Goal: Communication & Community: Answer question/provide support

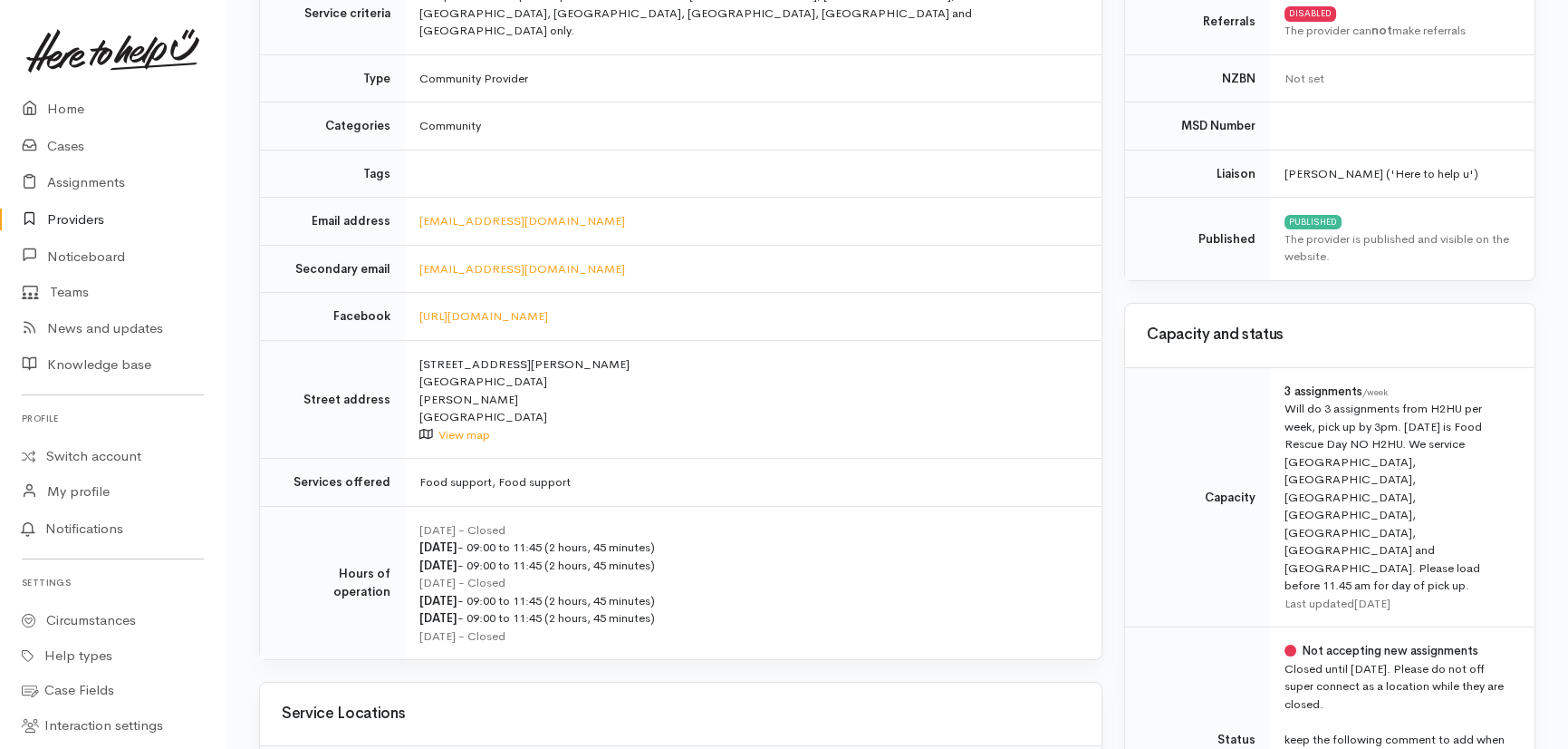
scroll to position [247, 0]
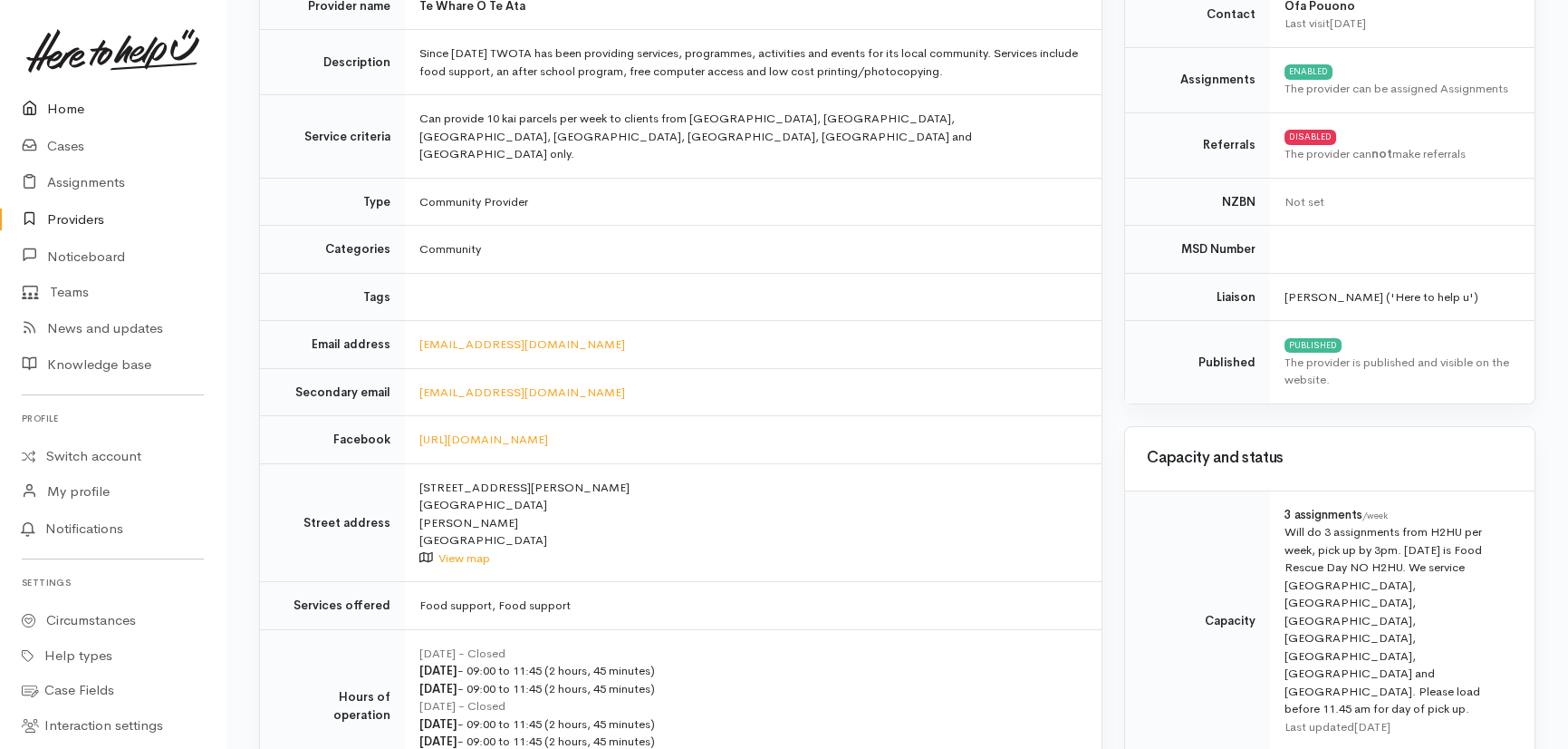
click at [60, 105] on link "Home" at bounding box center [113, 109] width 226 height 37
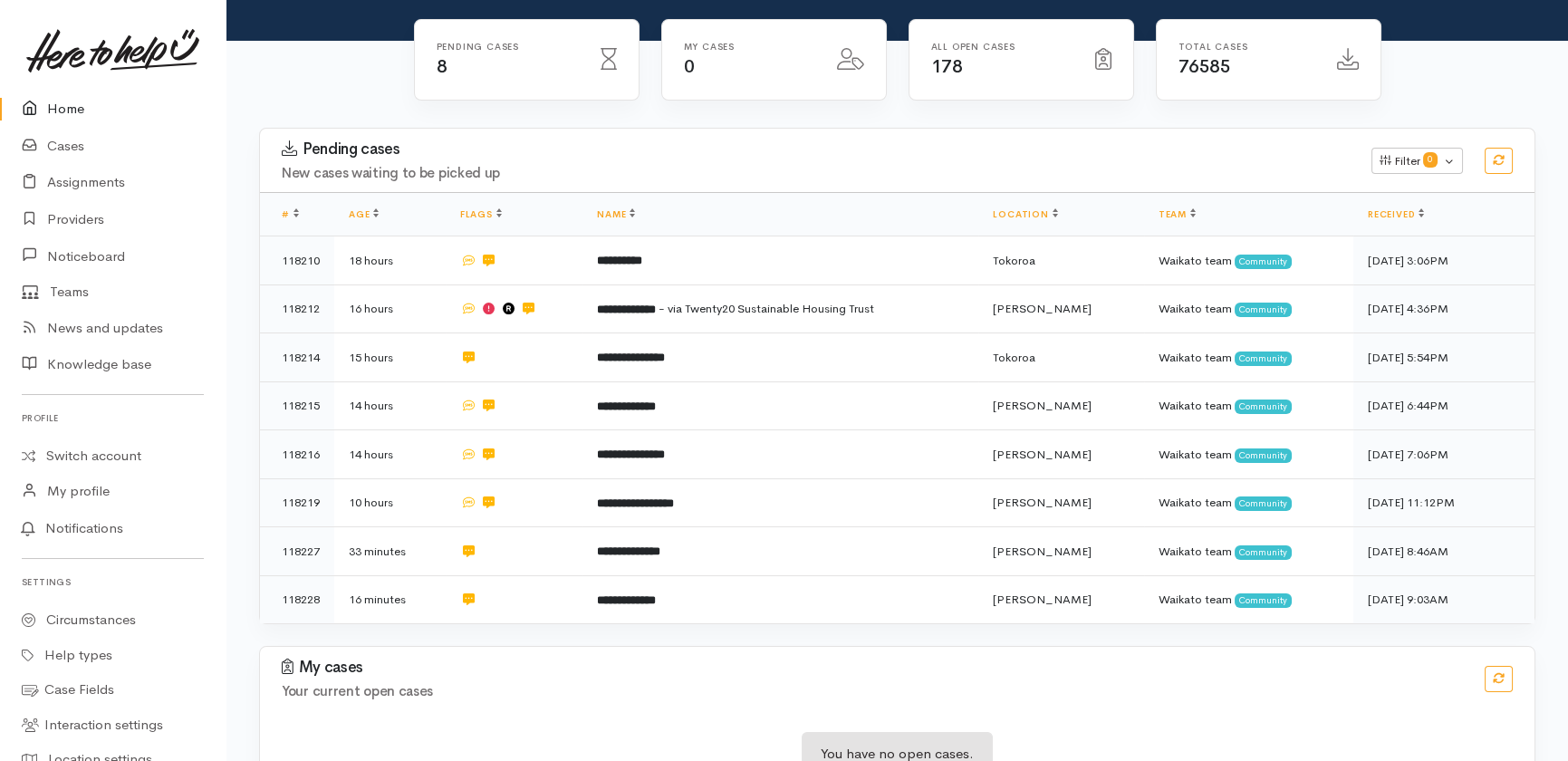
scroll to position [234, 0]
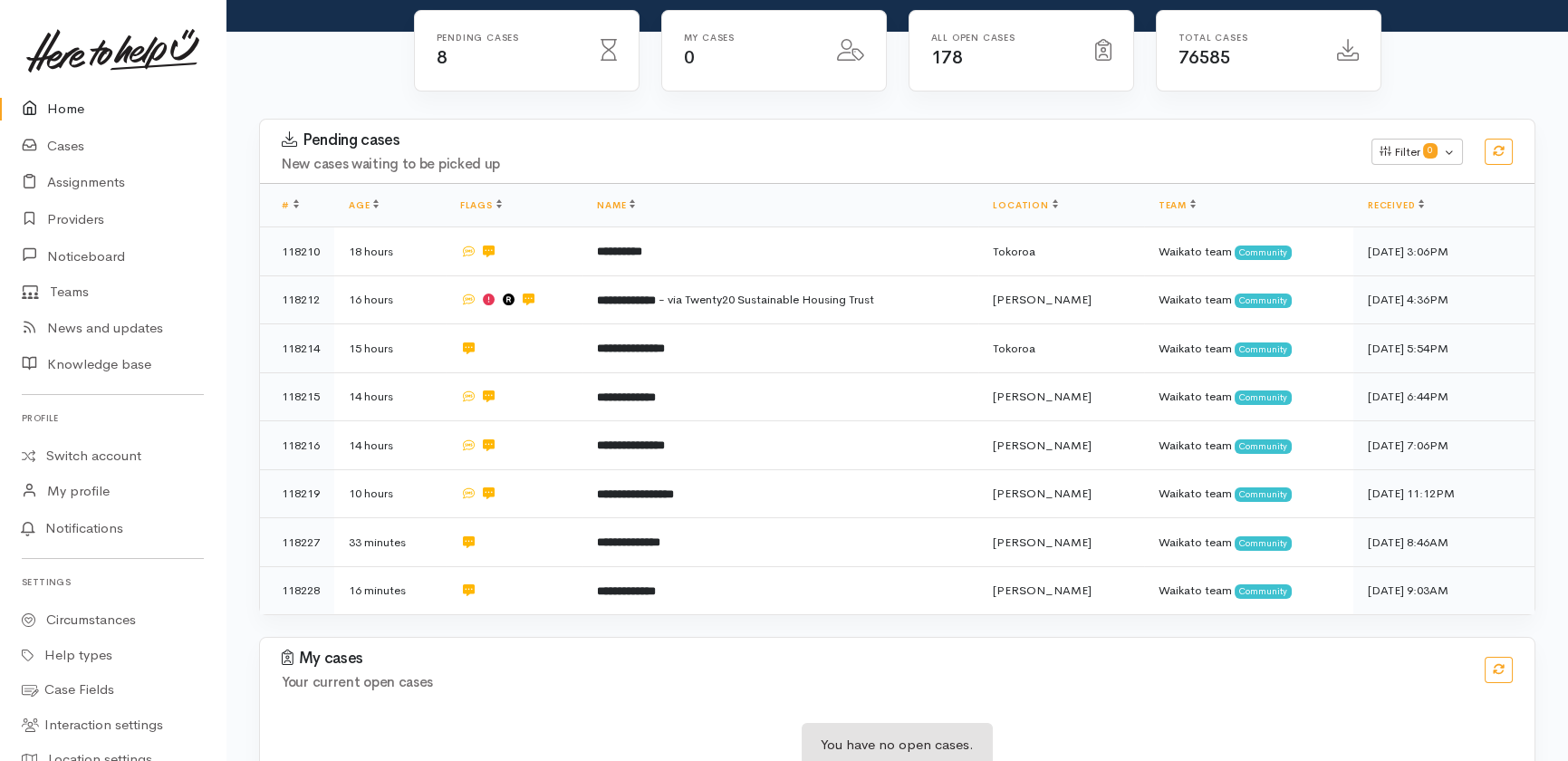
click at [57, 105] on link "Home" at bounding box center [113, 109] width 226 height 37
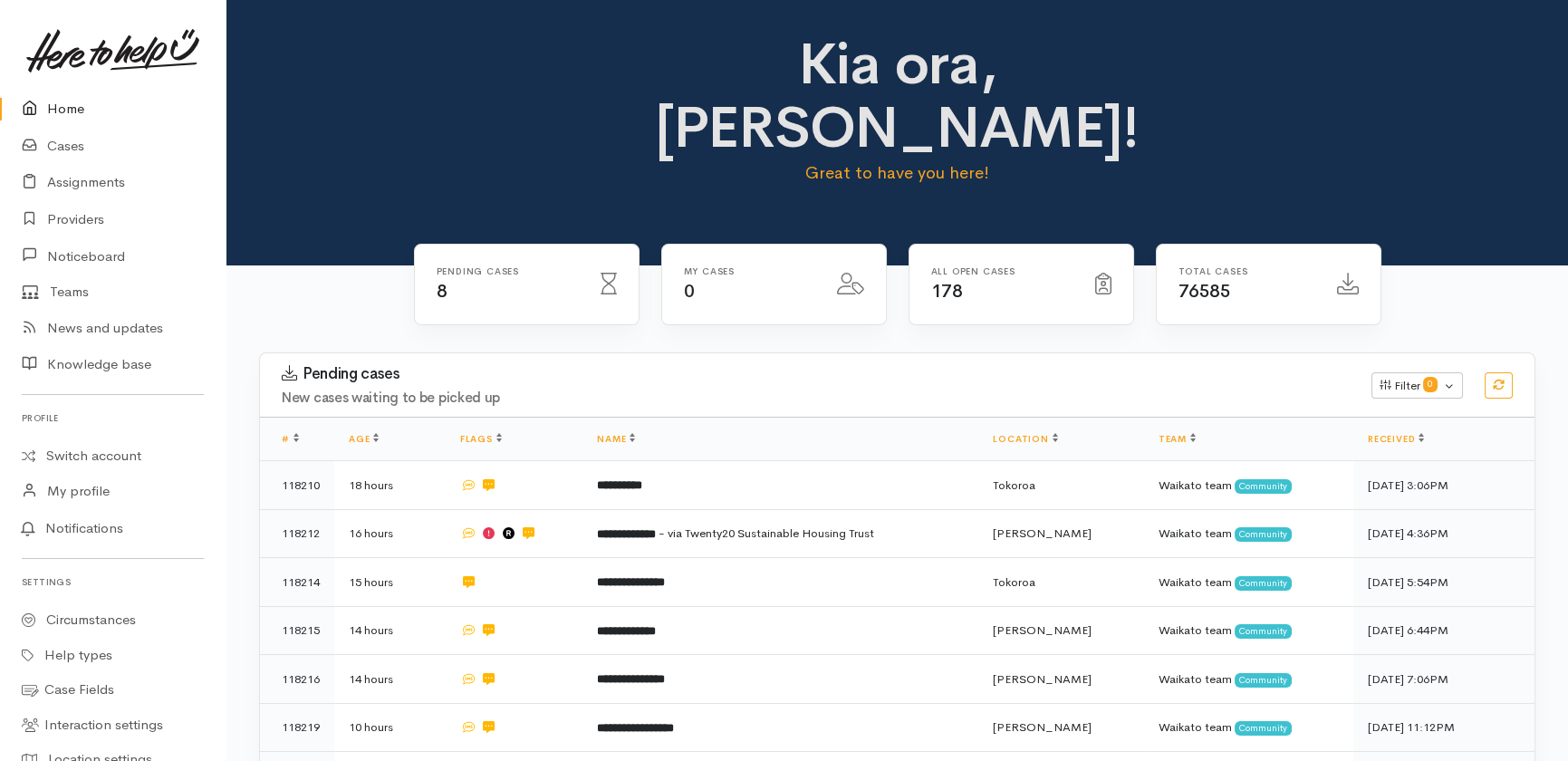
click at [58, 108] on link "Home" at bounding box center [113, 109] width 226 height 37
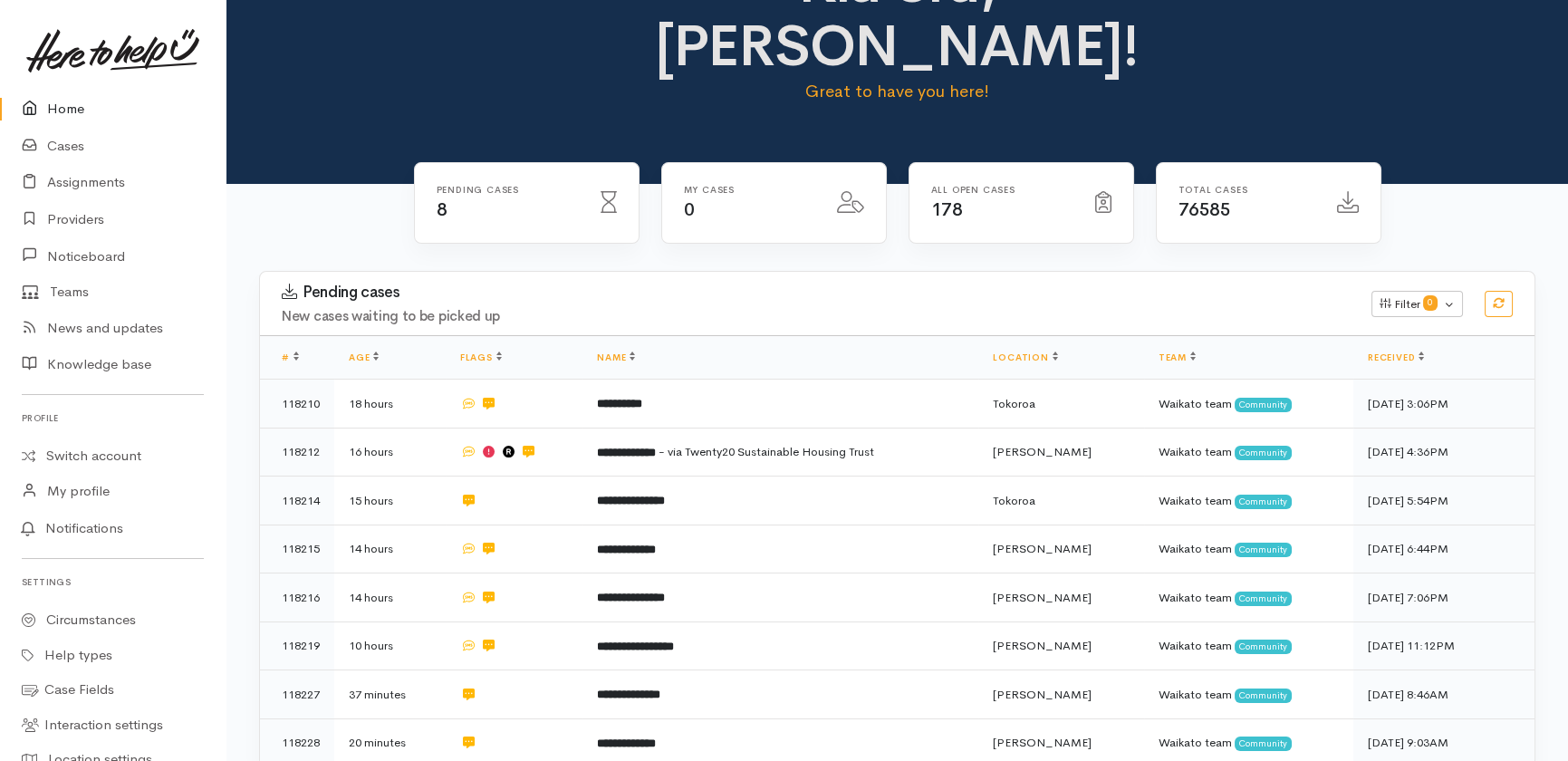
scroll to position [82, 0]
click at [71, 111] on link "Home" at bounding box center [113, 109] width 226 height 37
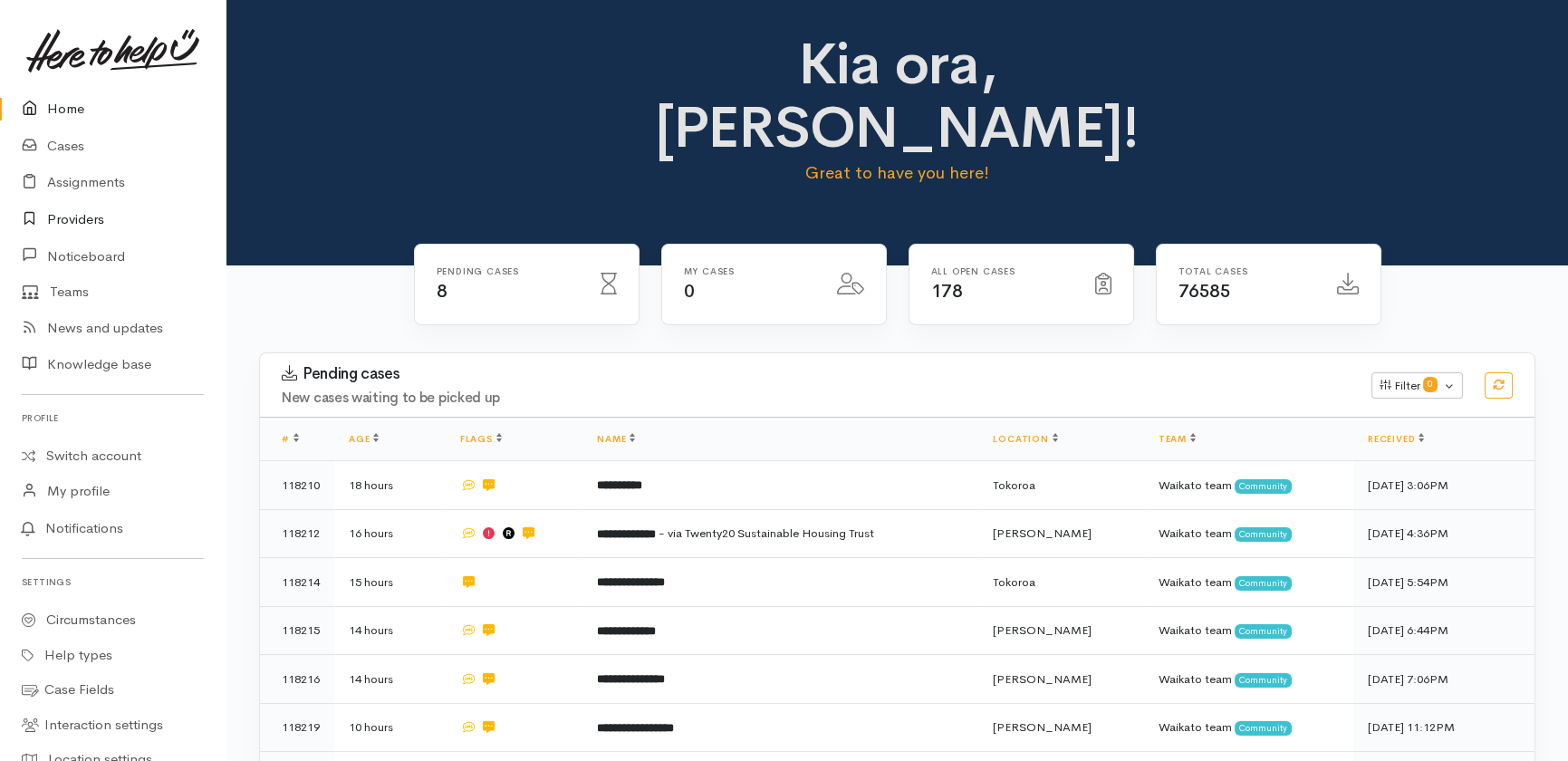
click at [85, 223] on link "Providers" at bounding box center [113, 220] width 226 height 37
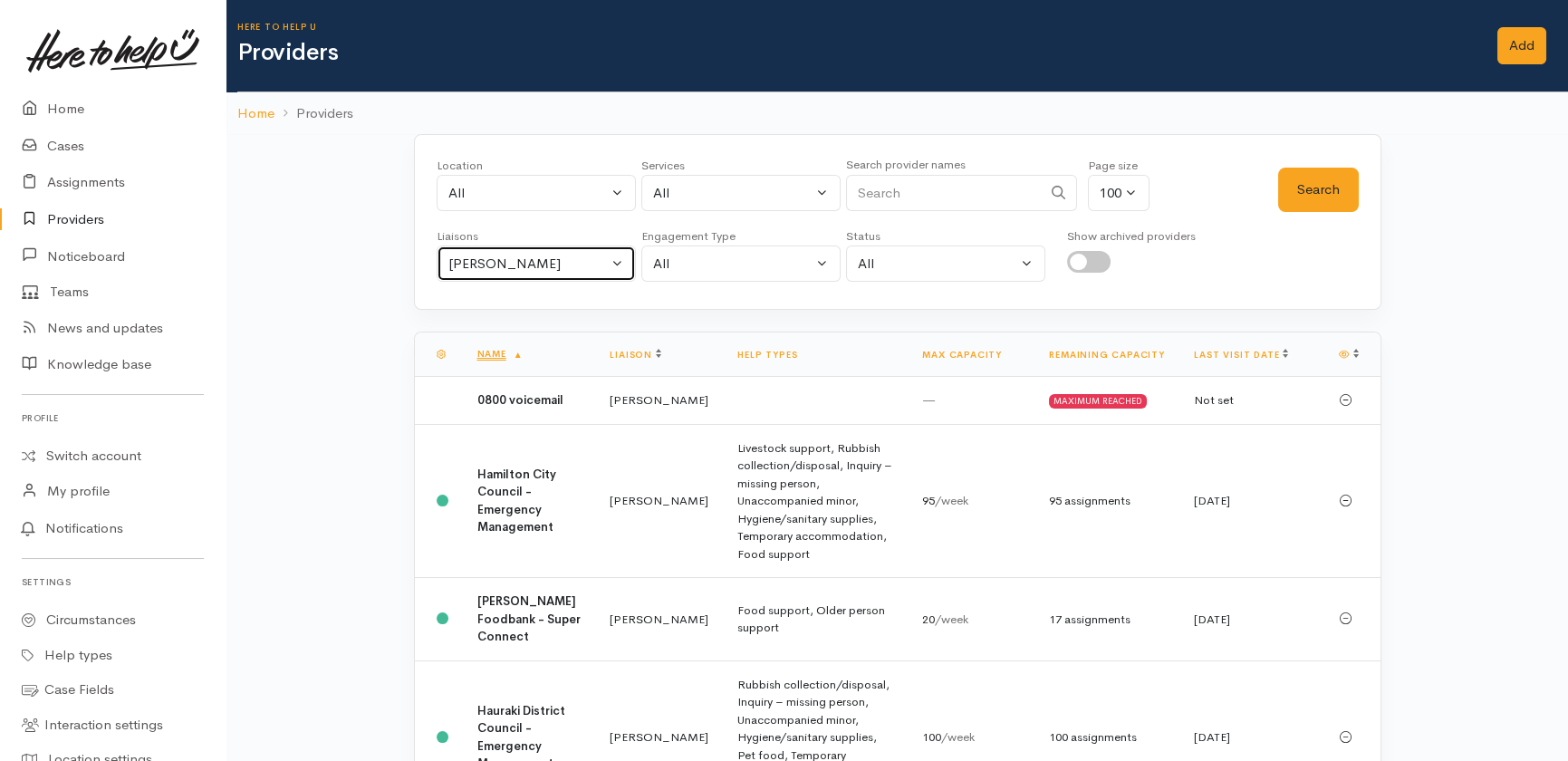
click at [591, 263] on div "[PERSON_NAME]" at bounding box center [528, 264] width 160 height 21
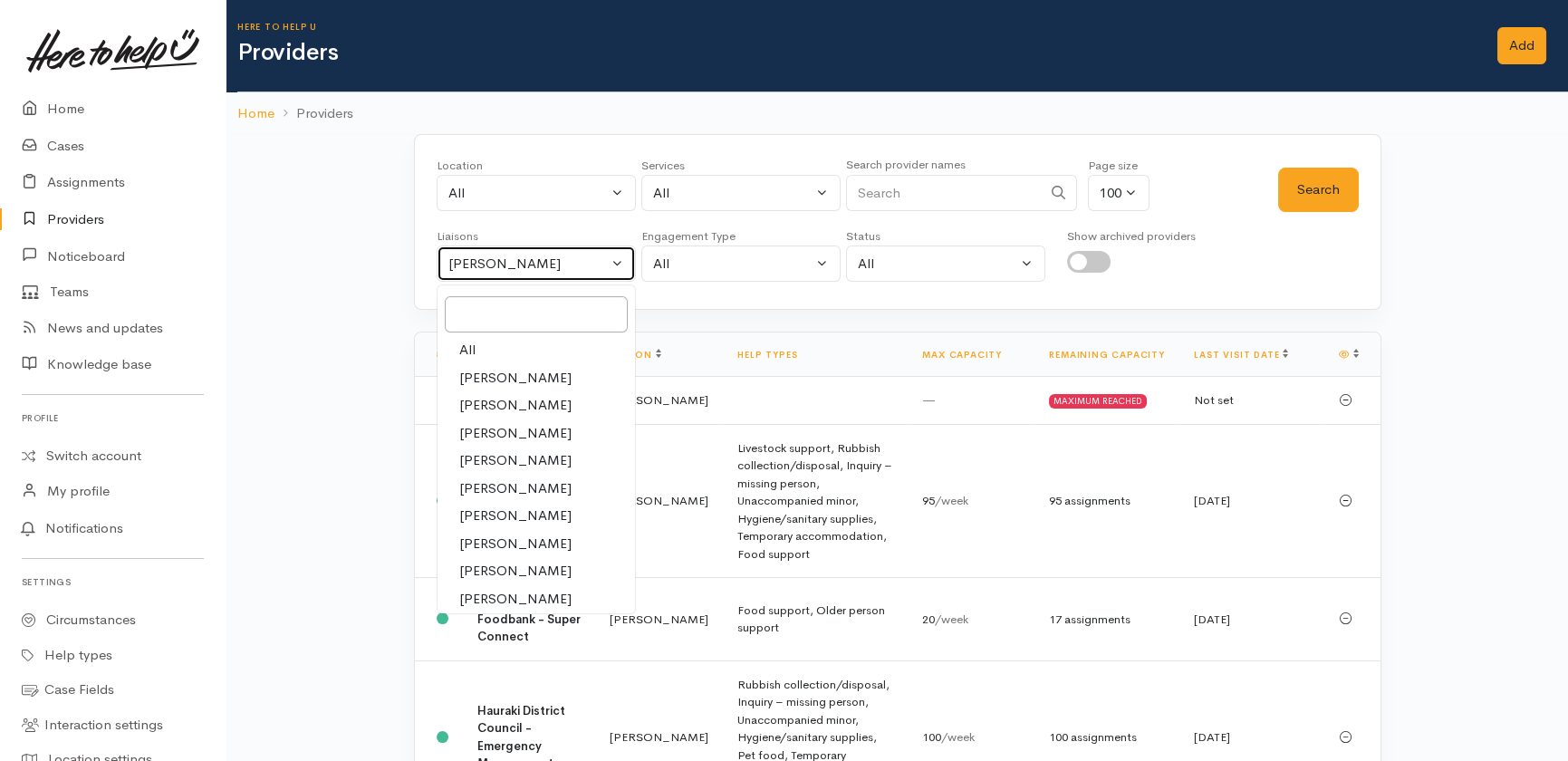
click at [570, 262] on div "Heather Moore" at bounding box center [528, 264] width 160 height 21
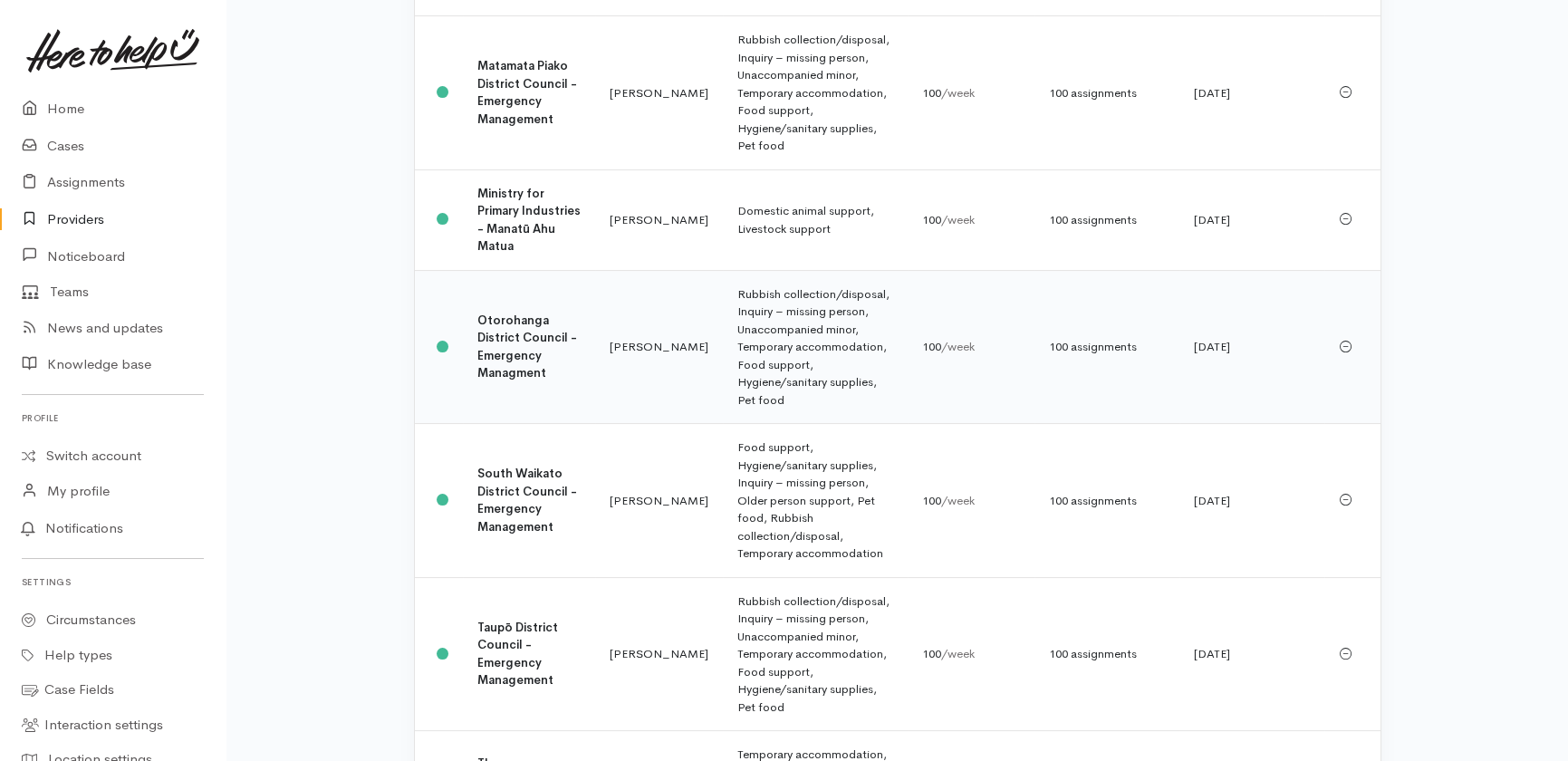
scroll to position [1234, 0]
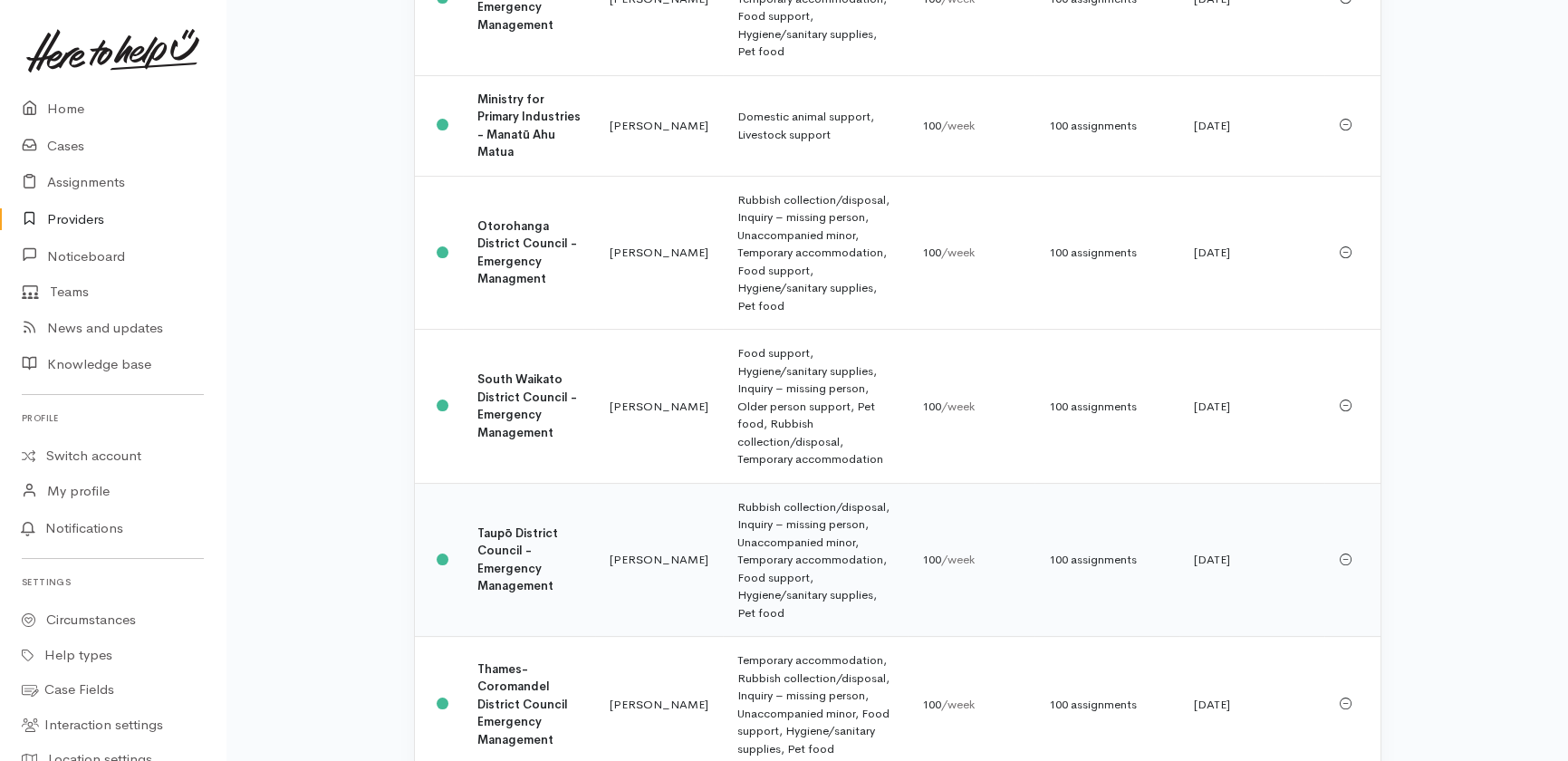
click at [534, 483] on td "Taupō District Council - Emergency Management" at bounding box center [529, 560] width 133 height 154
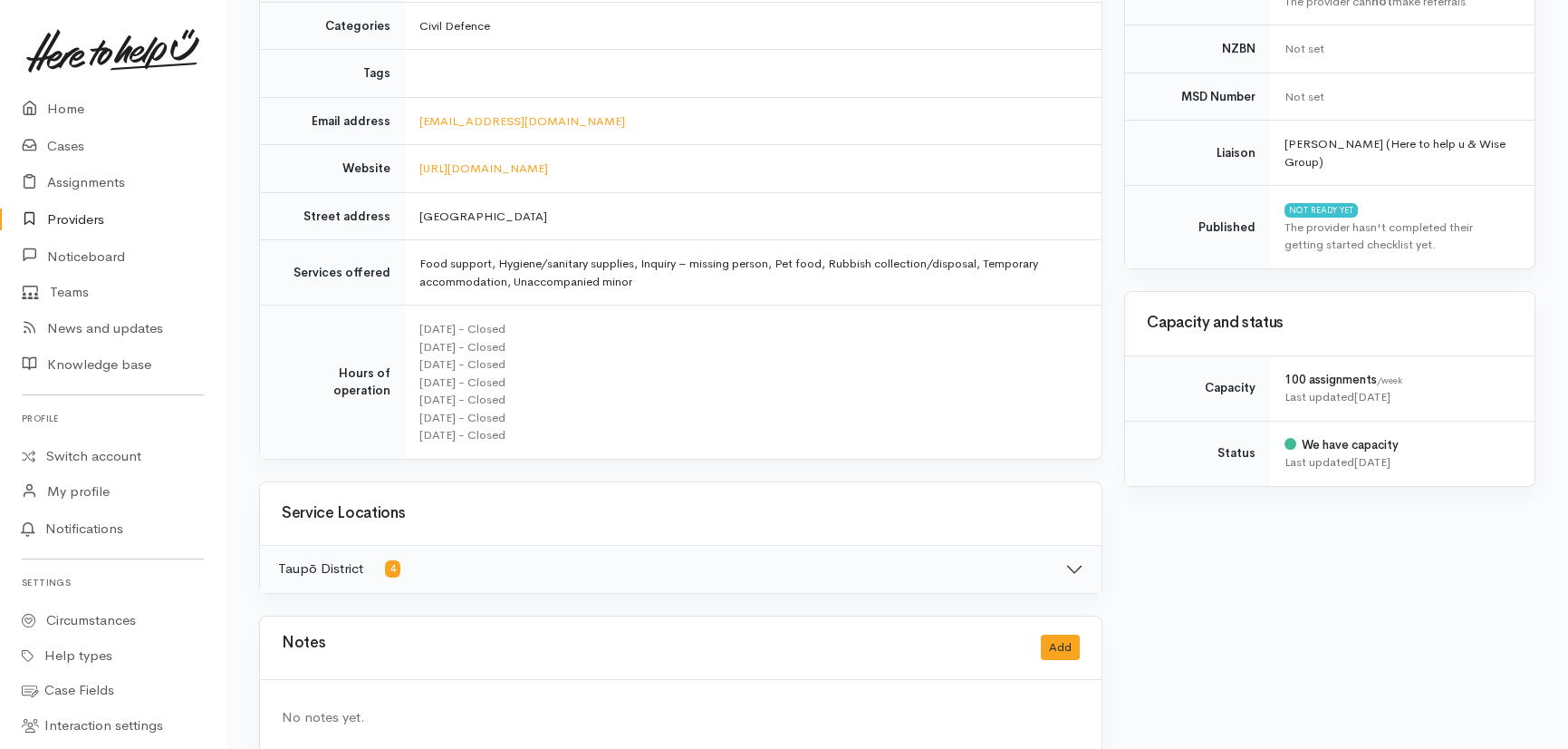
scroll to position [442, 0]
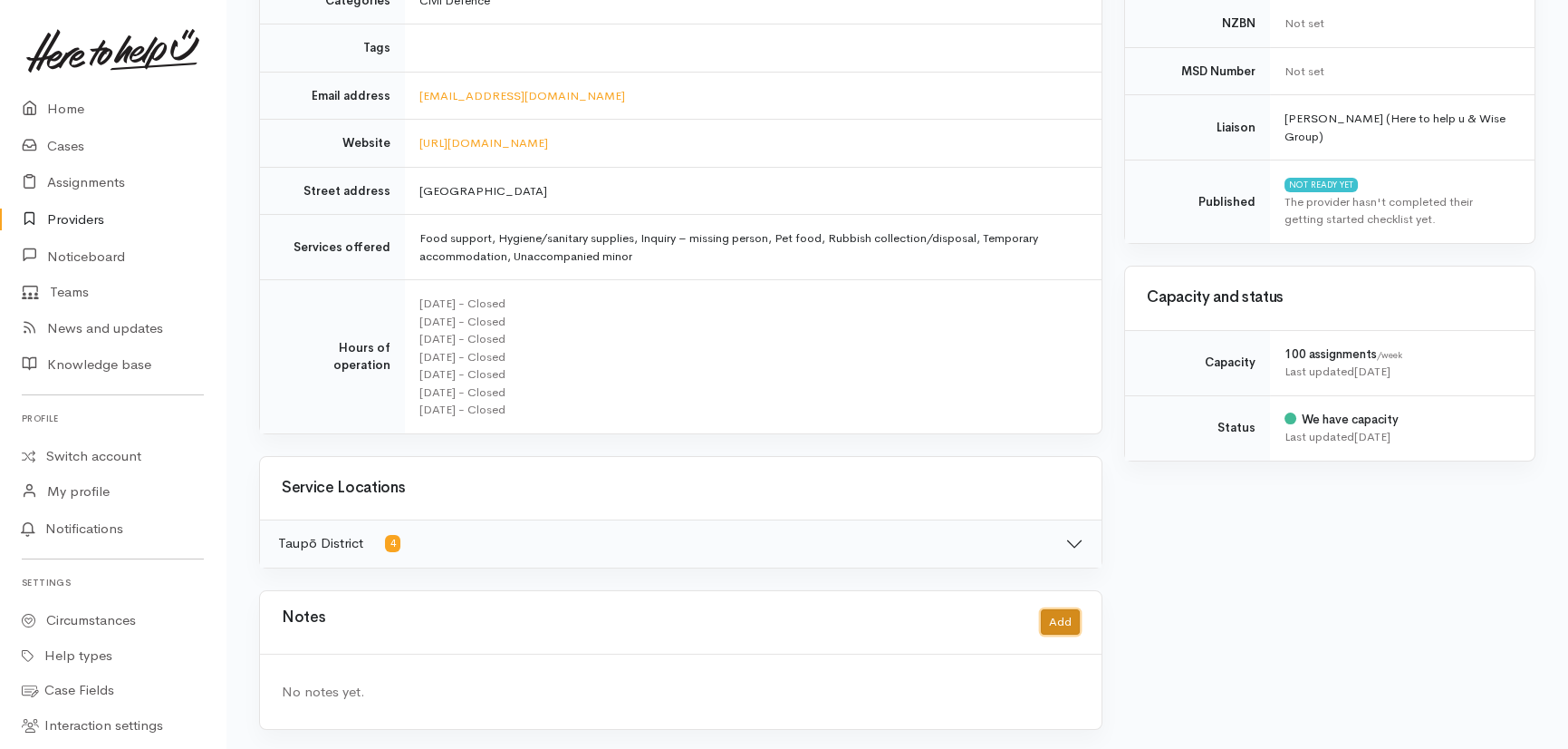
click at [1063, 616] on button "Add" at bounding box center [1060, 622] width 39 height 26
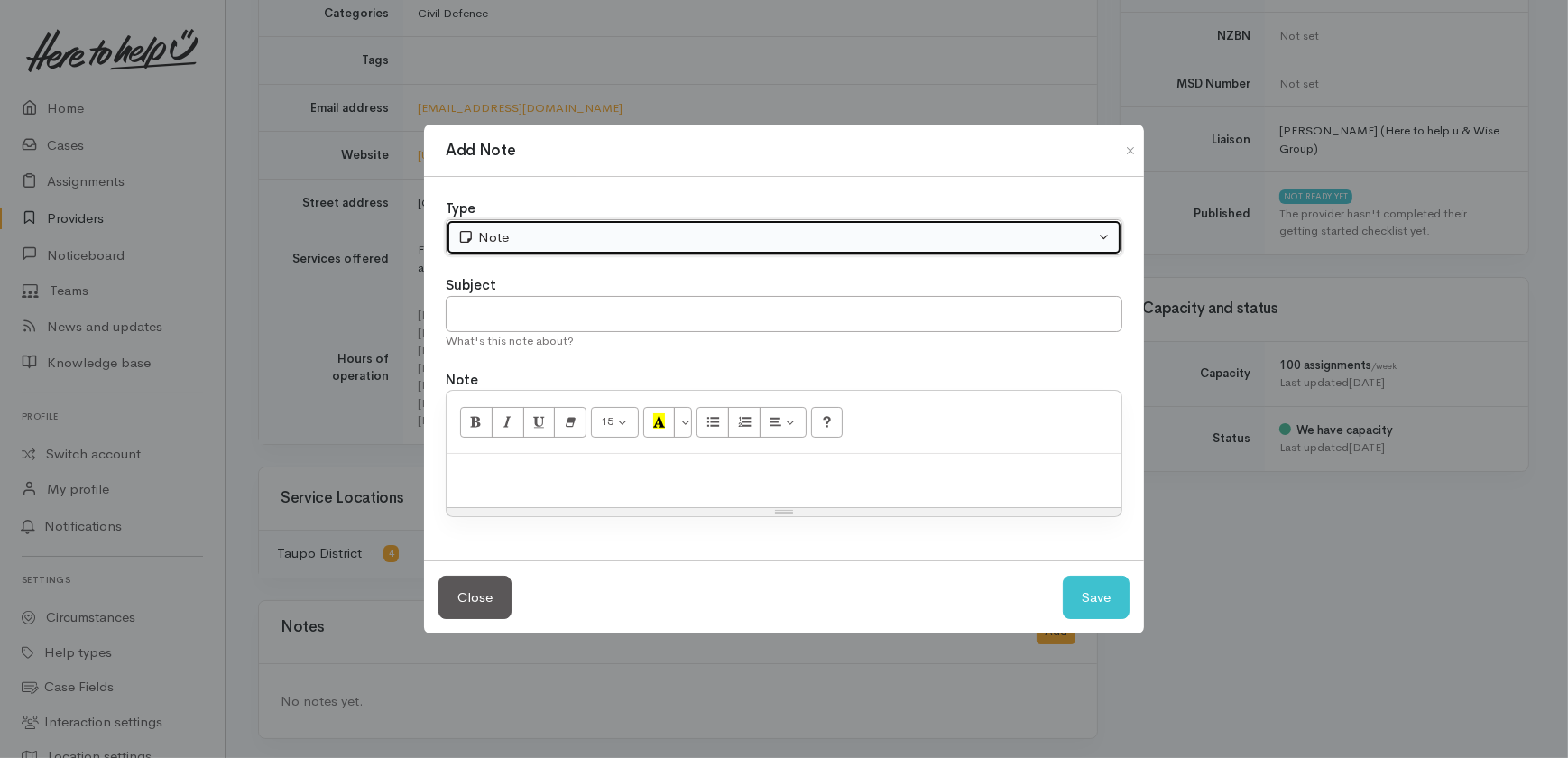
click at [549, 235] on div "Note" at bounding box center [775, 238] width 637 height 21
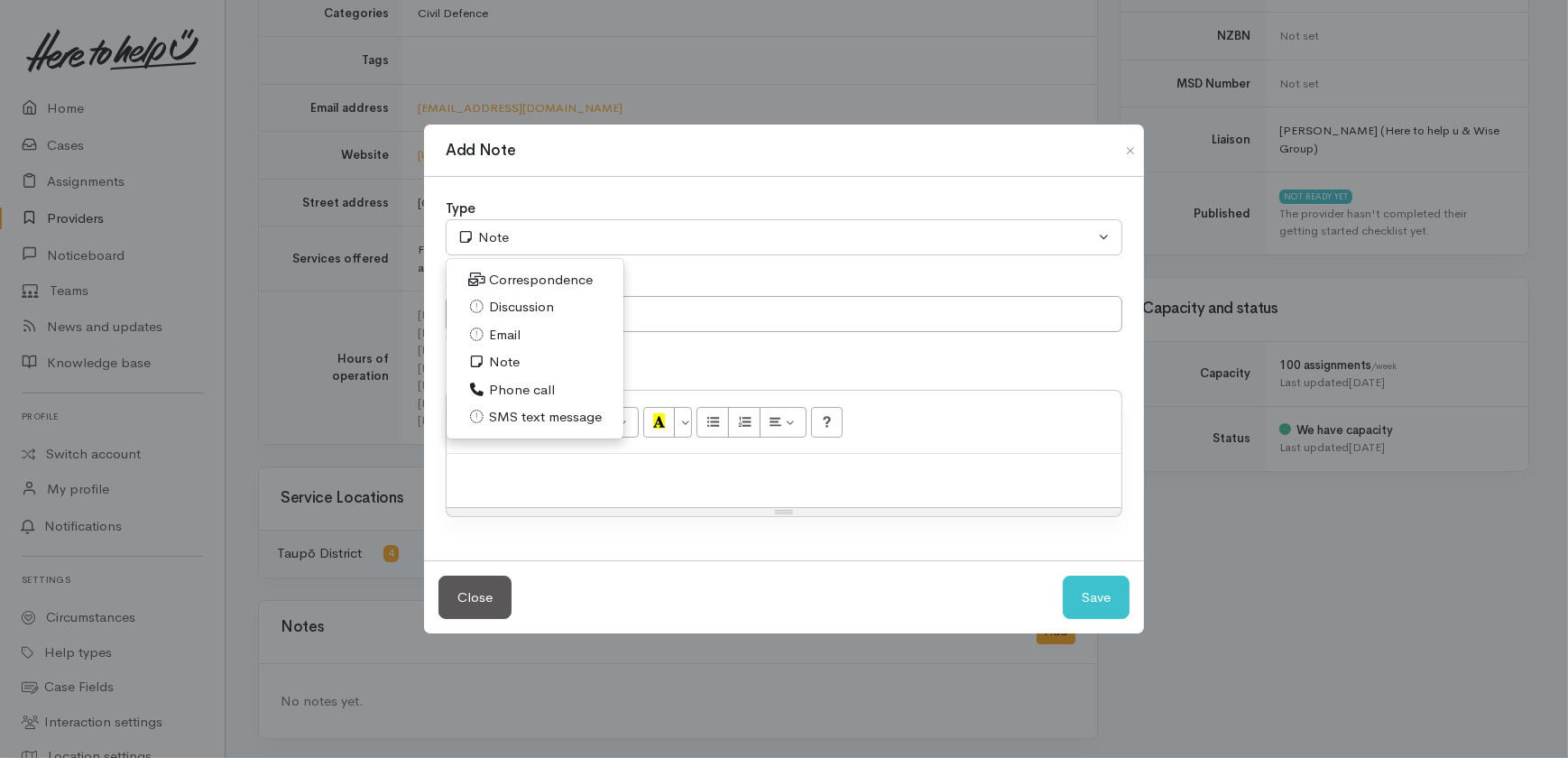
click at [801, 607] on div "Close Save" at bounding box center [784, 597] width 720 height 74
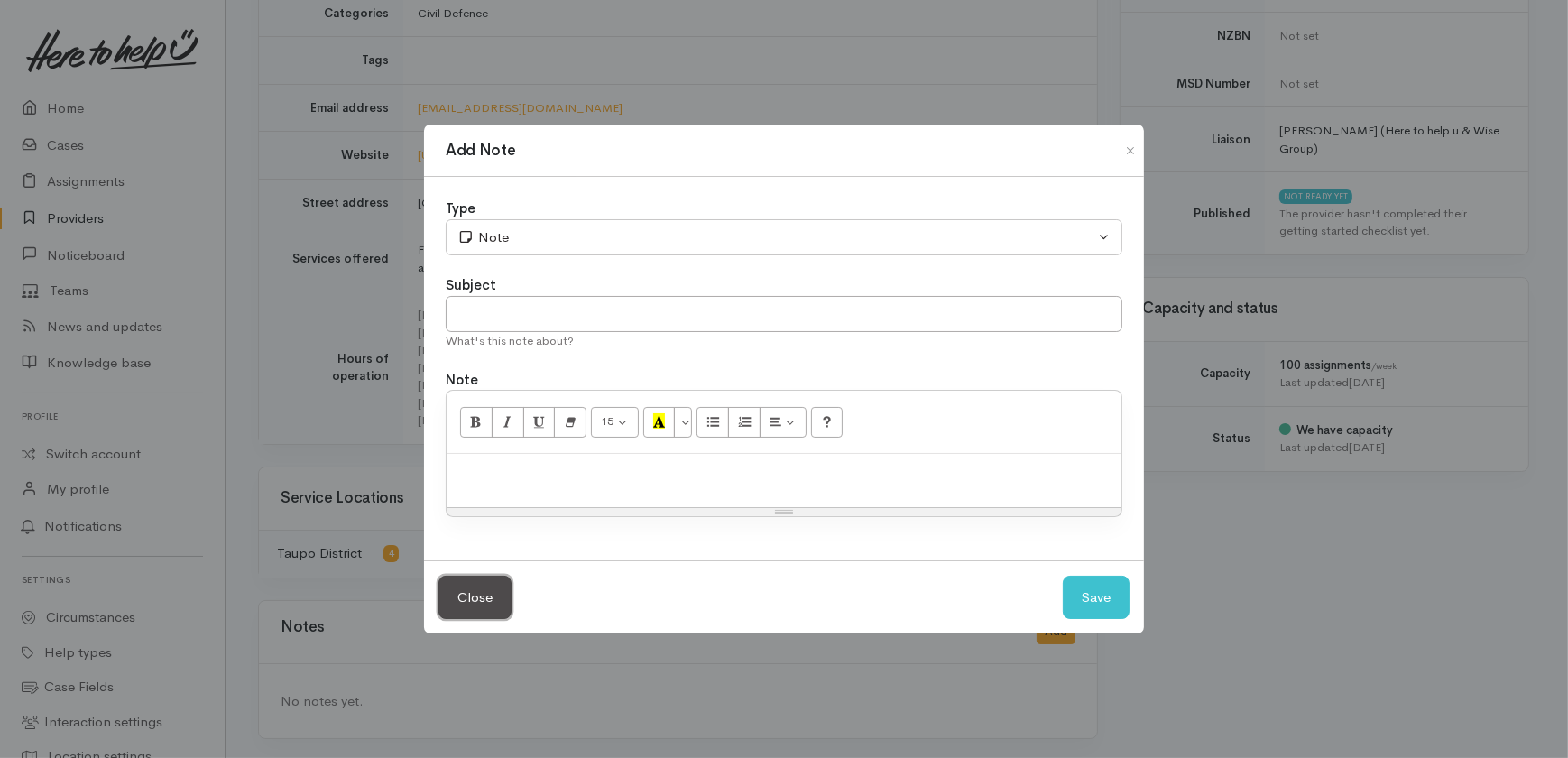
click at [458, 592] on button "Close" at bounding box center [474, 597] width 73 height 44
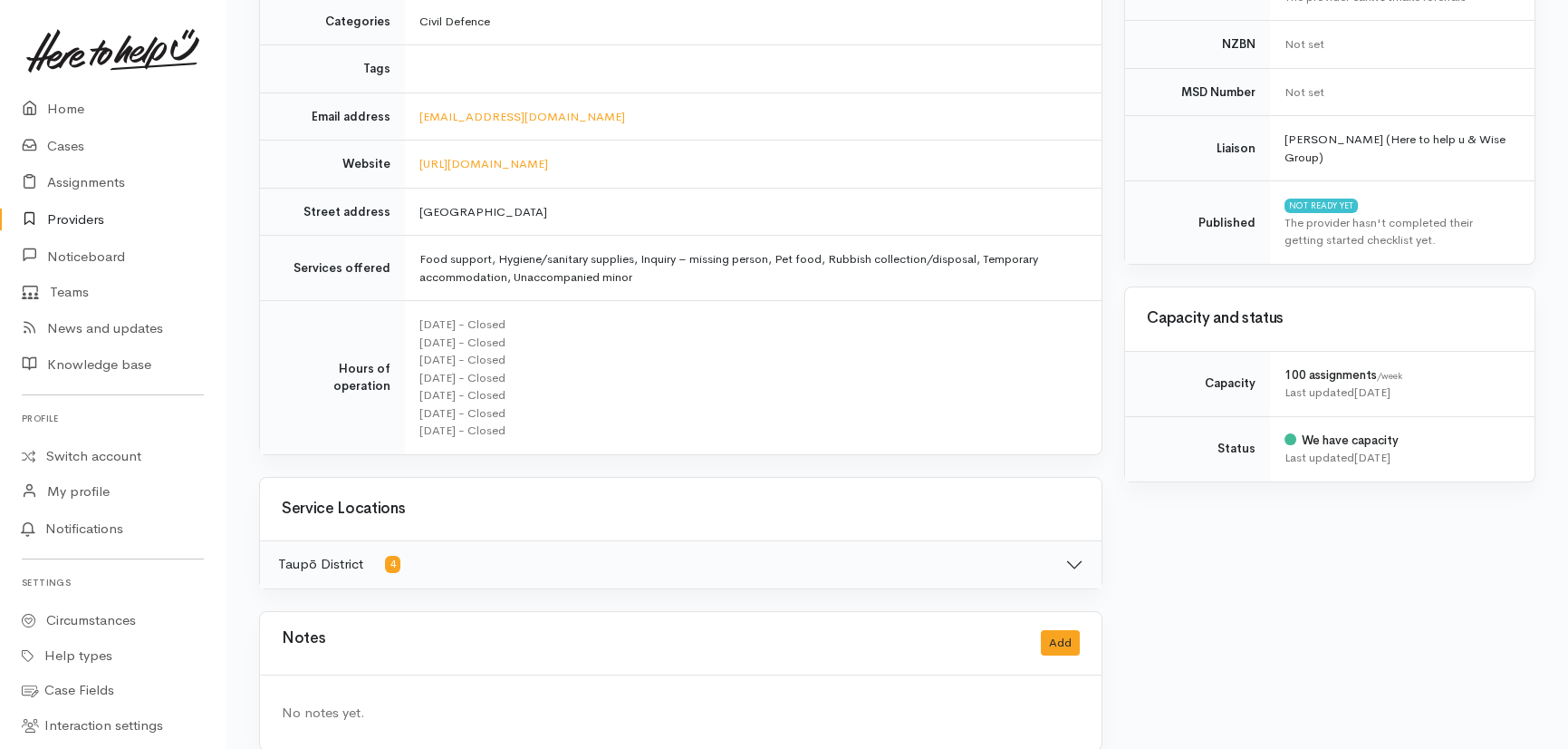
scroll to position [442, 0]
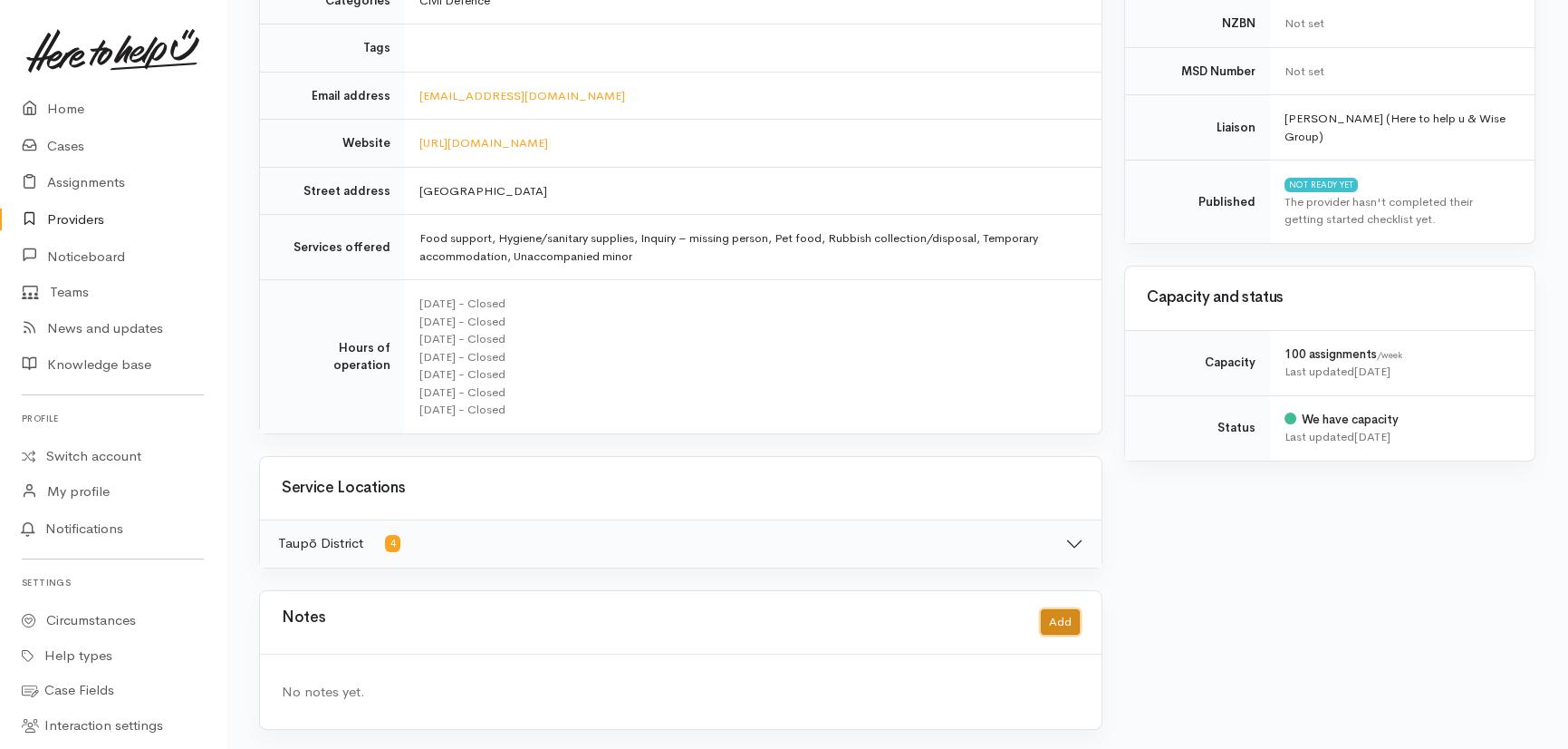
click at [1063, 613] on button "Add" at bounding box center [1060, 622] width 39 height 26
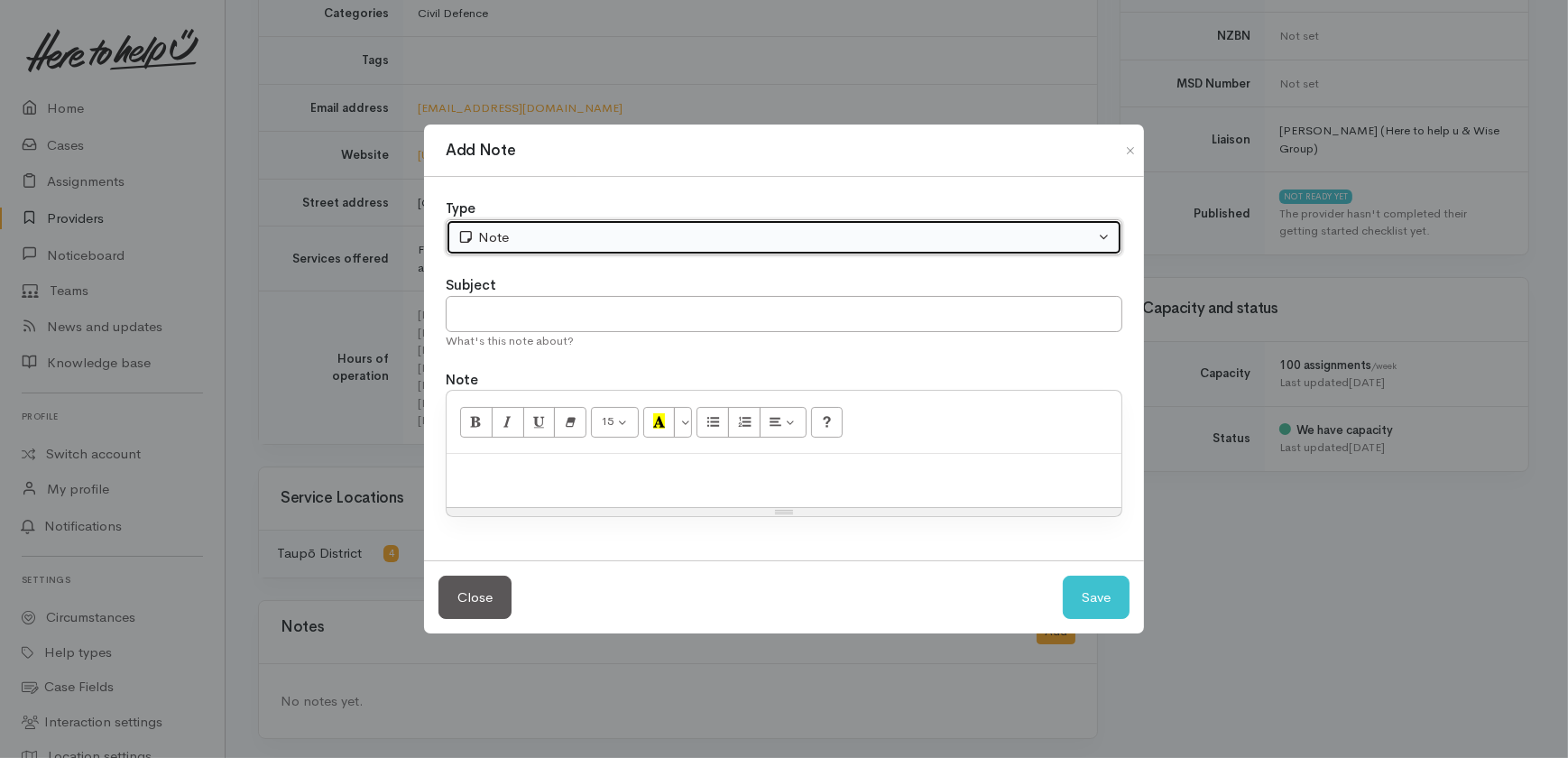
click at [570, 229] on div "Note" at bounding box center [775, 238] width 637 height 21
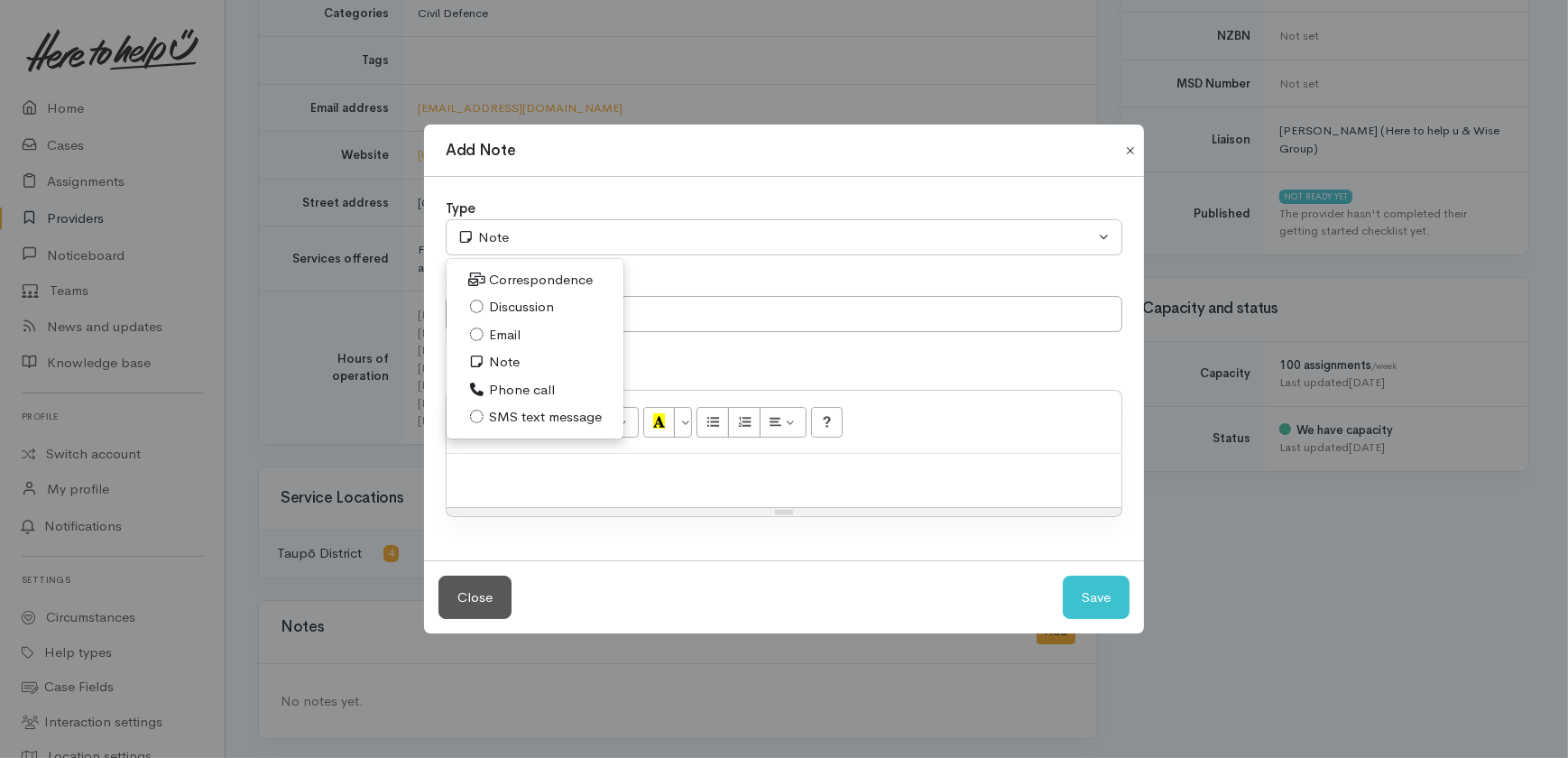
click at [1128, 149] on button "Close" at bounding box center [1131, 151] width 29 height 22
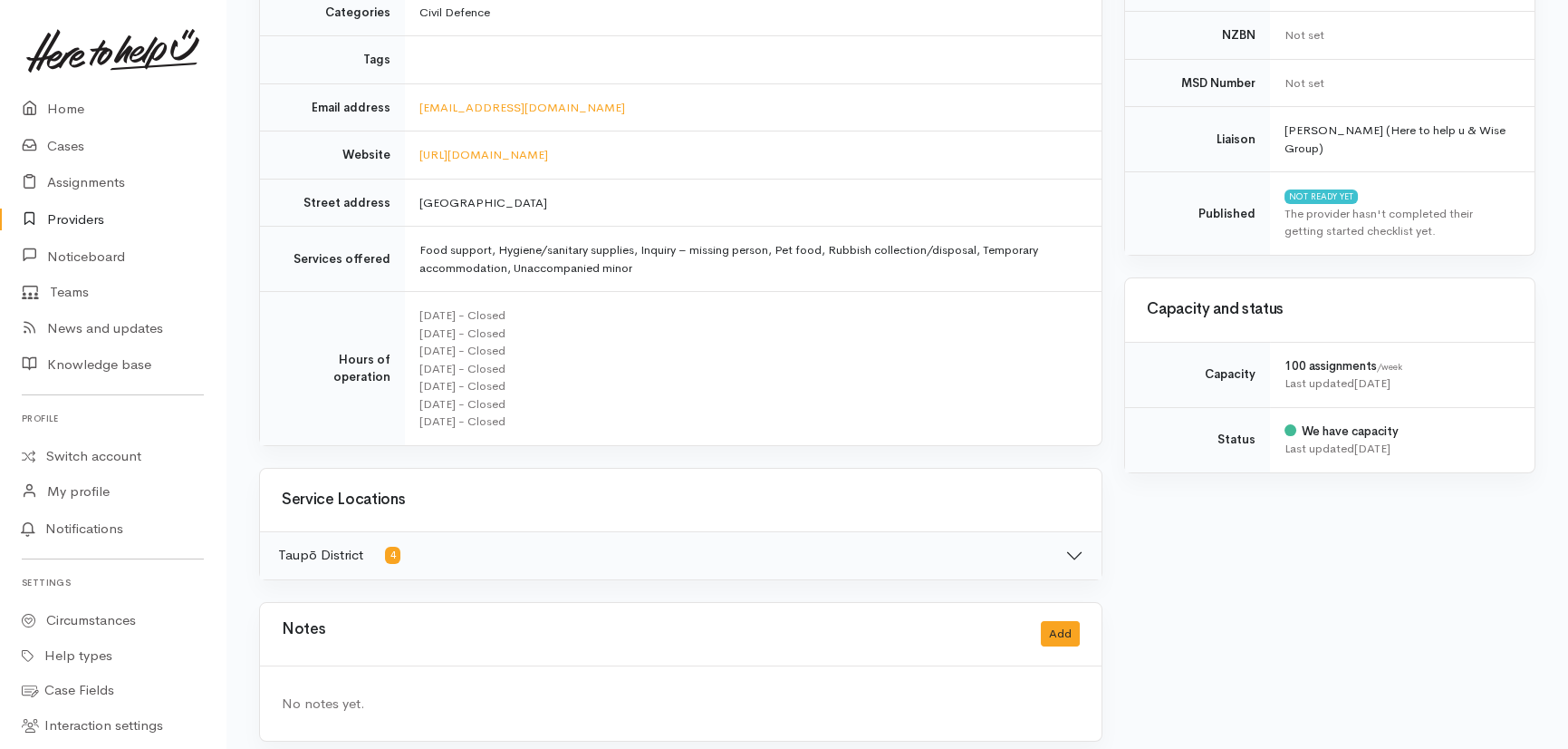
scroll to position [442, 0]
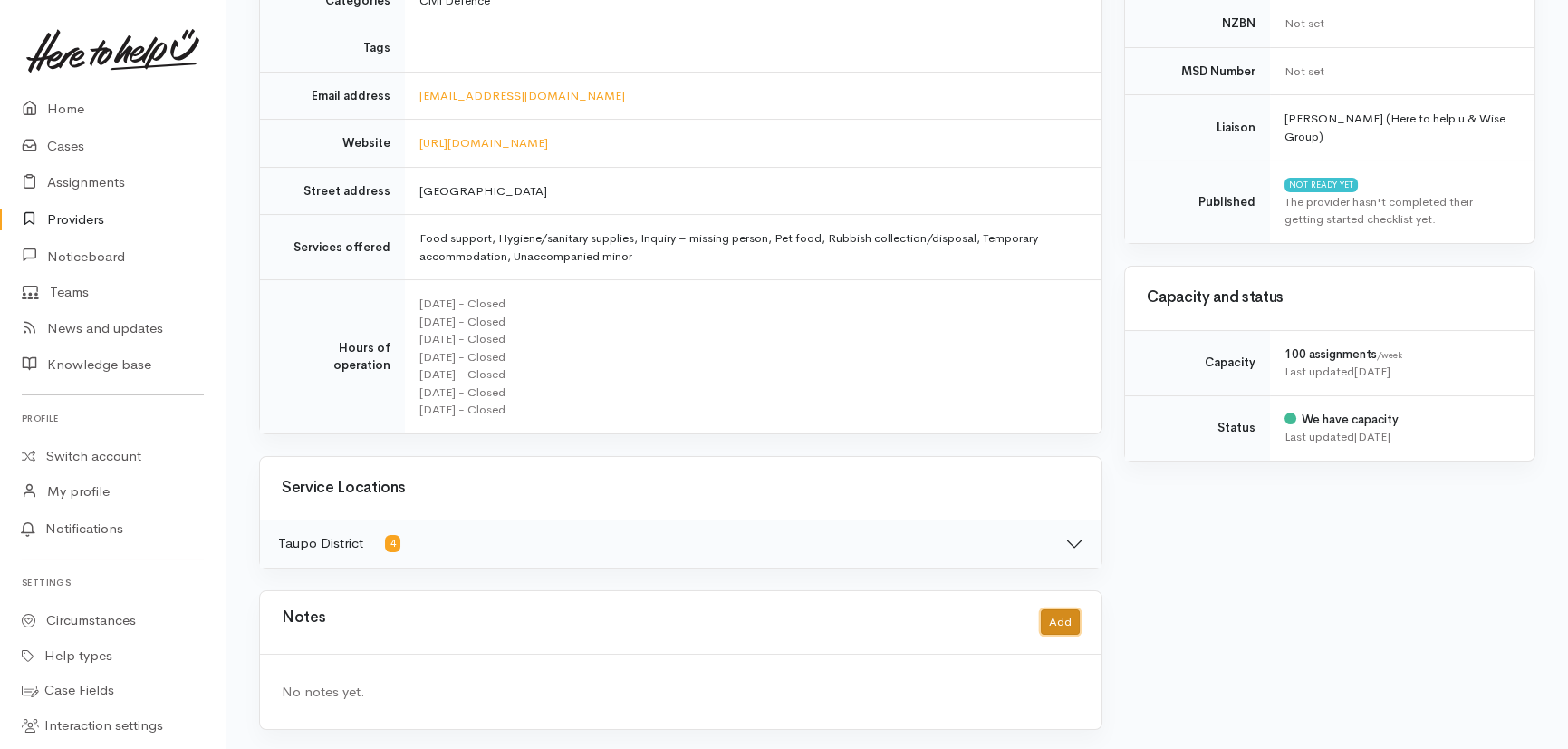
click at [1072, 616] on button "Add" at bounding box center [1060, 622] width 39 height 26
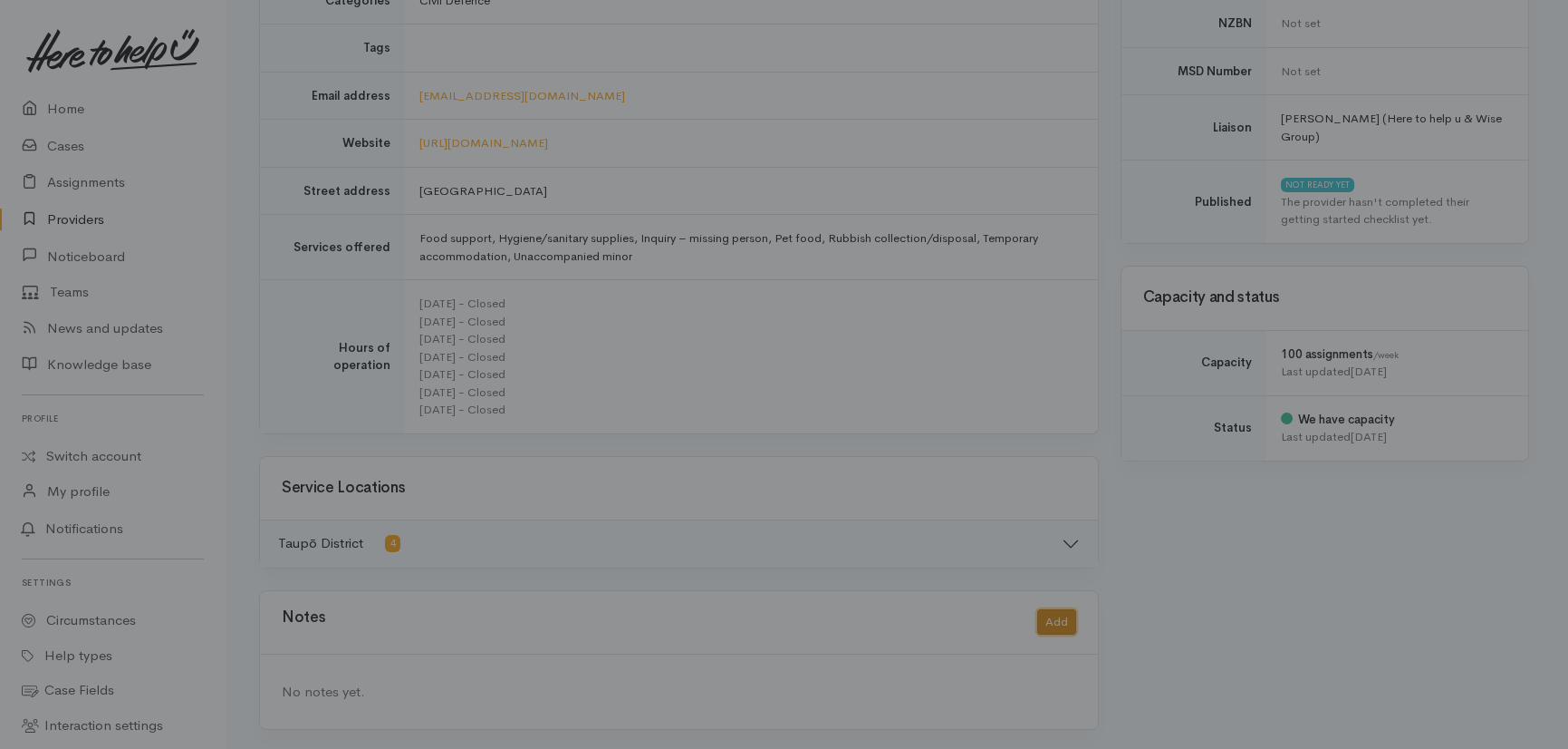
scroll to position [429, 0]
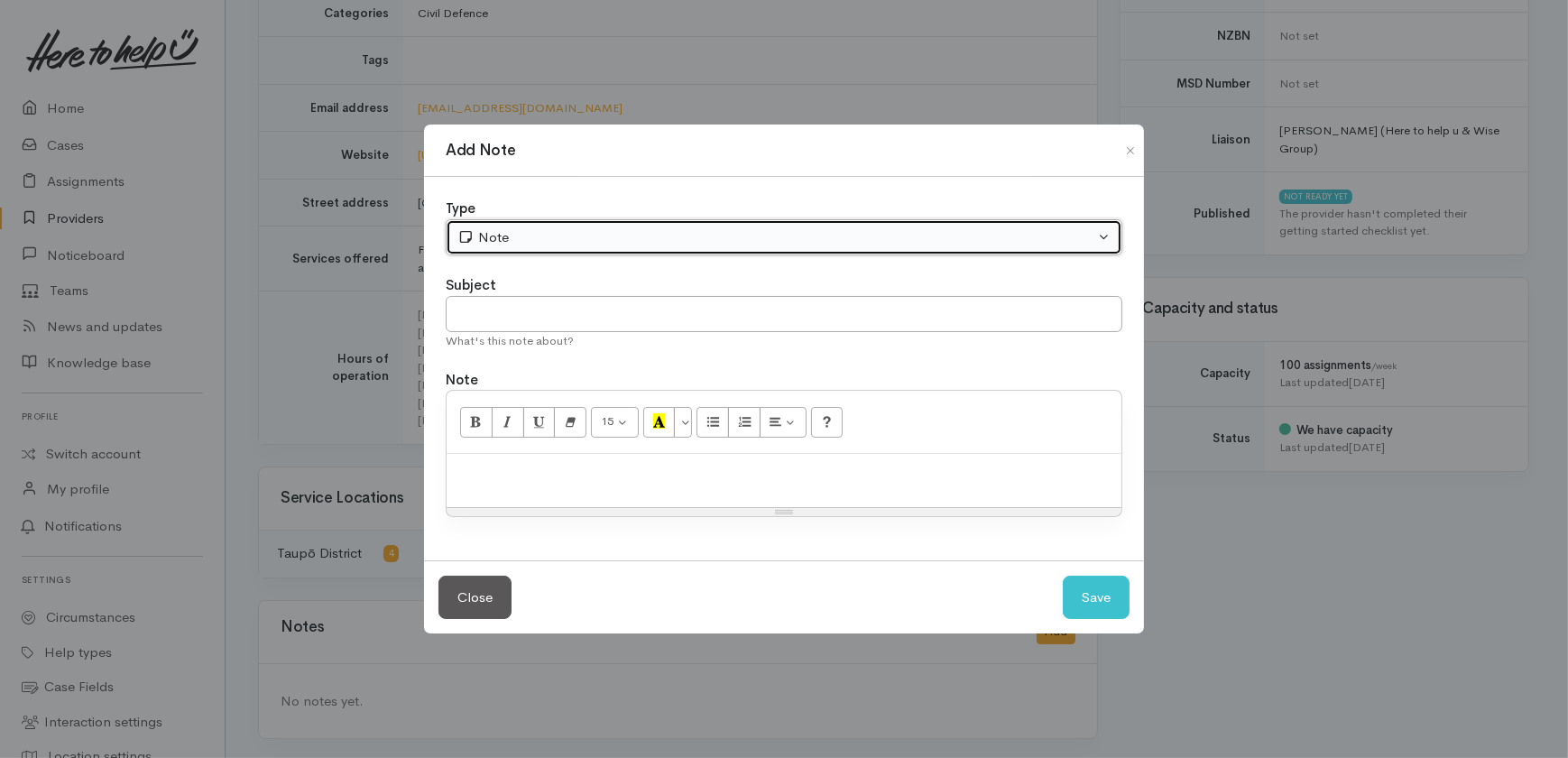
click at [522, 236] on div "Note" at bounding box center [775, 238] width 637 height 21
click at [528, 235] on div "Note" at bounding box center [775, 238] width 637 height 21
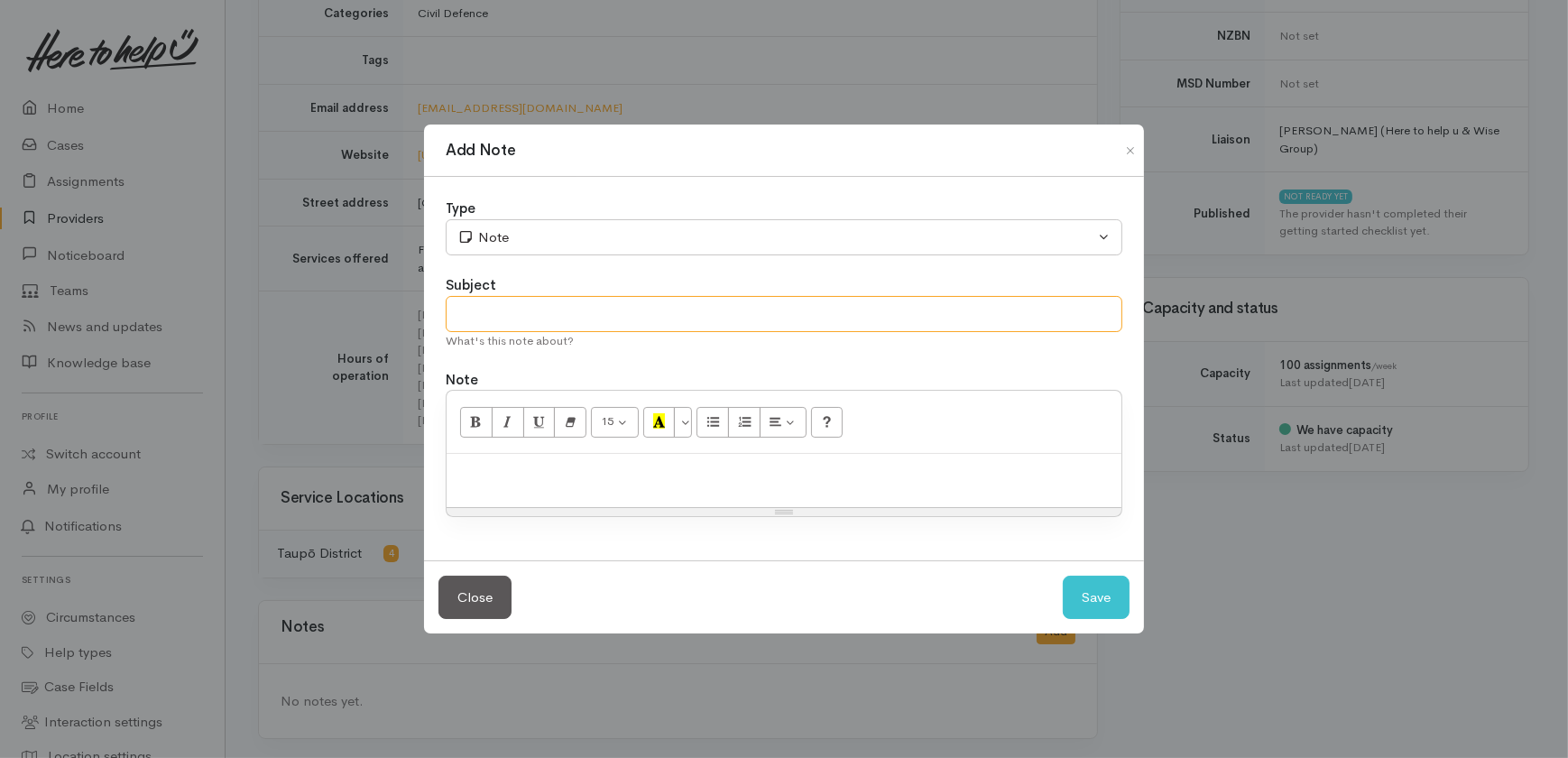
click at [549, 304] on input "text" at bounding box center [784, 313] width 677 height 37
type input "Visited re referral pathway"
click at [550, 479] on p "Met with Jax" at bounding box center [784, 473] width 657 height 21
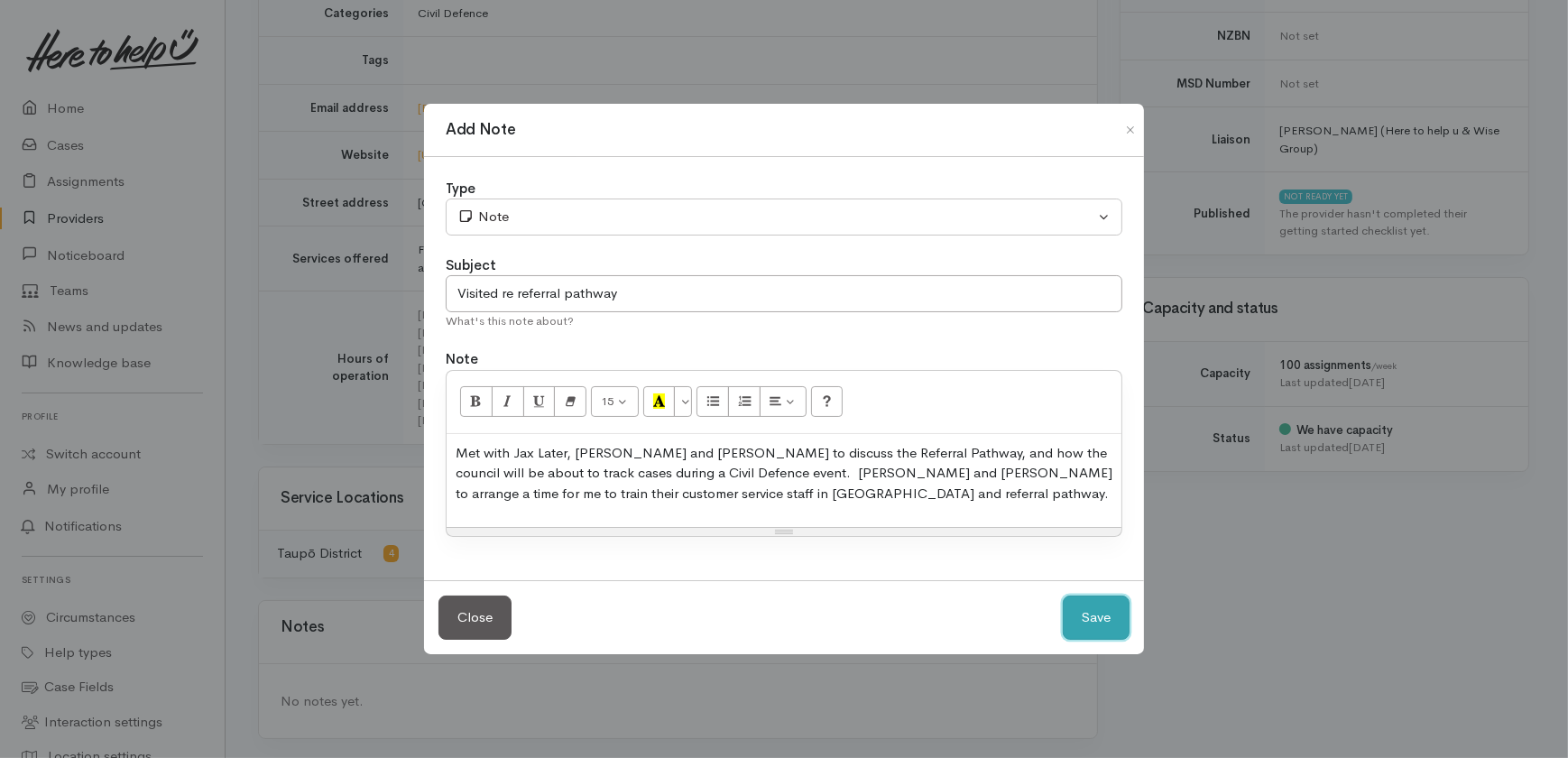
click at [1098, 613] on button "Save" at bounding box center [1096, 617] width 67 height 44
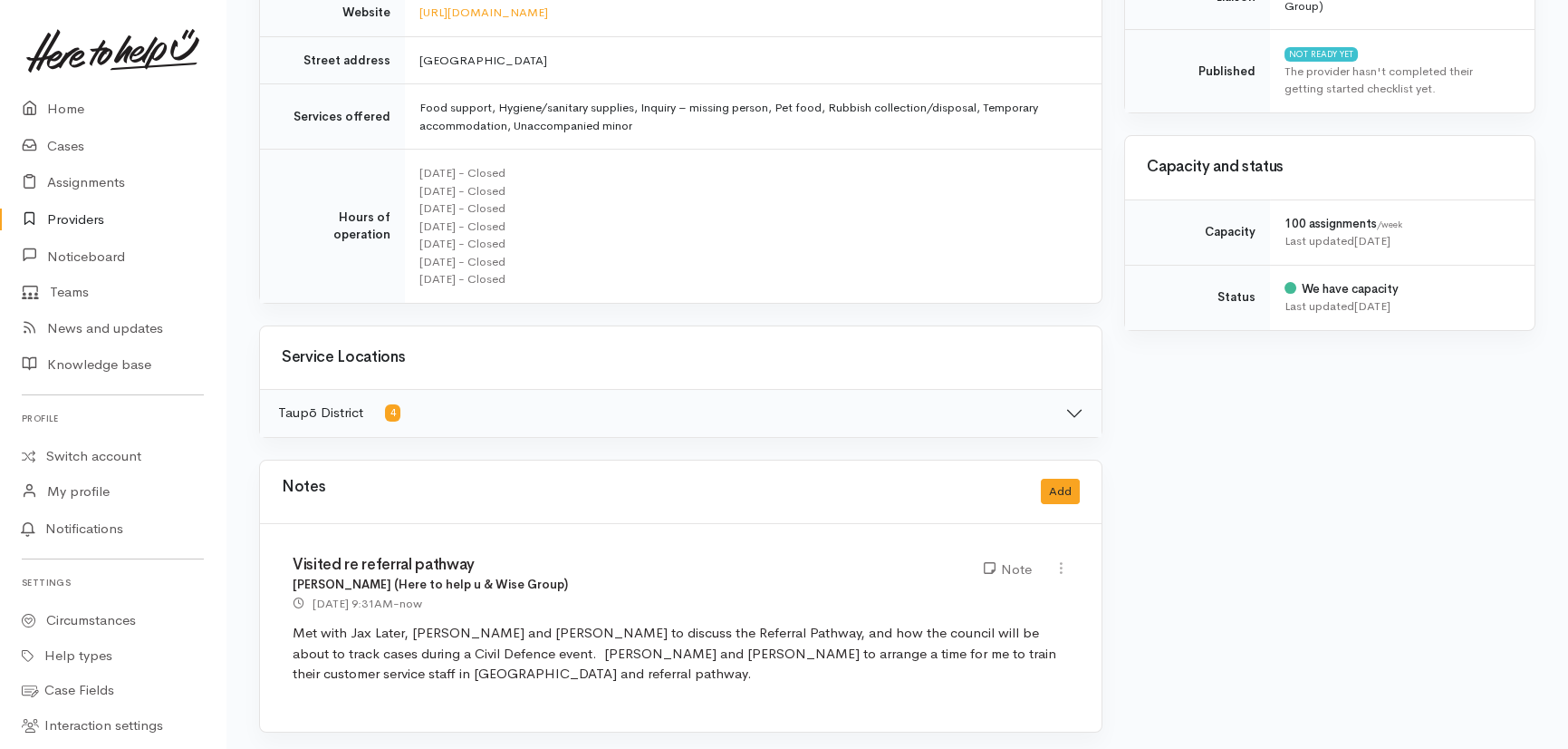
scroll to position [575, 0]
click at [62, 217] on link "Providers" at bounding box center [113, 220] width 226 height 37
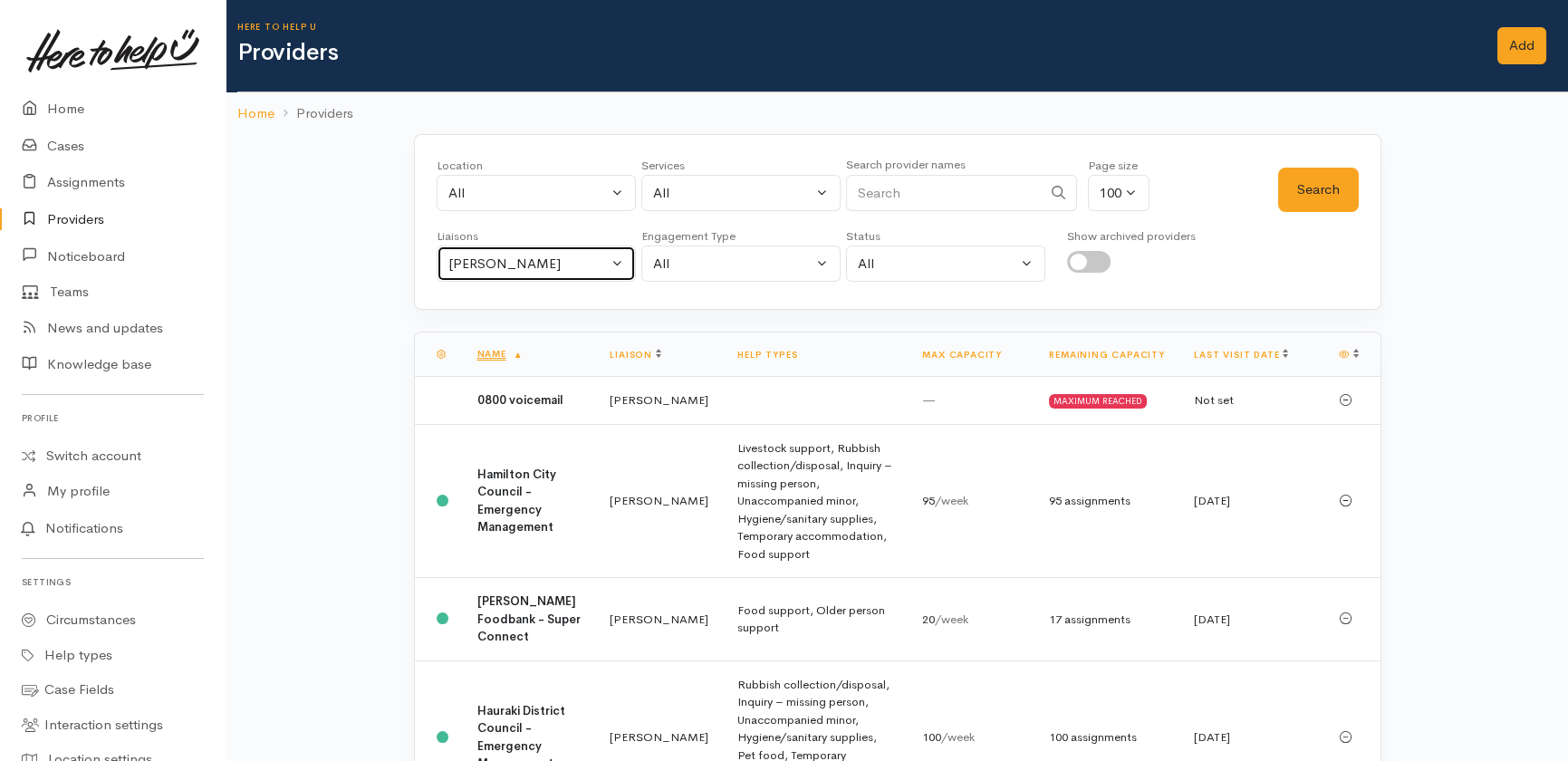
click at [545, 263] on div "[PERSON_NAME]" at bounding box center [528, 264] width 160 height 21
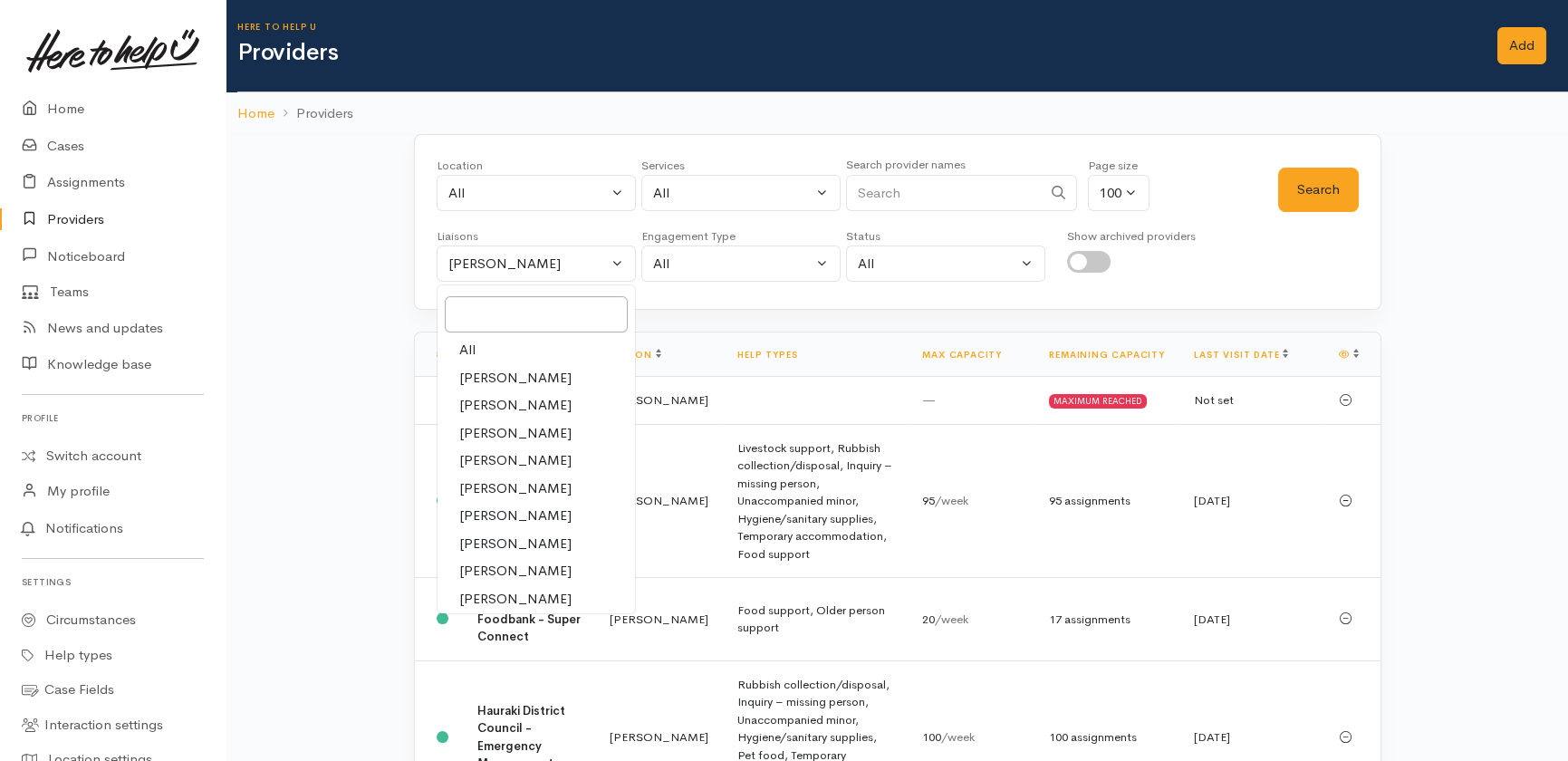
click at [475, 350] on link "All" at bounding box center [536, 349] width 198 height 28
select select "null"
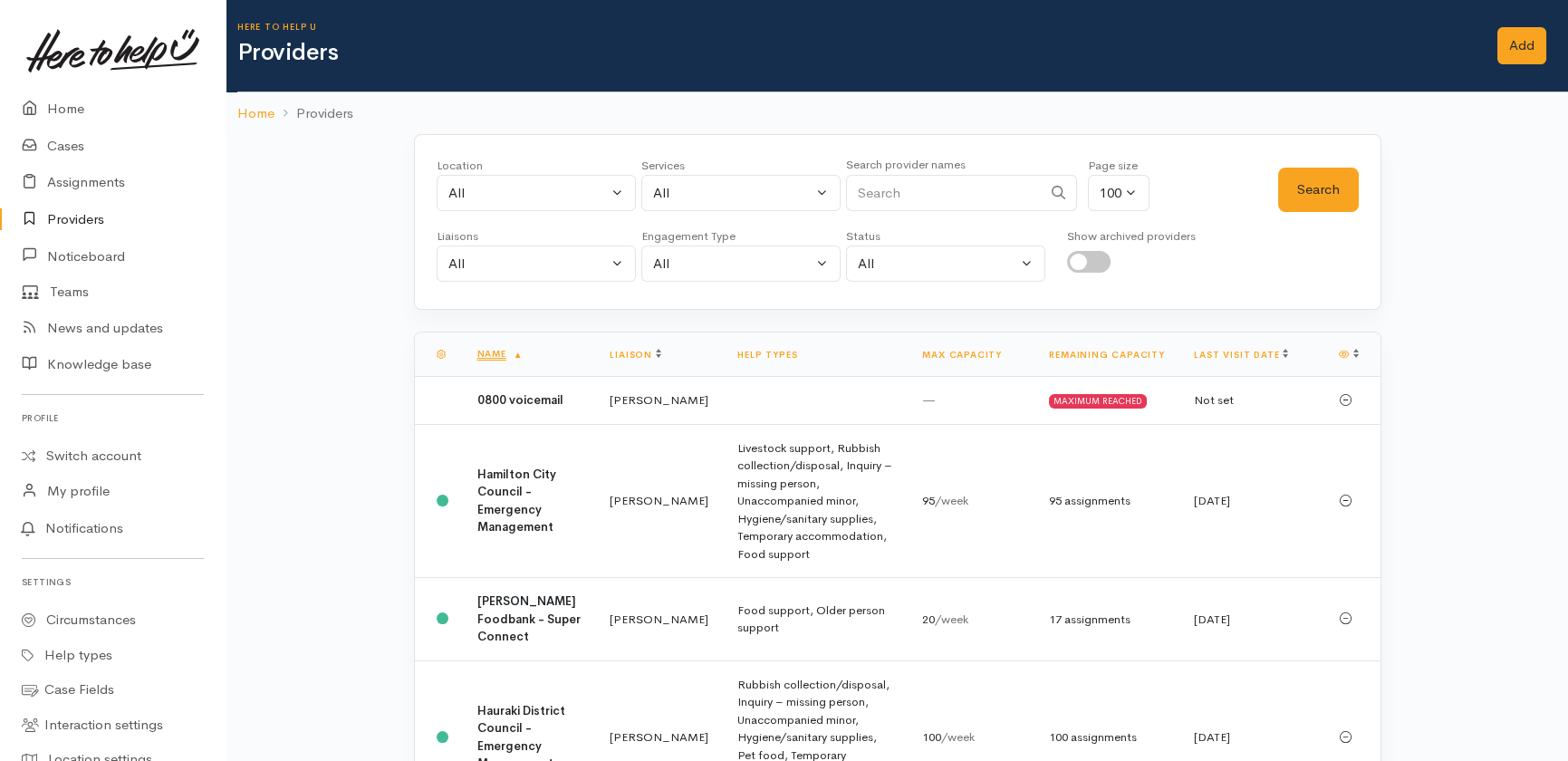
click at [936, 190] on input "Search" at bounding box center [945, 193] width 196 height 37
type input "community house"
click at [1317, 180] on button "Search" at bounding box center [1318, 190] width 81 height 44
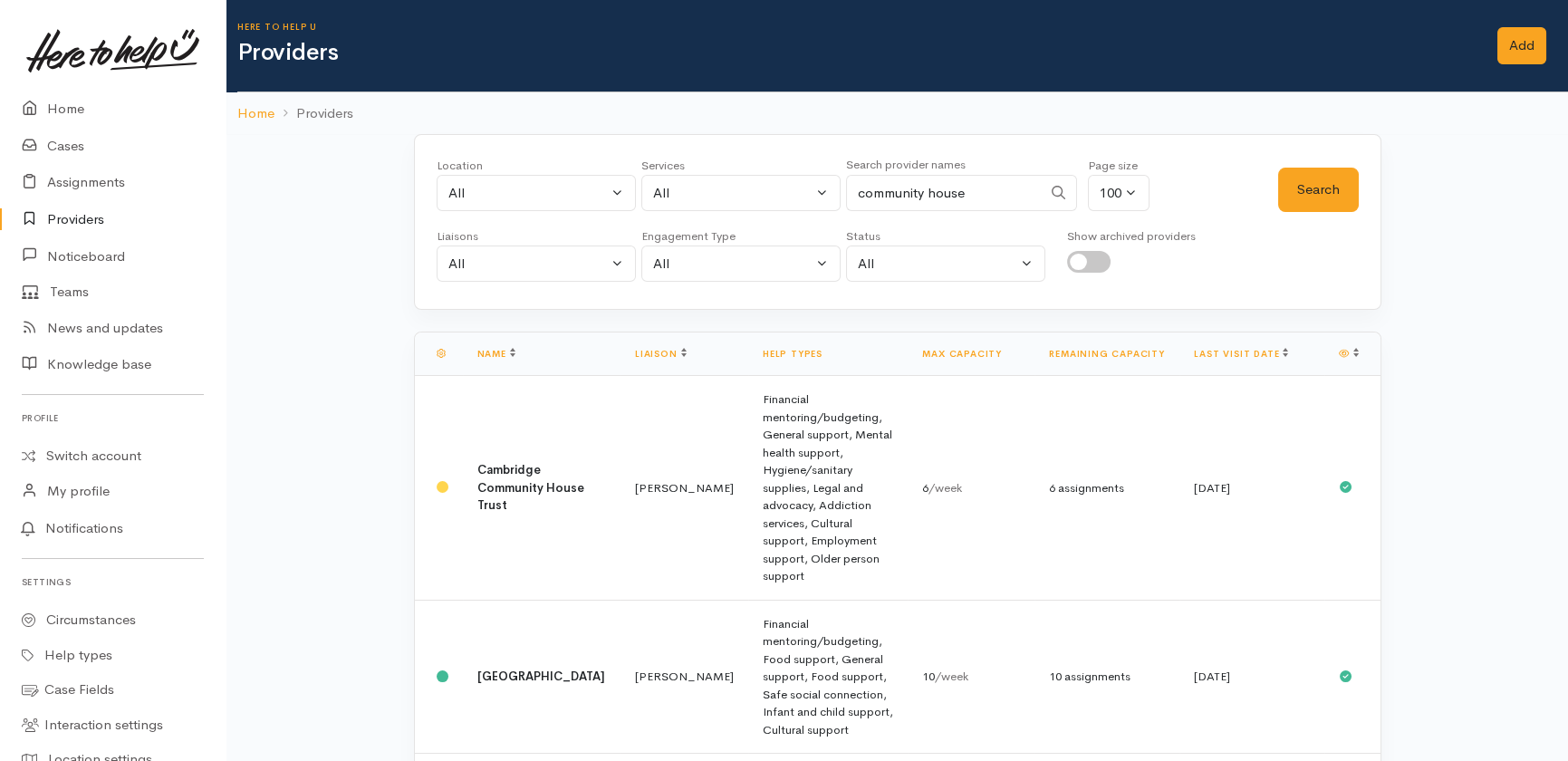
click at [985, 193] on input "community house" at bounding box center [945, 193] width 196 height 37
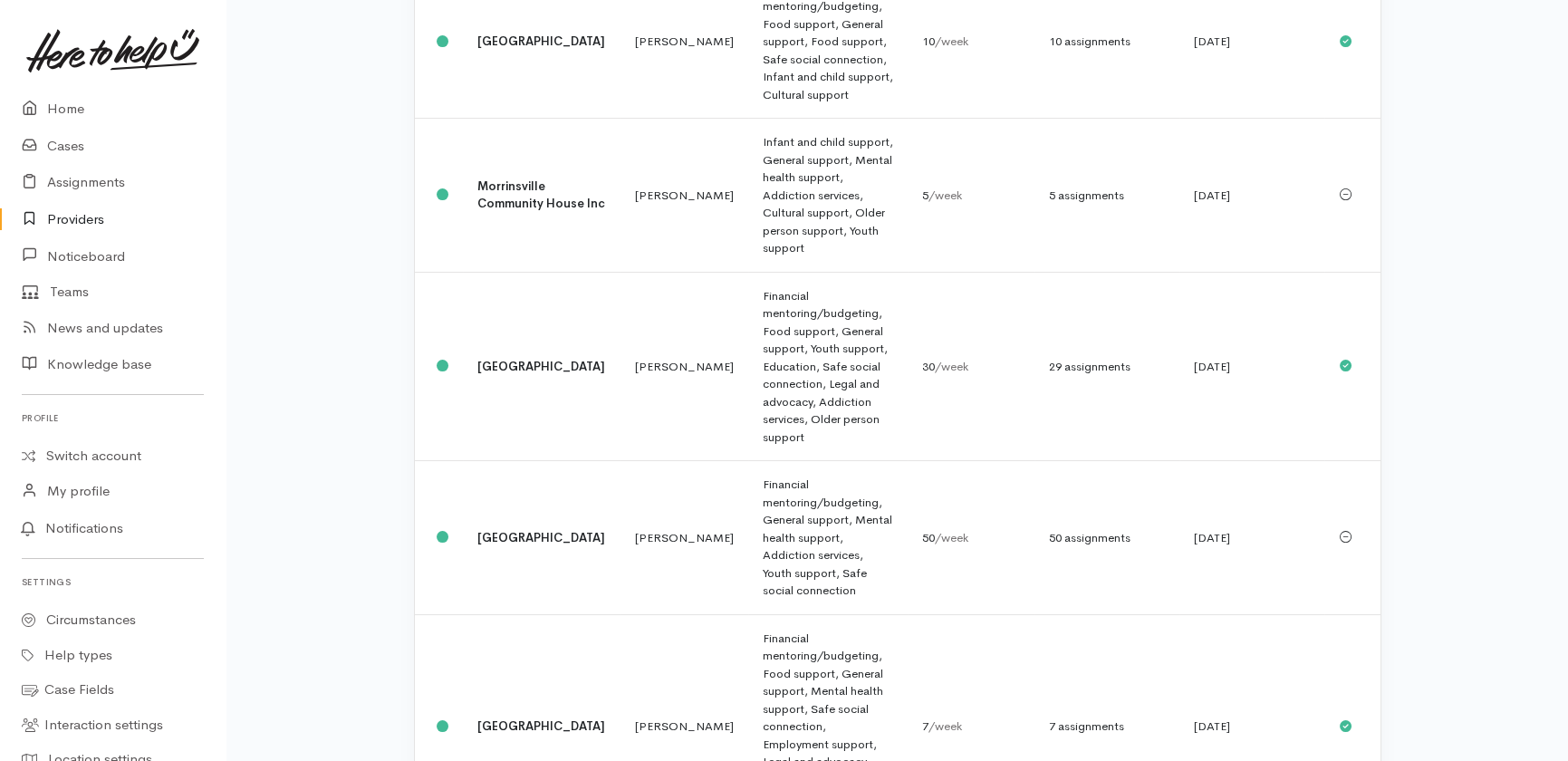
scroll to position [646, 0]
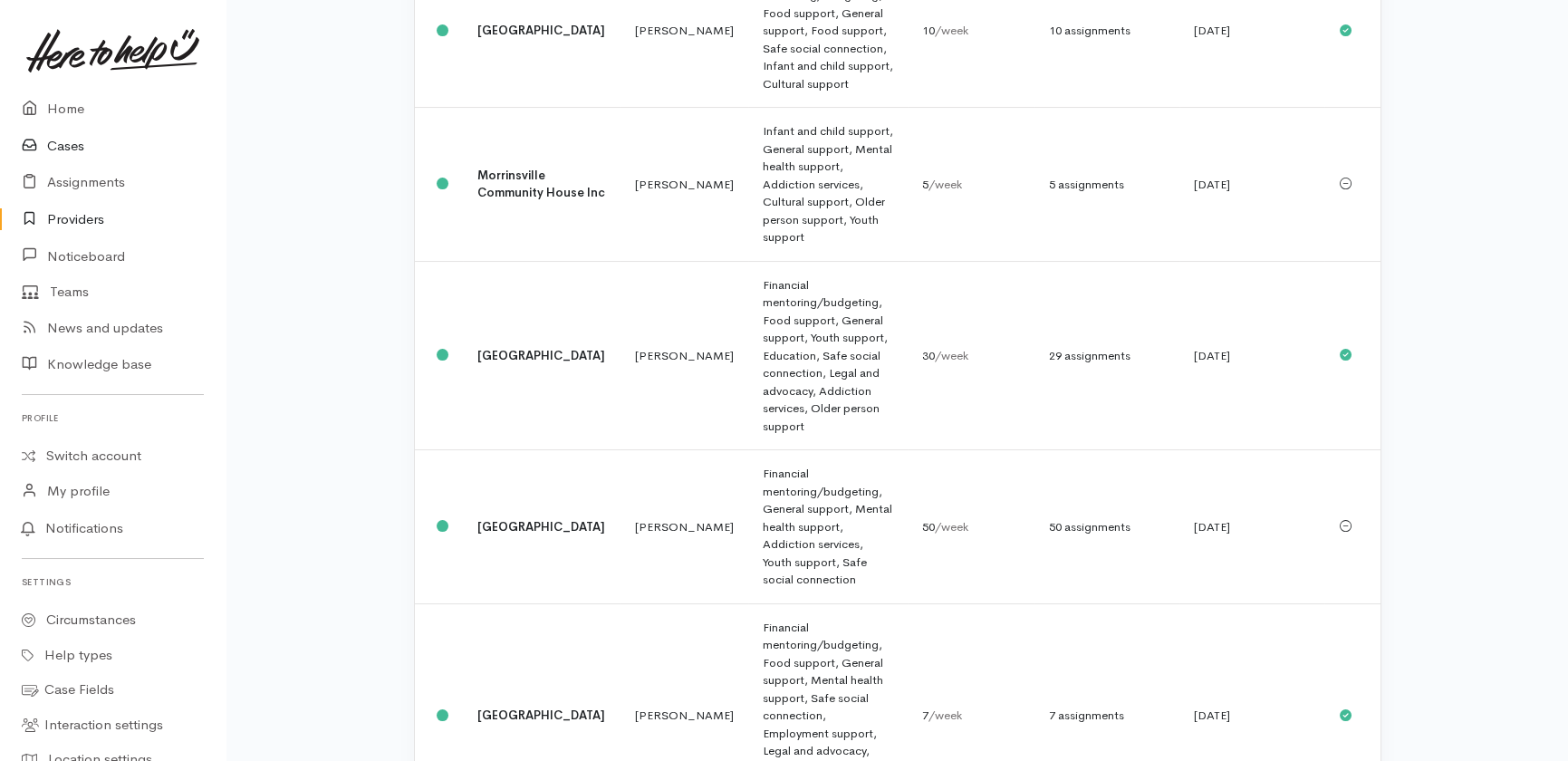
click at [63, 141] on link "Cases" at bounding box center [113, 146] width 226 height 37
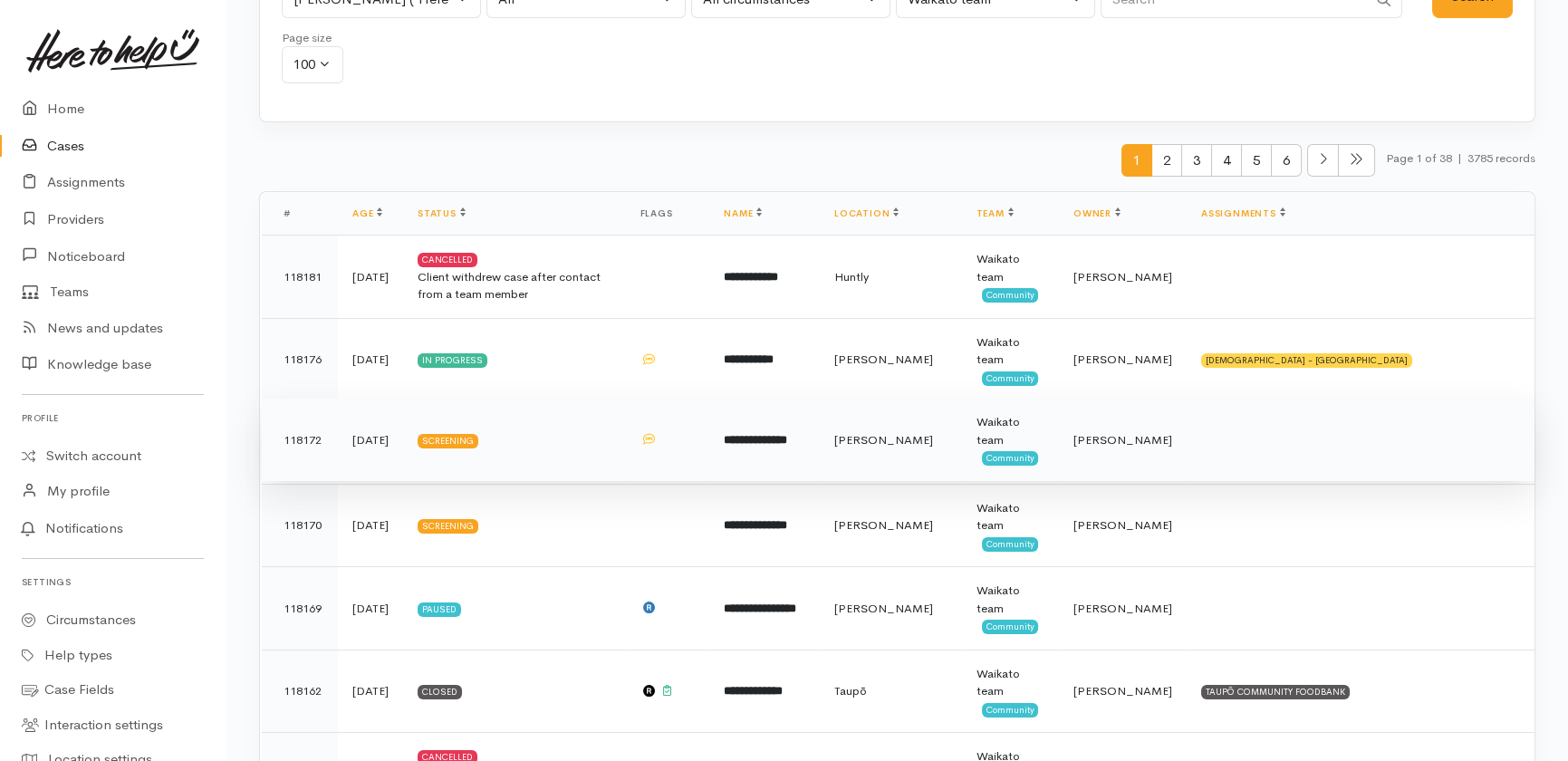
scroll to position [164, 0]
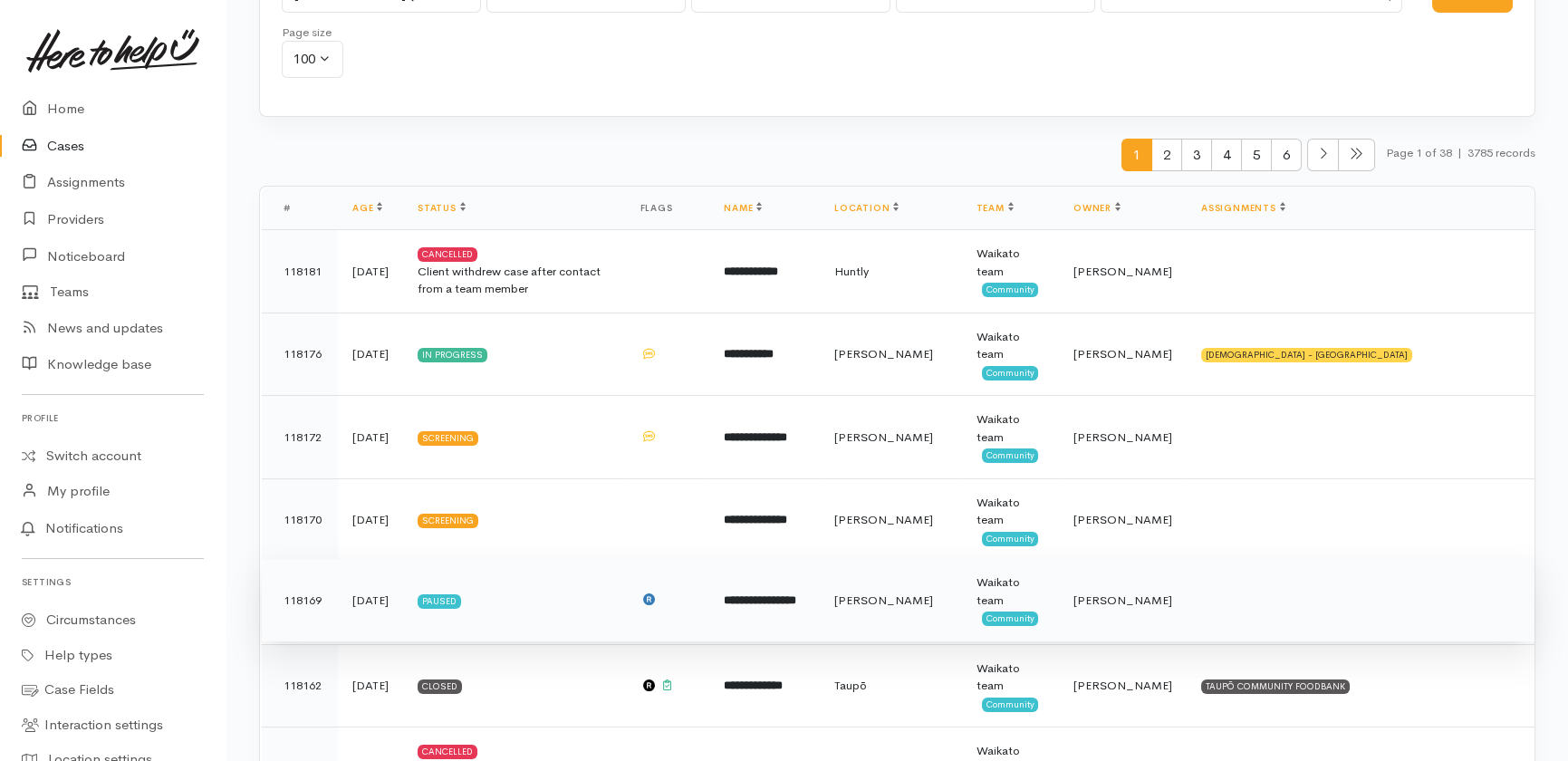
click at [797, 604] on b "**********" at bounding box center [760, 600] width 73 height 12
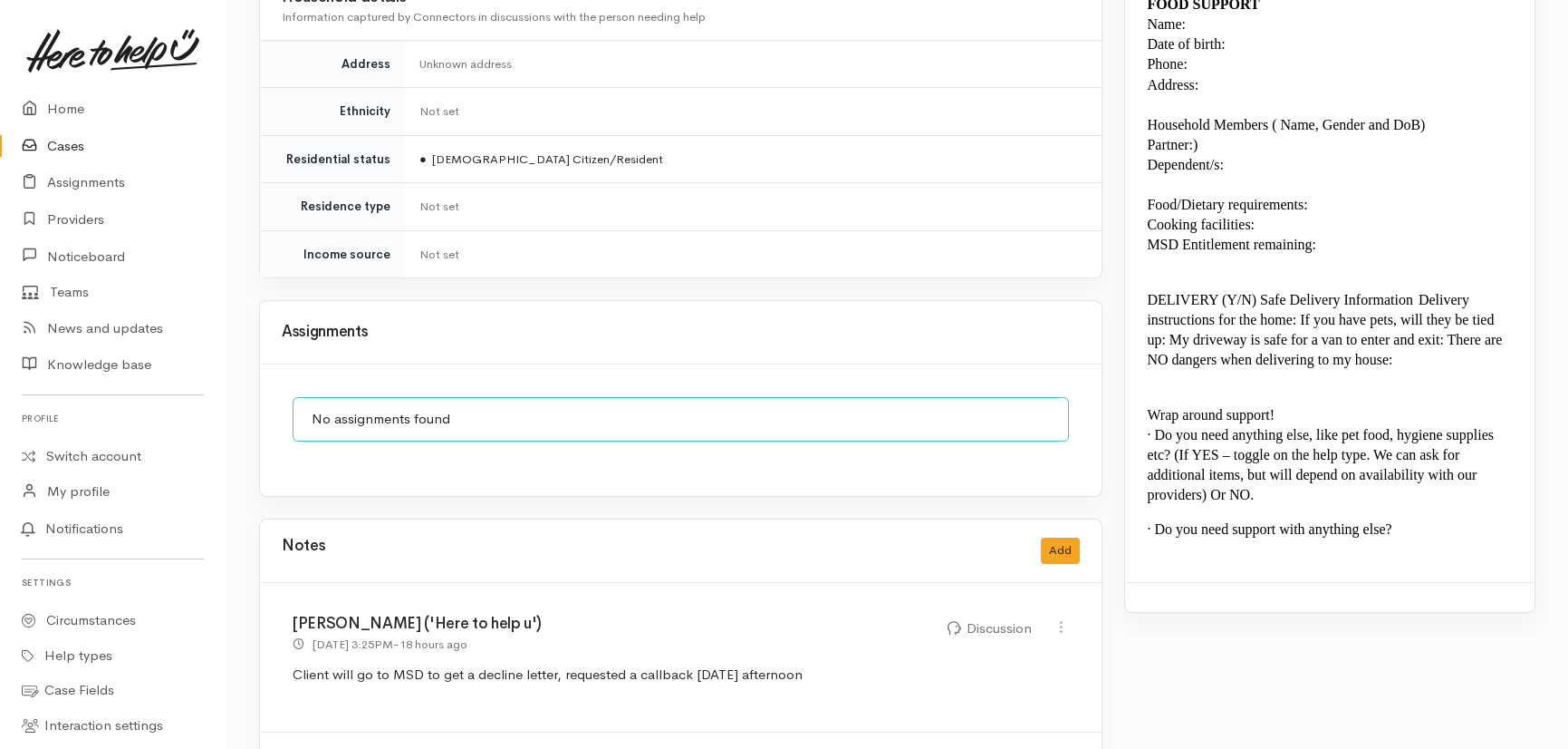
scroll to position [1565, 0]
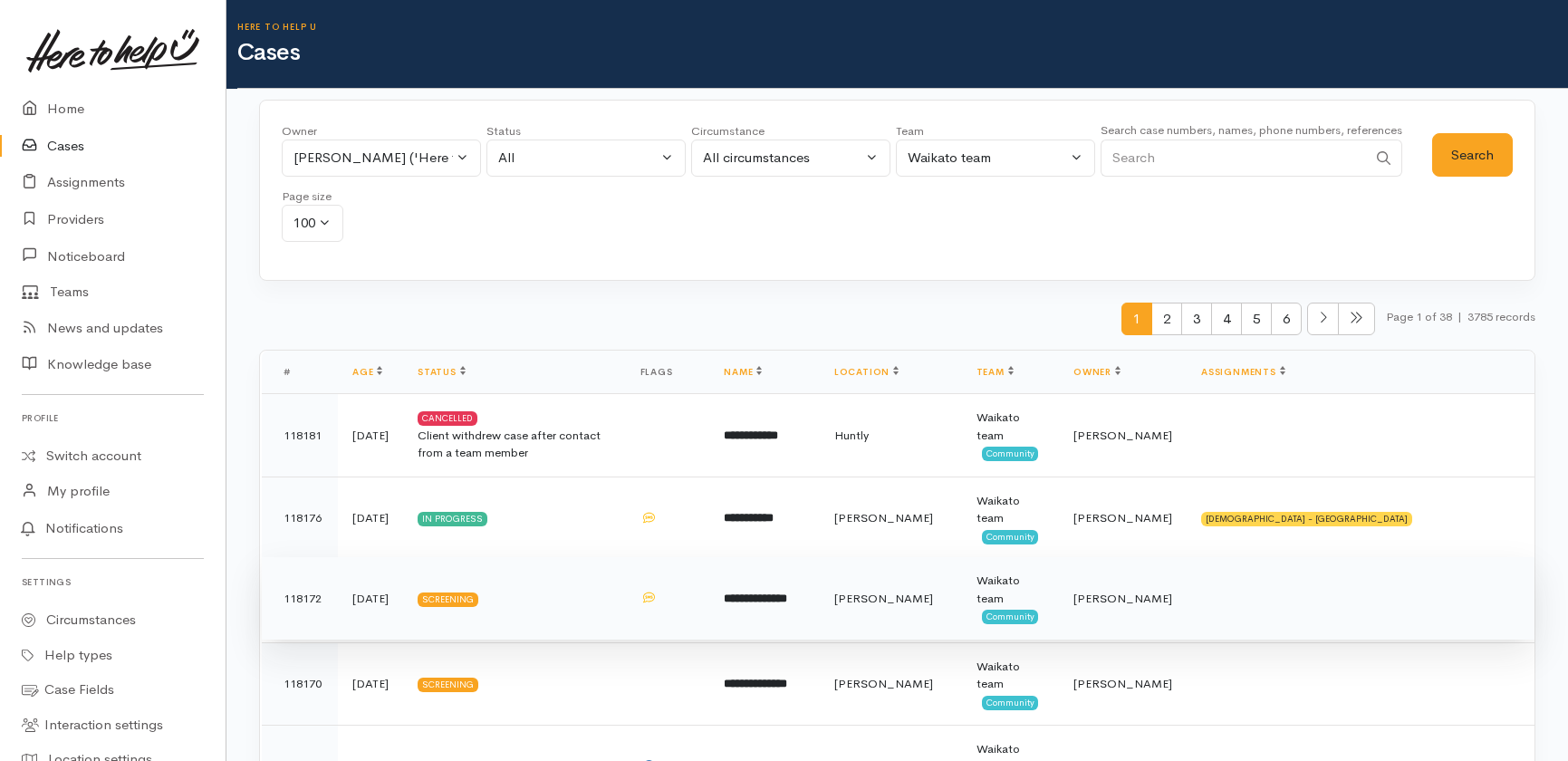
scroll to position [164, 0]
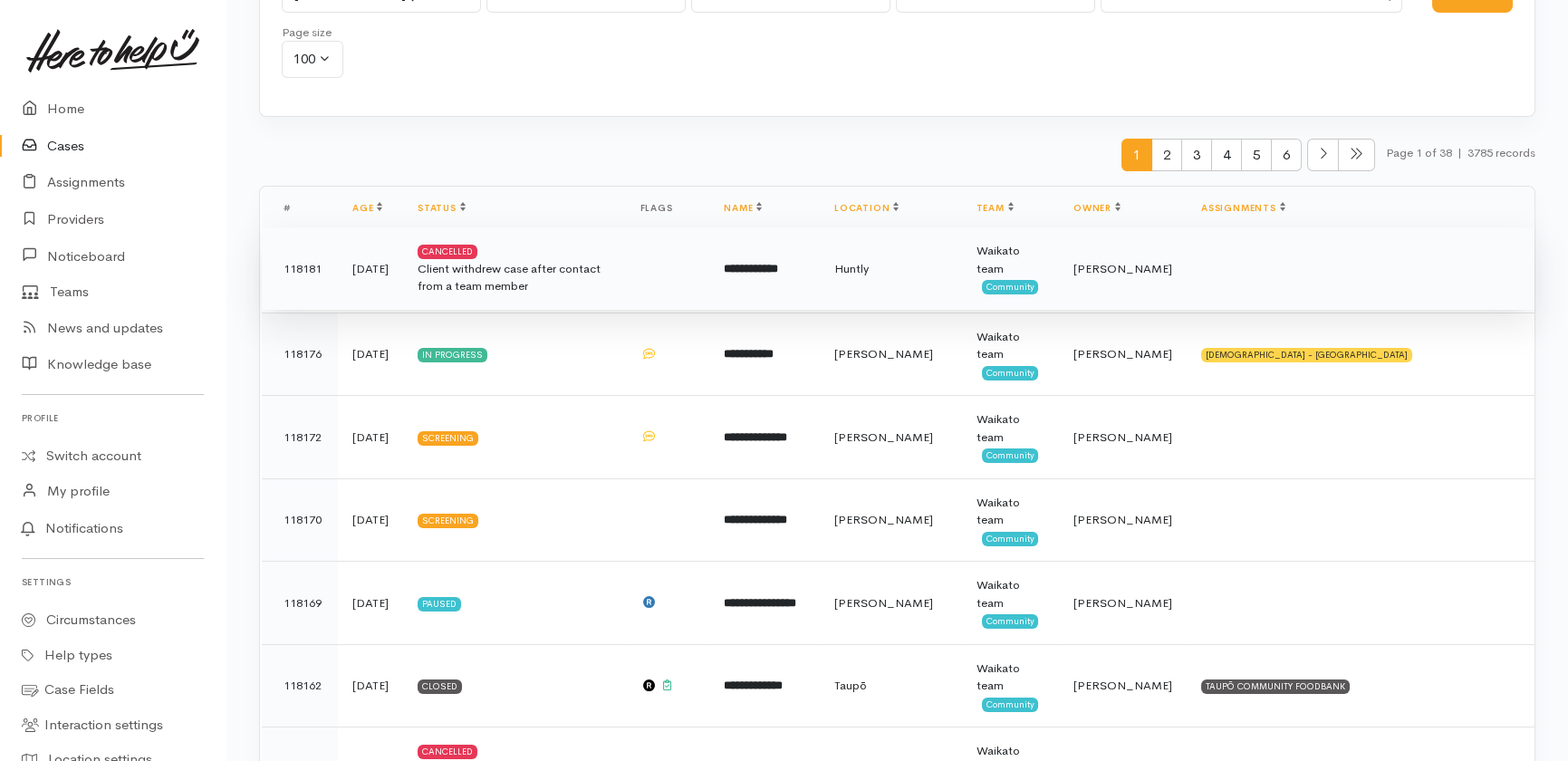
click at [526, 268] on div "Client withdrew case after contact from a team member" at bounding box center [514, 278] width 194 height 35
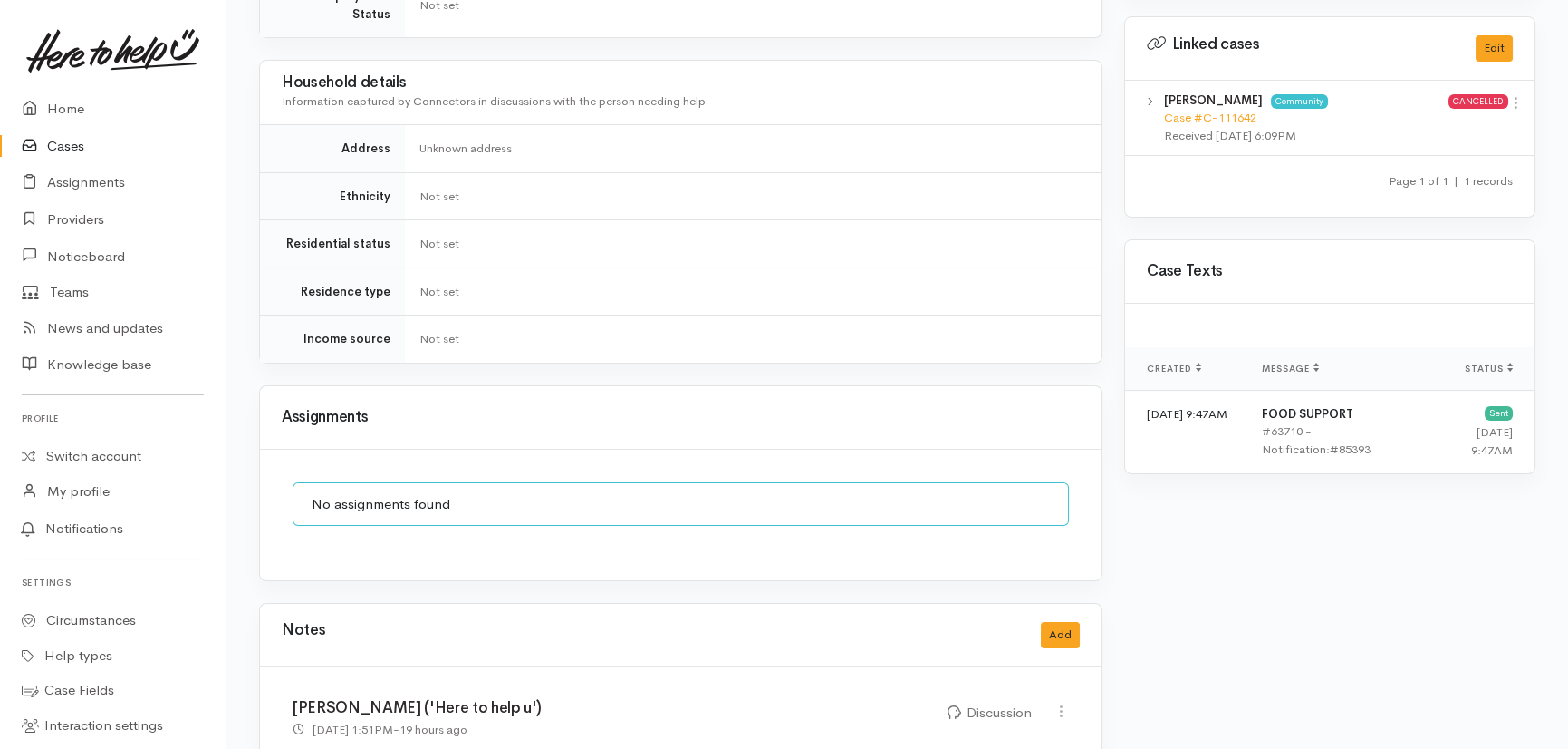
scroll to position [1021, 0]
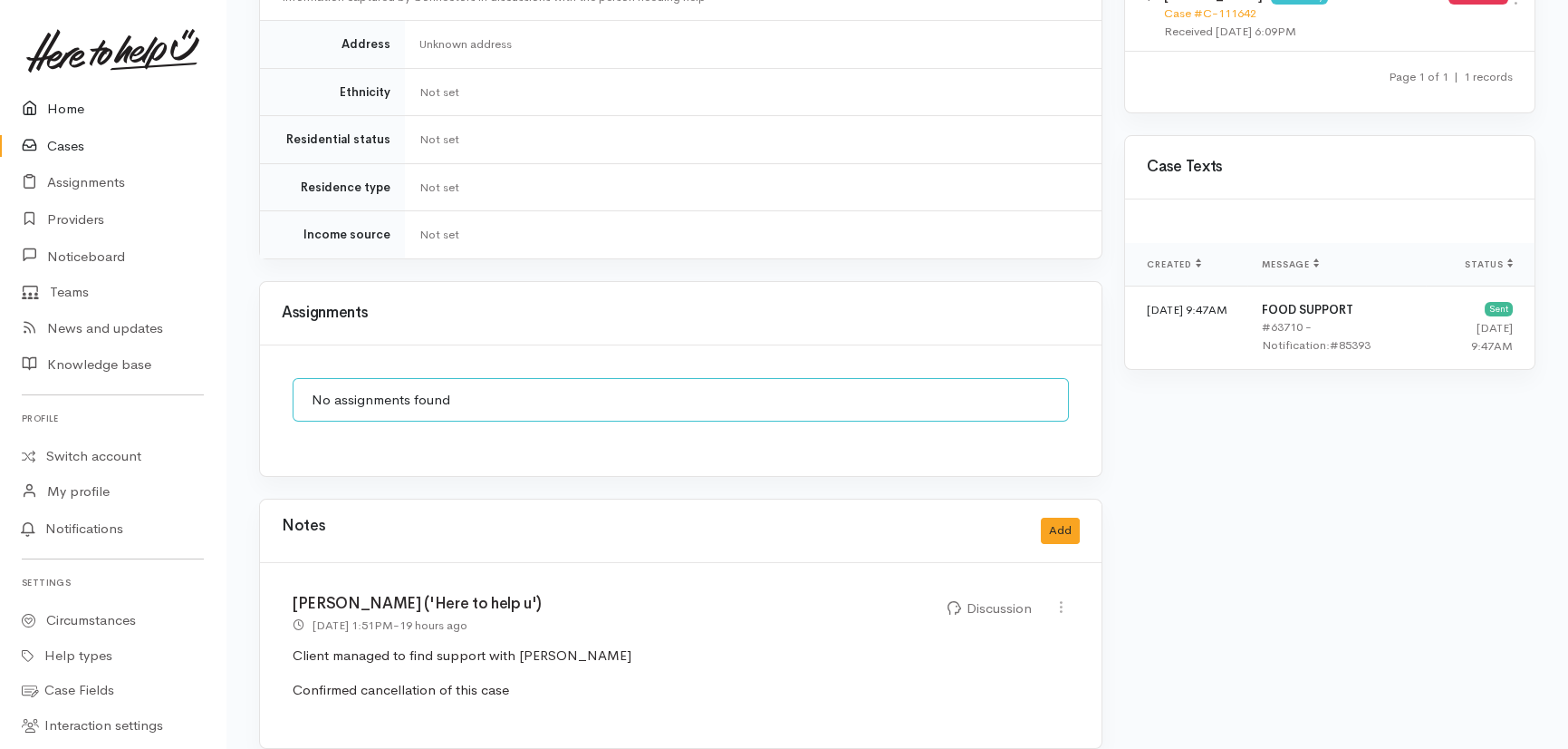
click at [46, 99] on link "Home" at bounding box center [113, 109] width 226 height 37
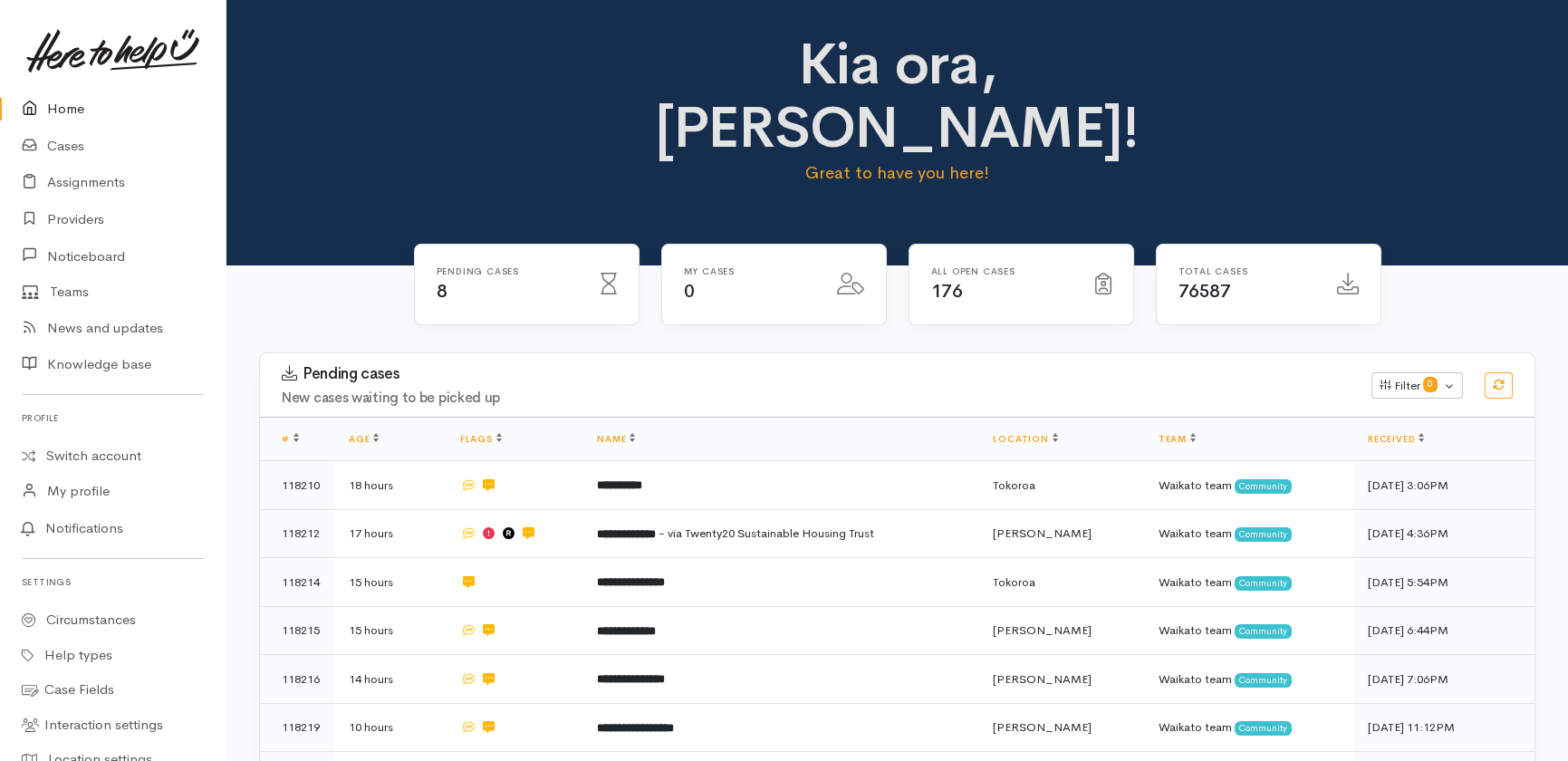
click at [69, 115] on link "Home" at bounding box center [113, 109] width 226 height 37
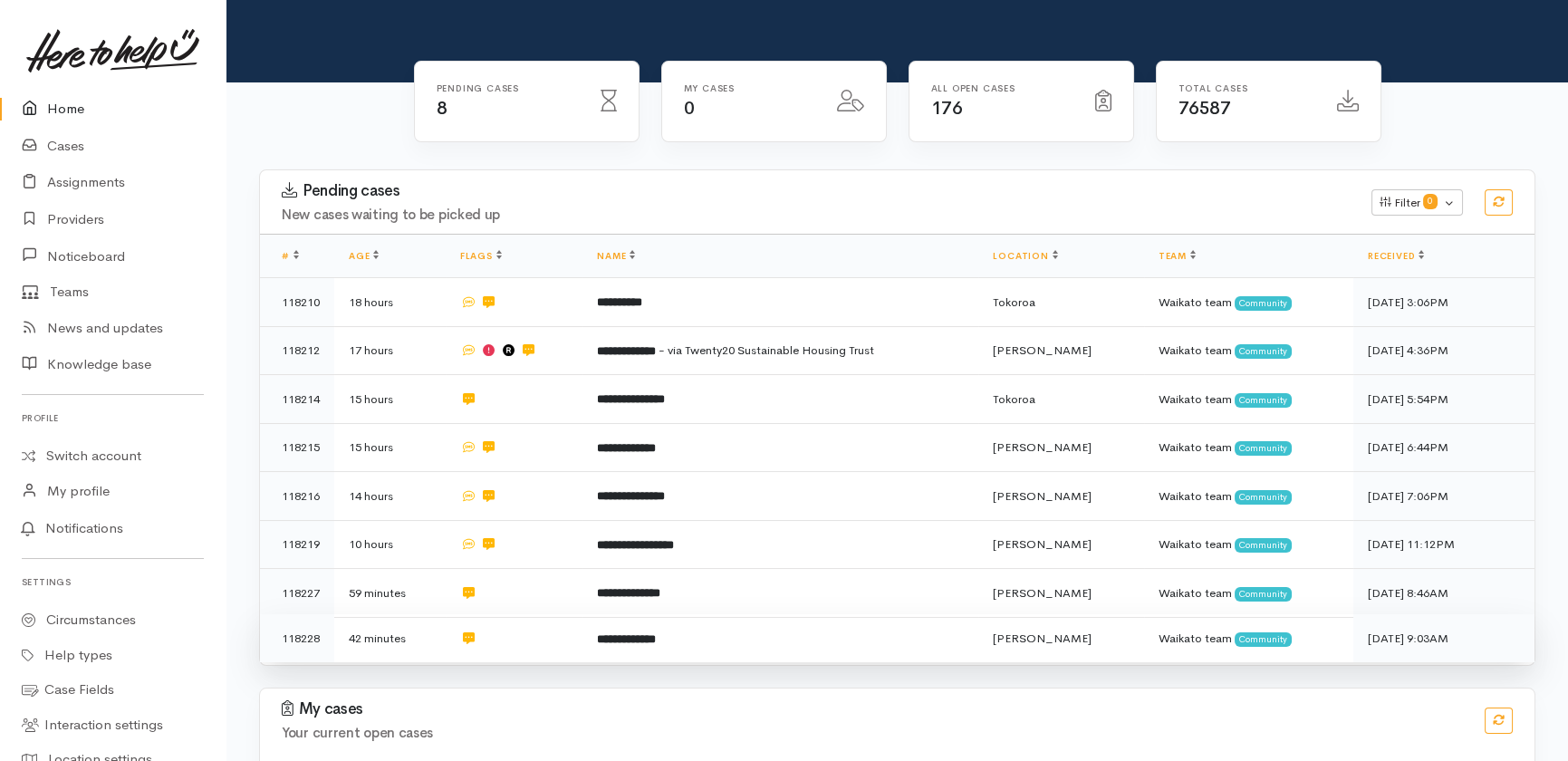
scroll to position [234, 0]
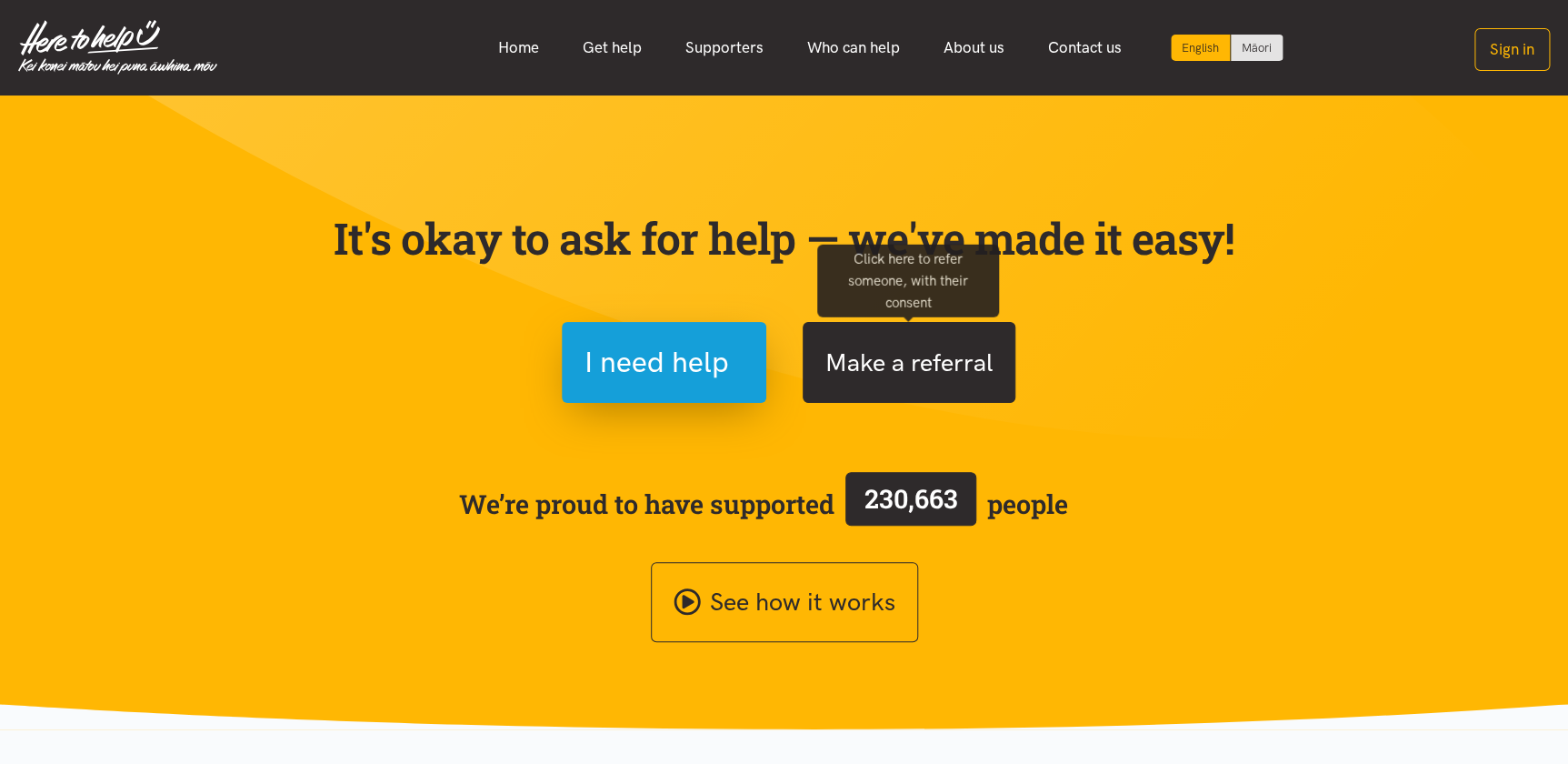
click at [940, 367] on button "Make a referral" at bounding box center [910, 362] width 213 height 81
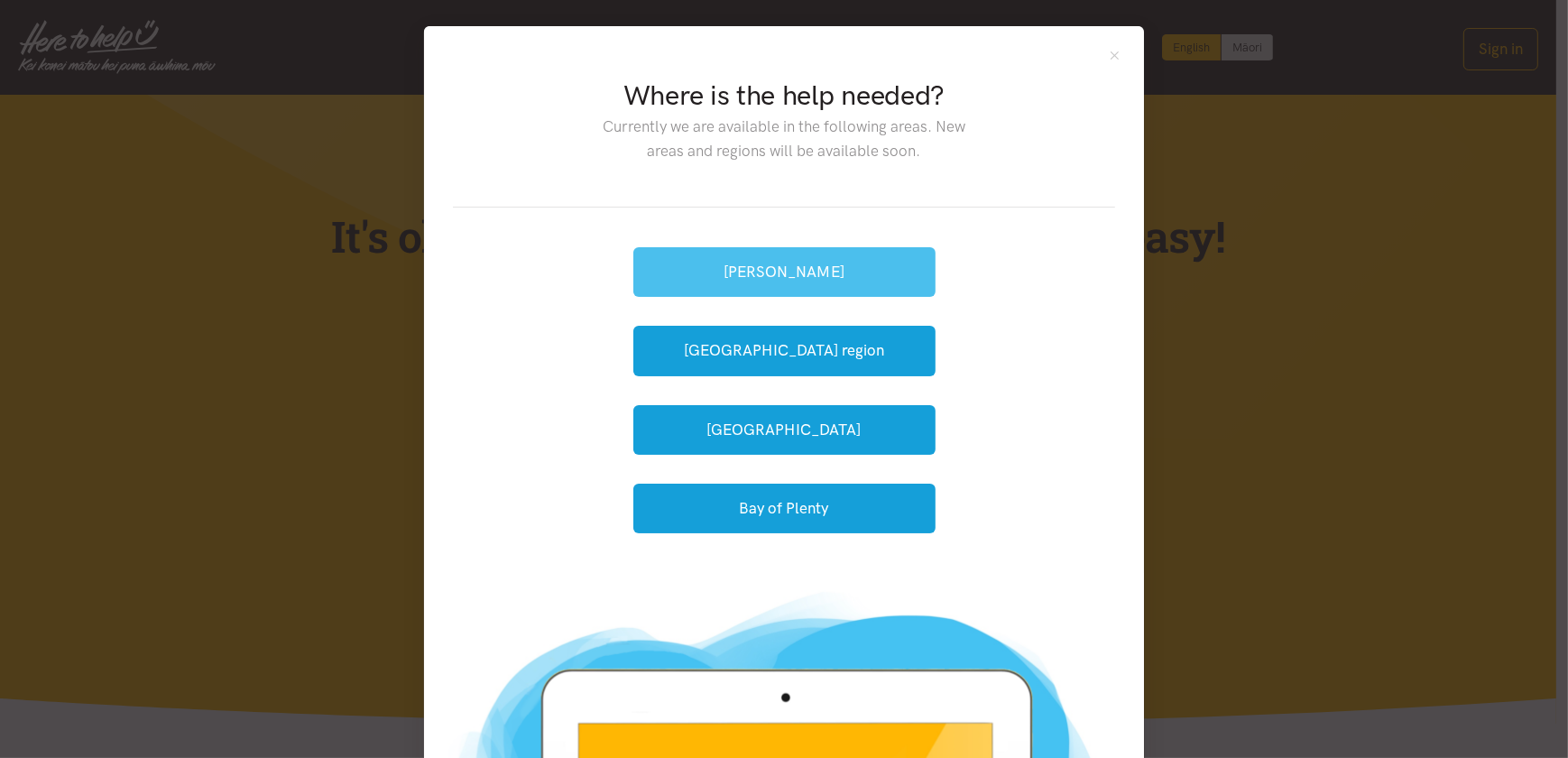
click at [831, 289] on button "[PERSON_NAME]" at bounding box center [784, 272] width 302 height 50
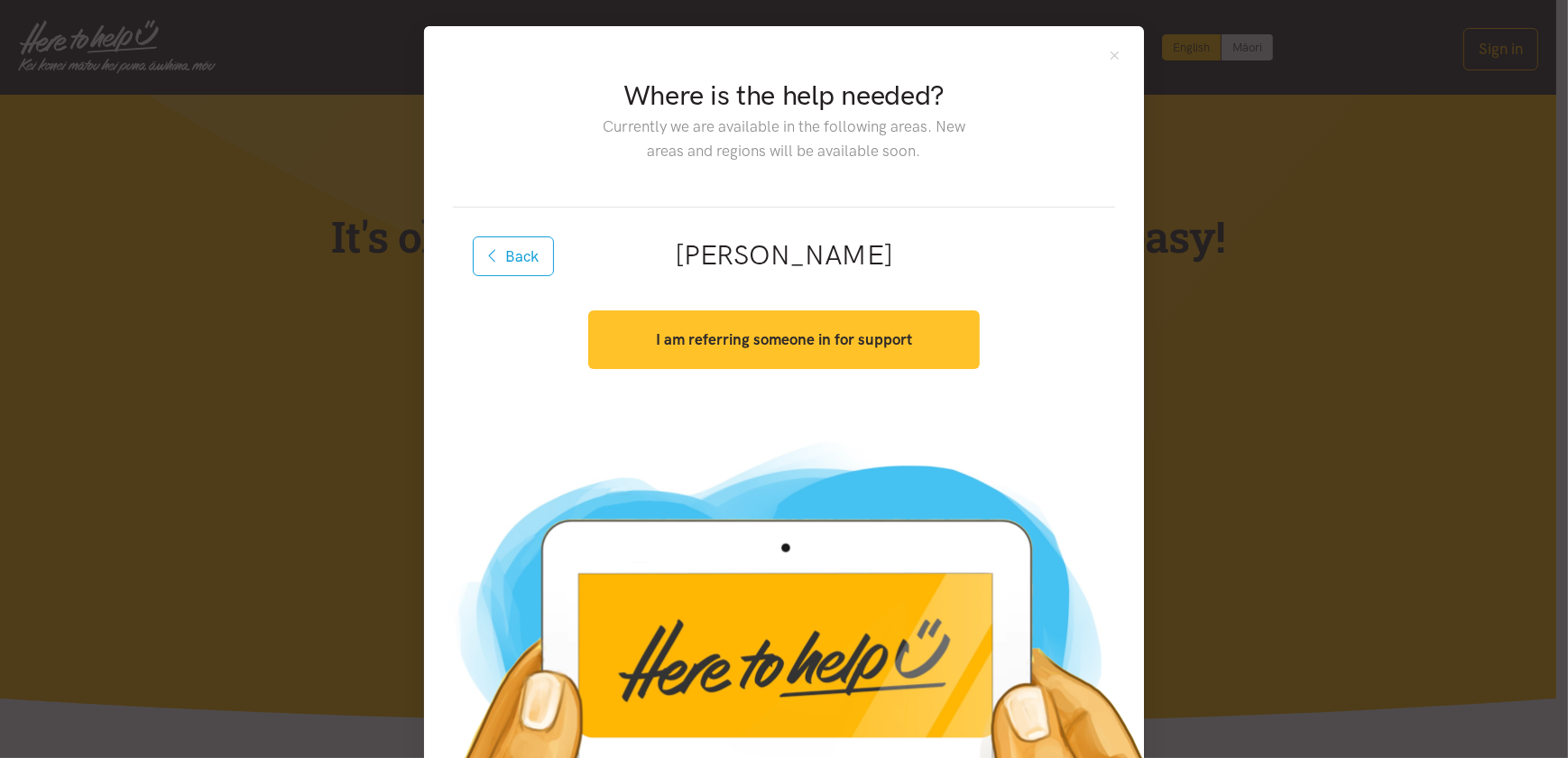
click at [792, 352] on button "I am referring someone in for support" at bounding box center [784, 339] width 390 height 59
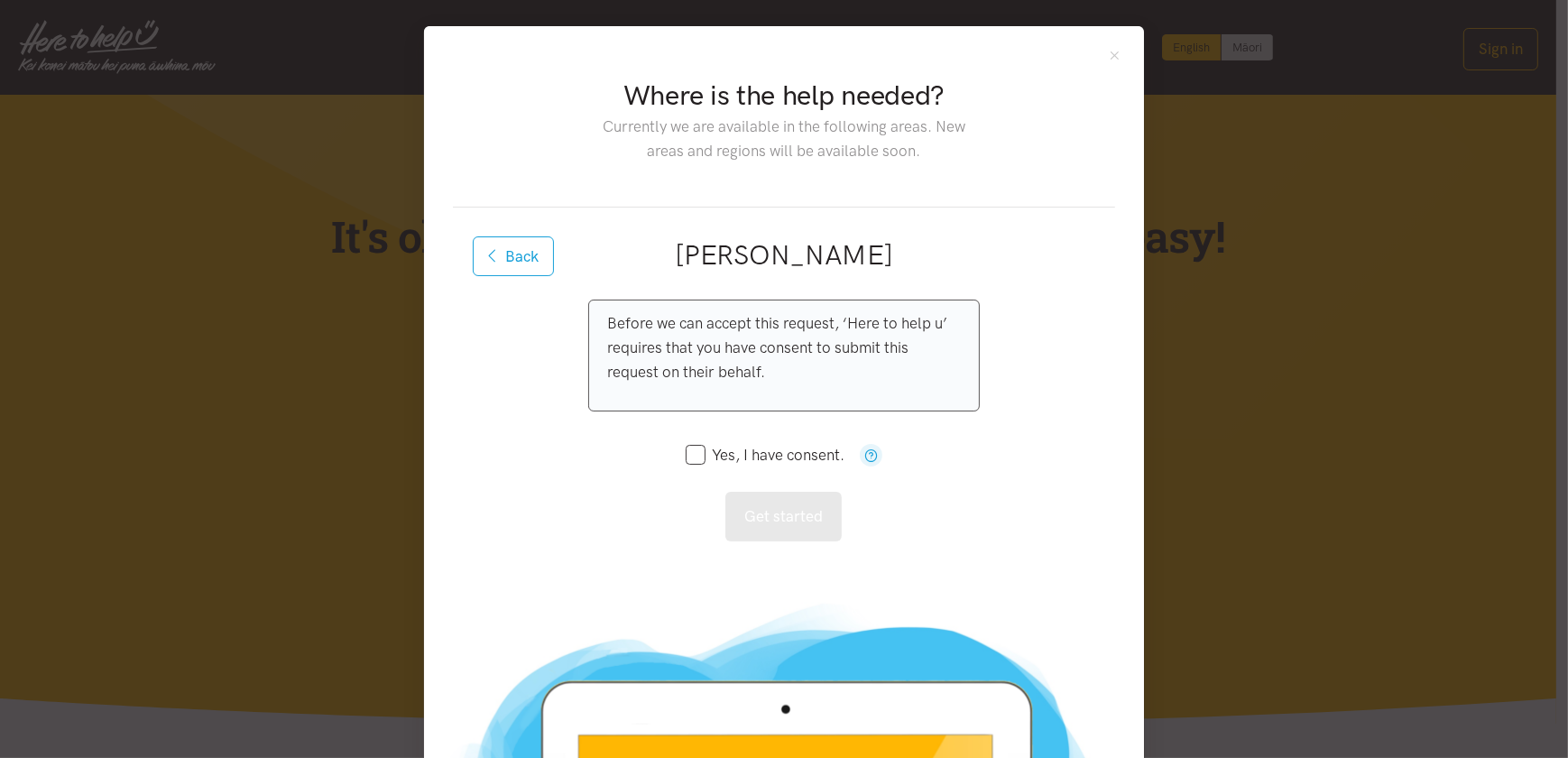
click at [695, 451] on input "Yes, I have consent." at bounding box center [765, 454] width 159 height 15
checkbox input "true"
click at [803, 505] on button "Get started" at bounding box center [784, 516] width 117 height 50
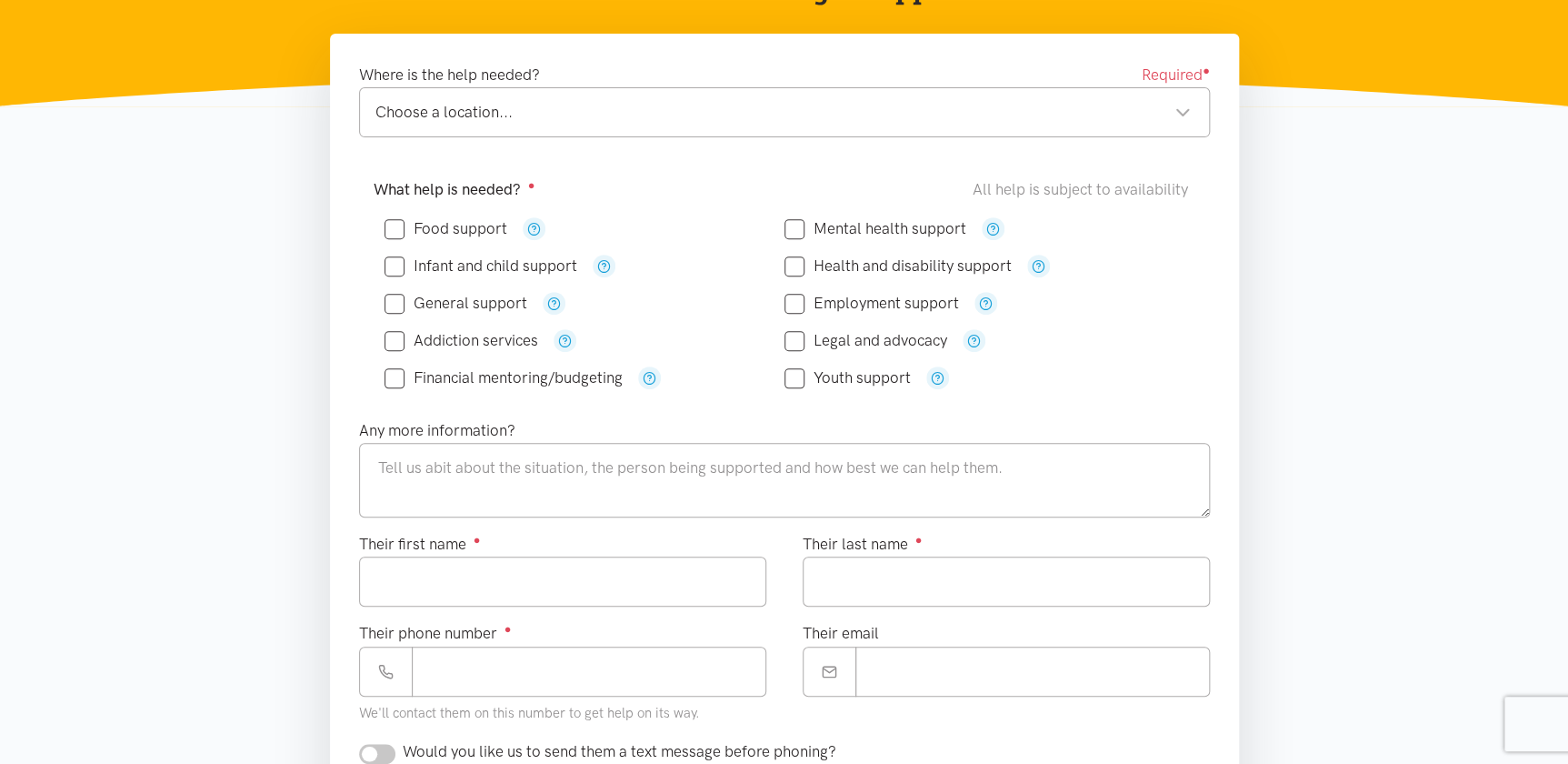
scroll to position [288, 0]
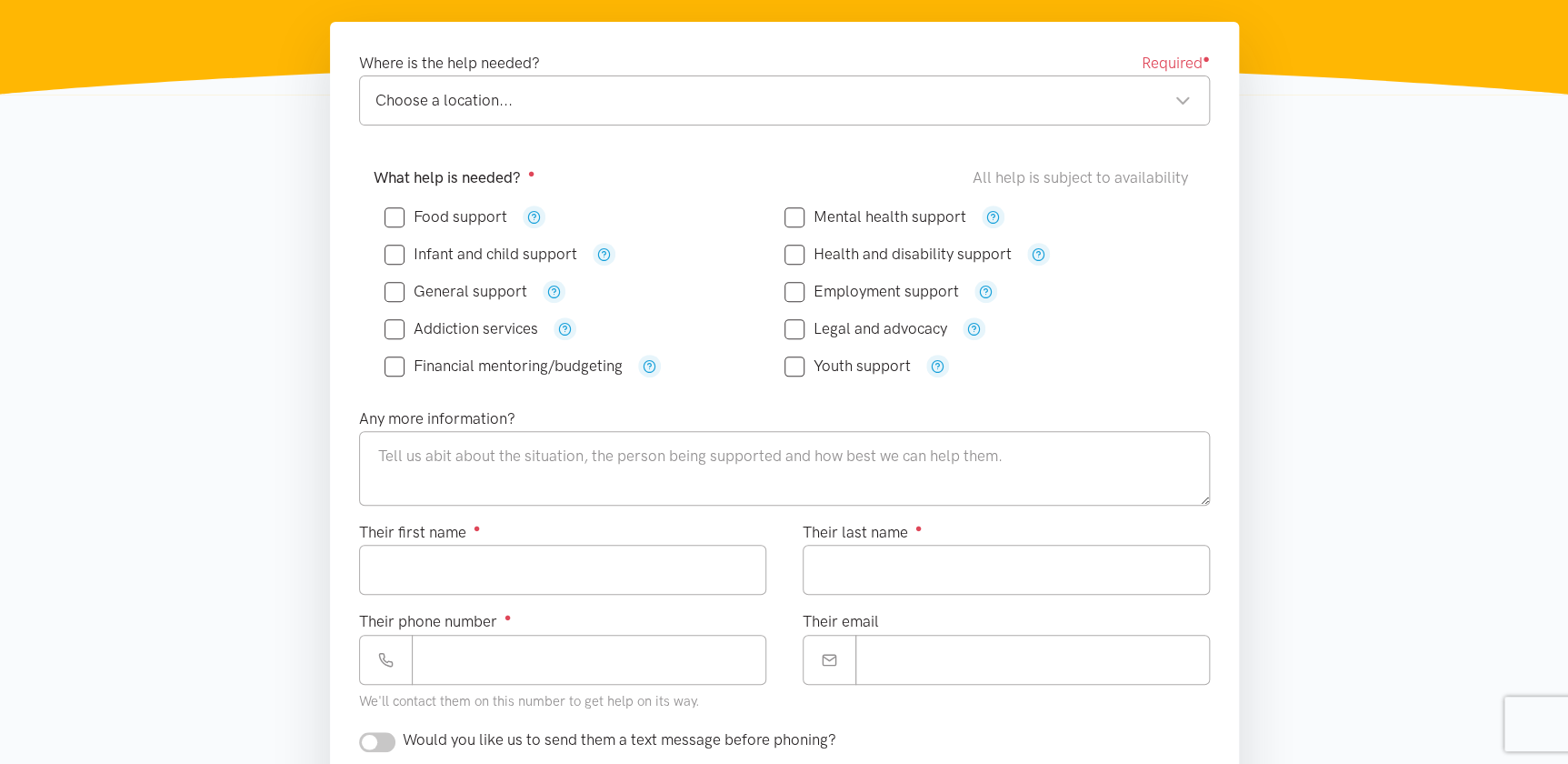
click at [737, 113] on div "Choose a location... Choose a location..." at bounding box center [784, 100] width 851 height 50
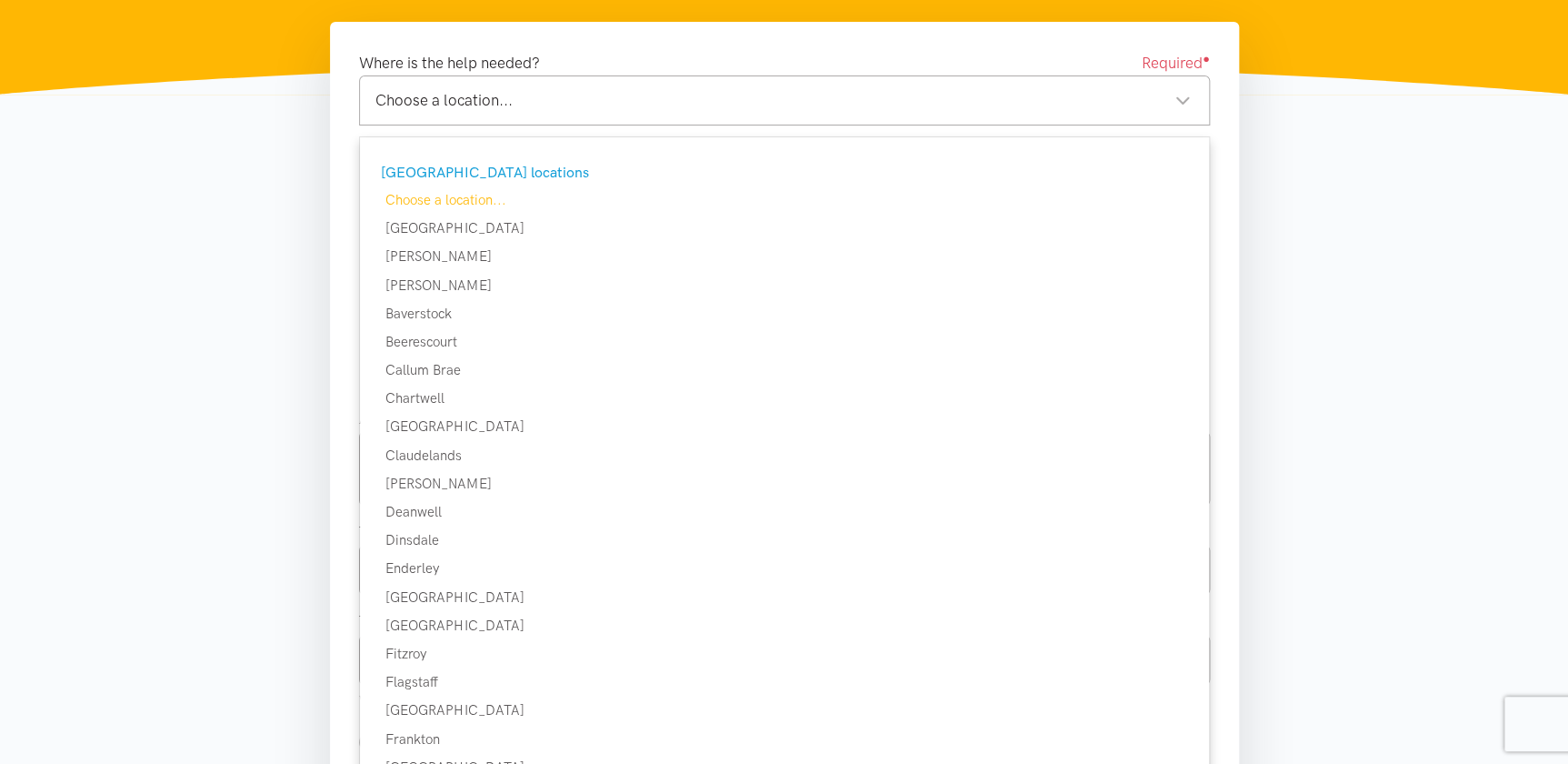
click at [737, 113] on div "Choose a location... Choose a location..." at bounding box center [784, 100] width 851 height 50
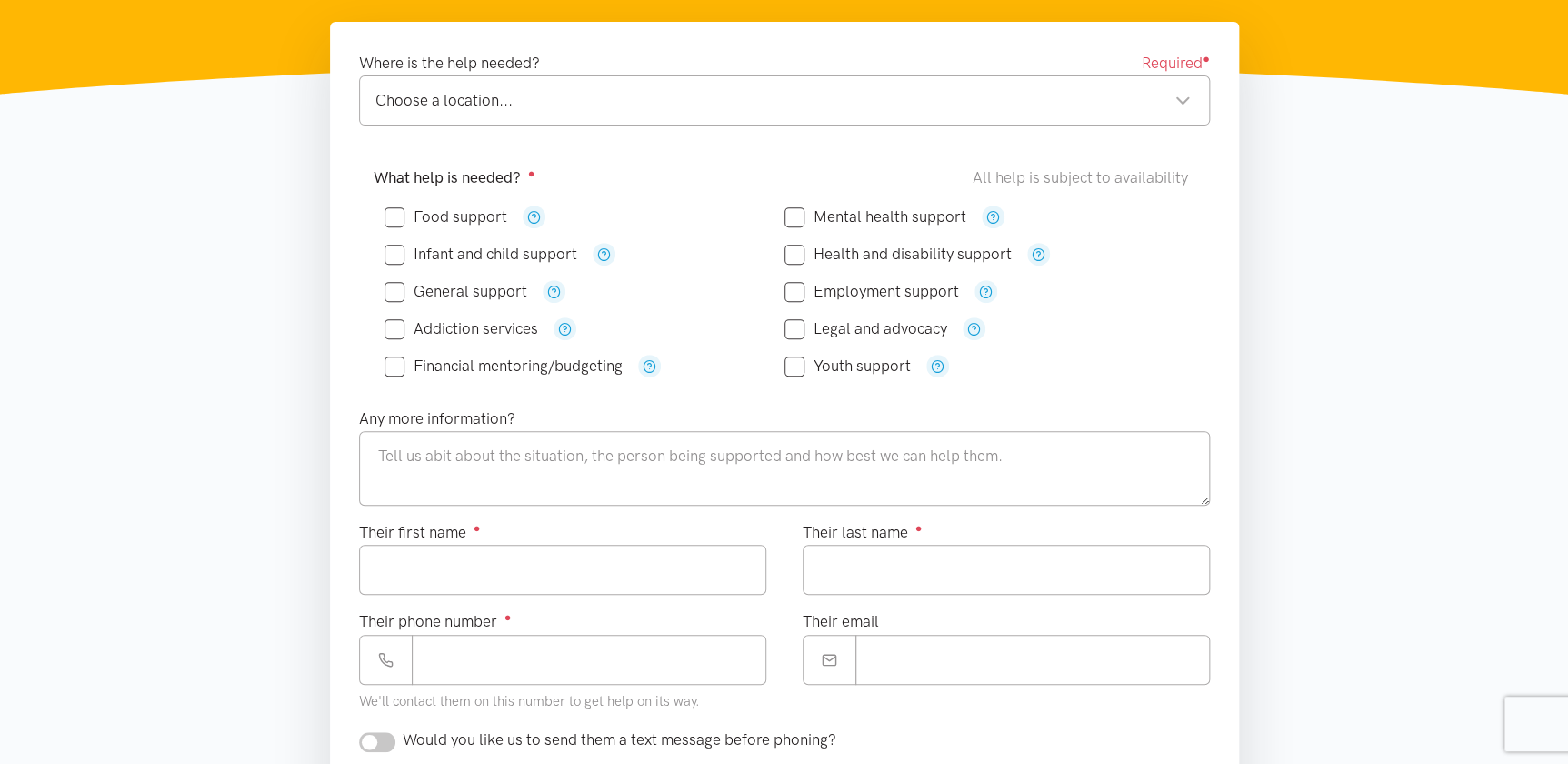
click at [392, 216] on input "Food support" at bounding box center [445, 217] width 123 height 15
checkbox input "true"
click at [845, 212] on input "Mental health support" at bounding box center [876, 217] width 182 height 15
checkbox input "true"
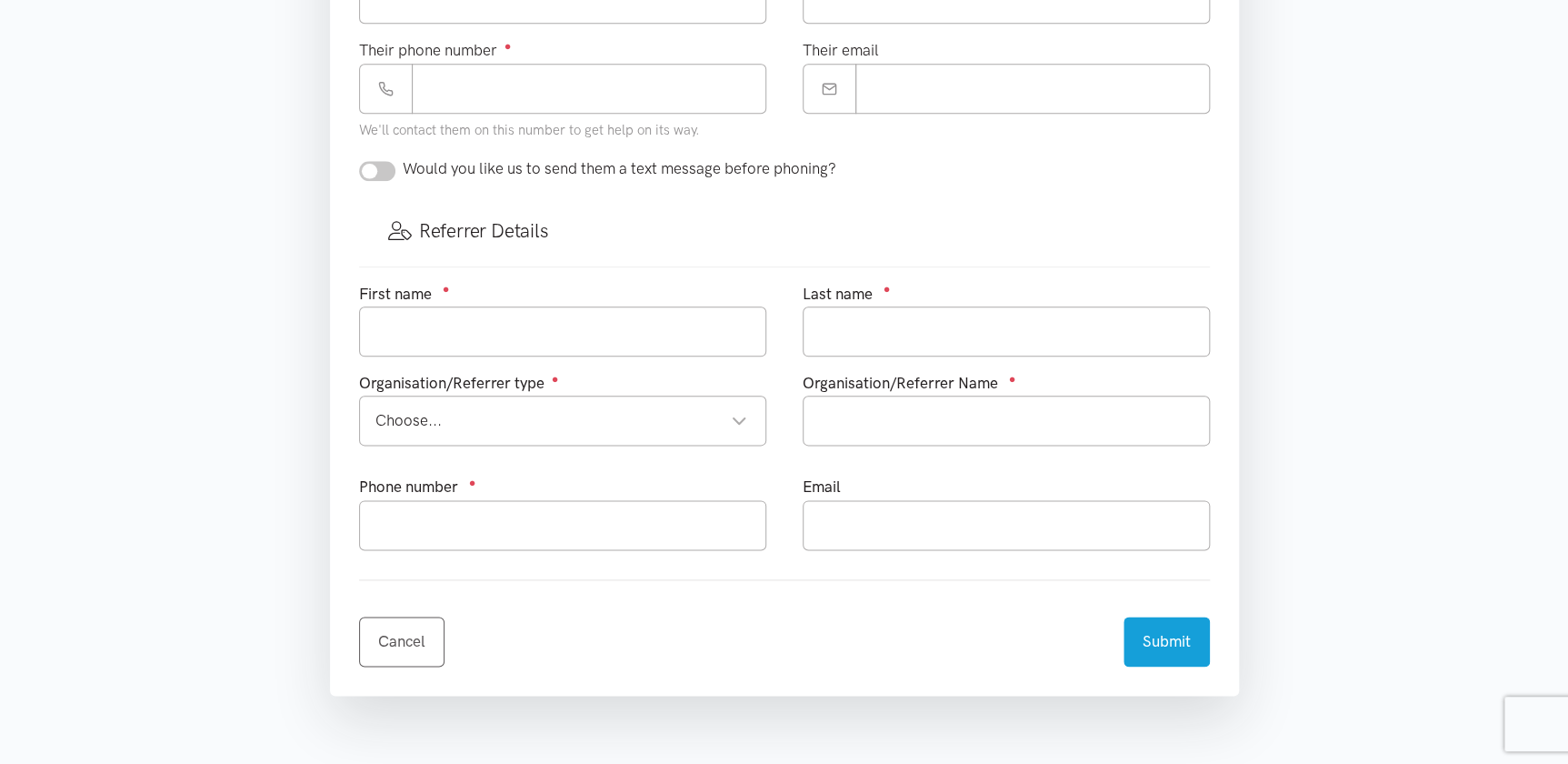
scroll to position [860, 0]
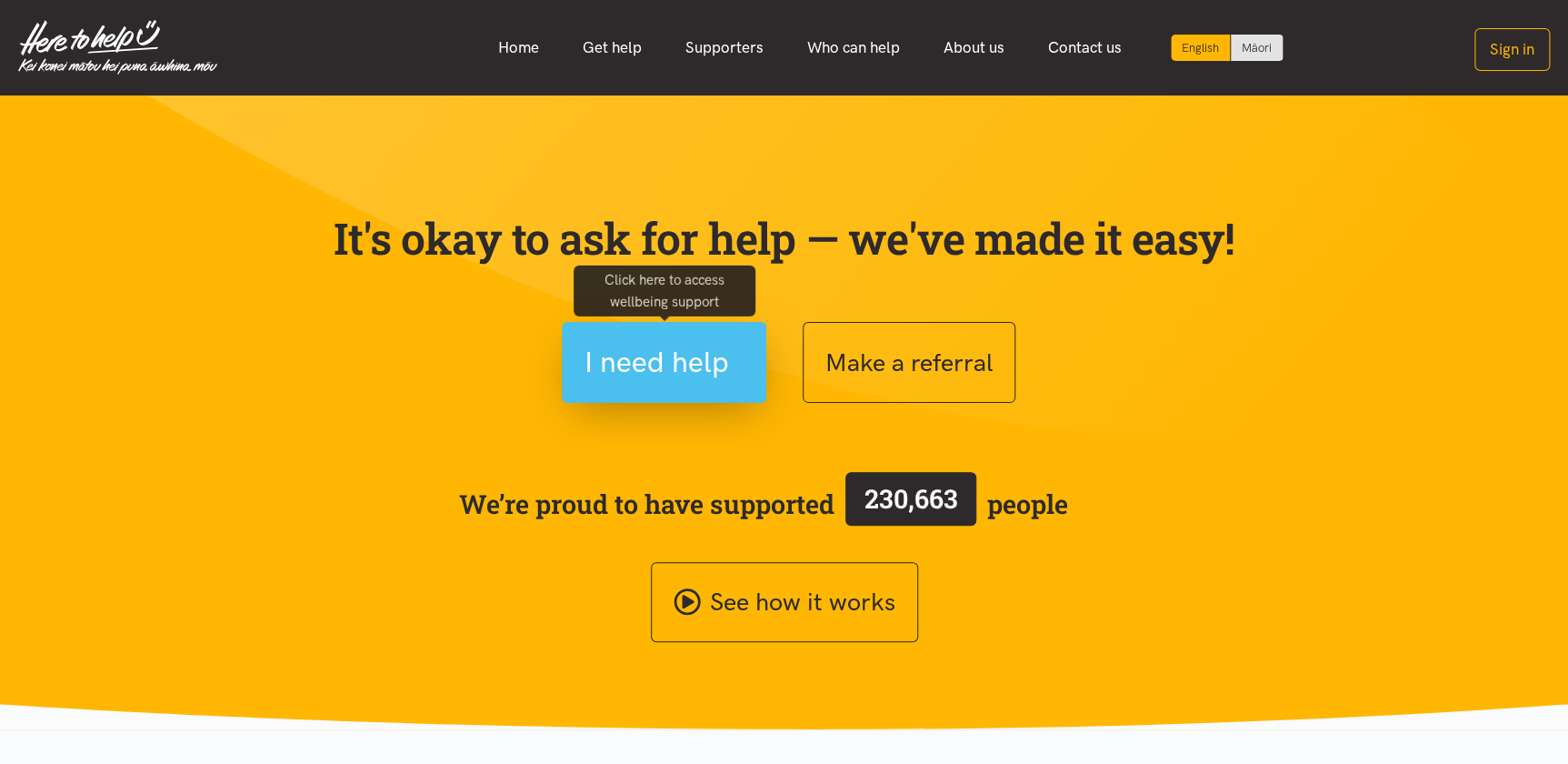
click at [633, 362] on span "I need help" at bounding box center [657, 362] width 145 height 46
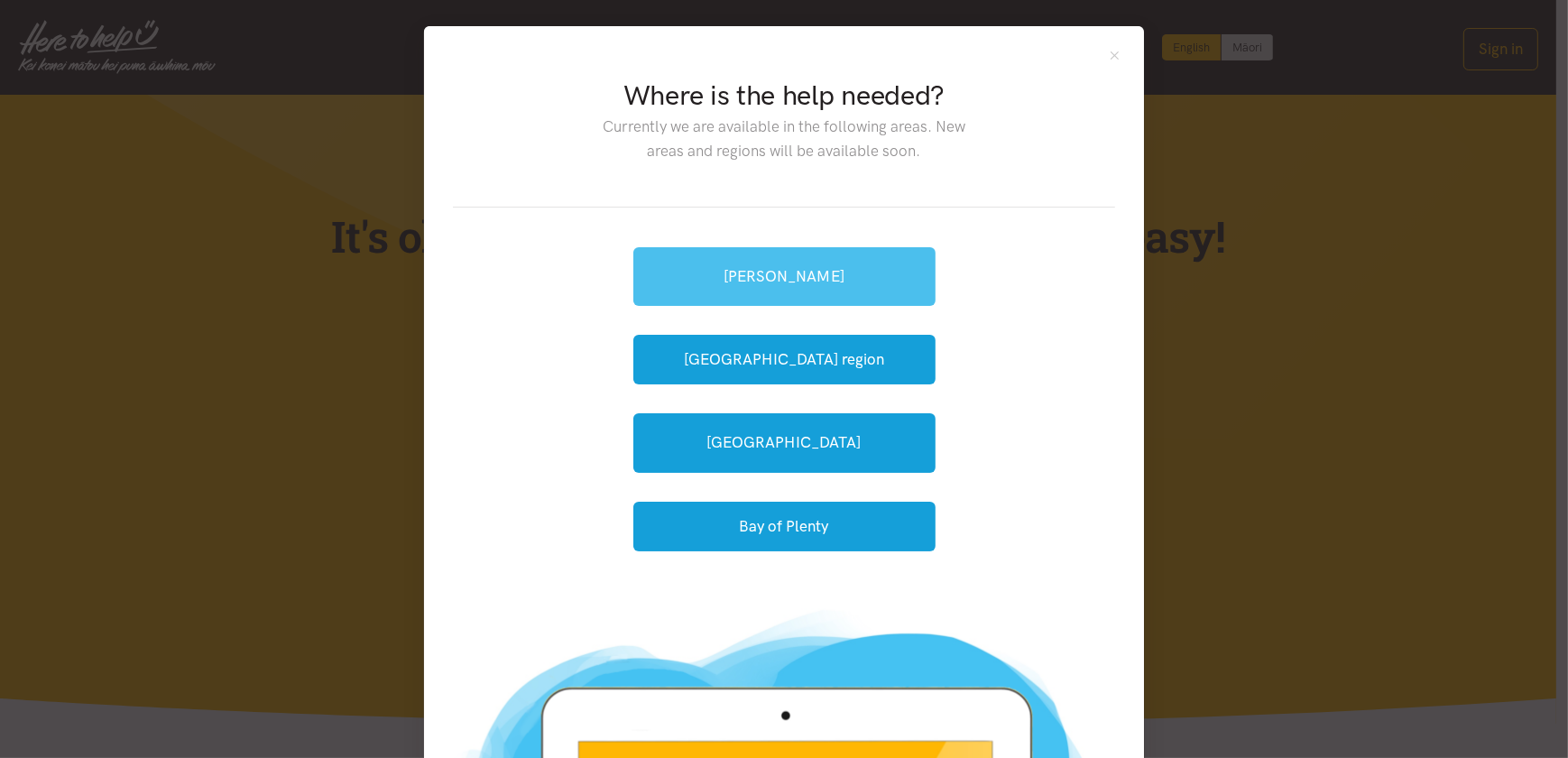
click at [763, 271] on link "[PERSON_NAME]" at bounding box center [784, 276] width 302 height 59
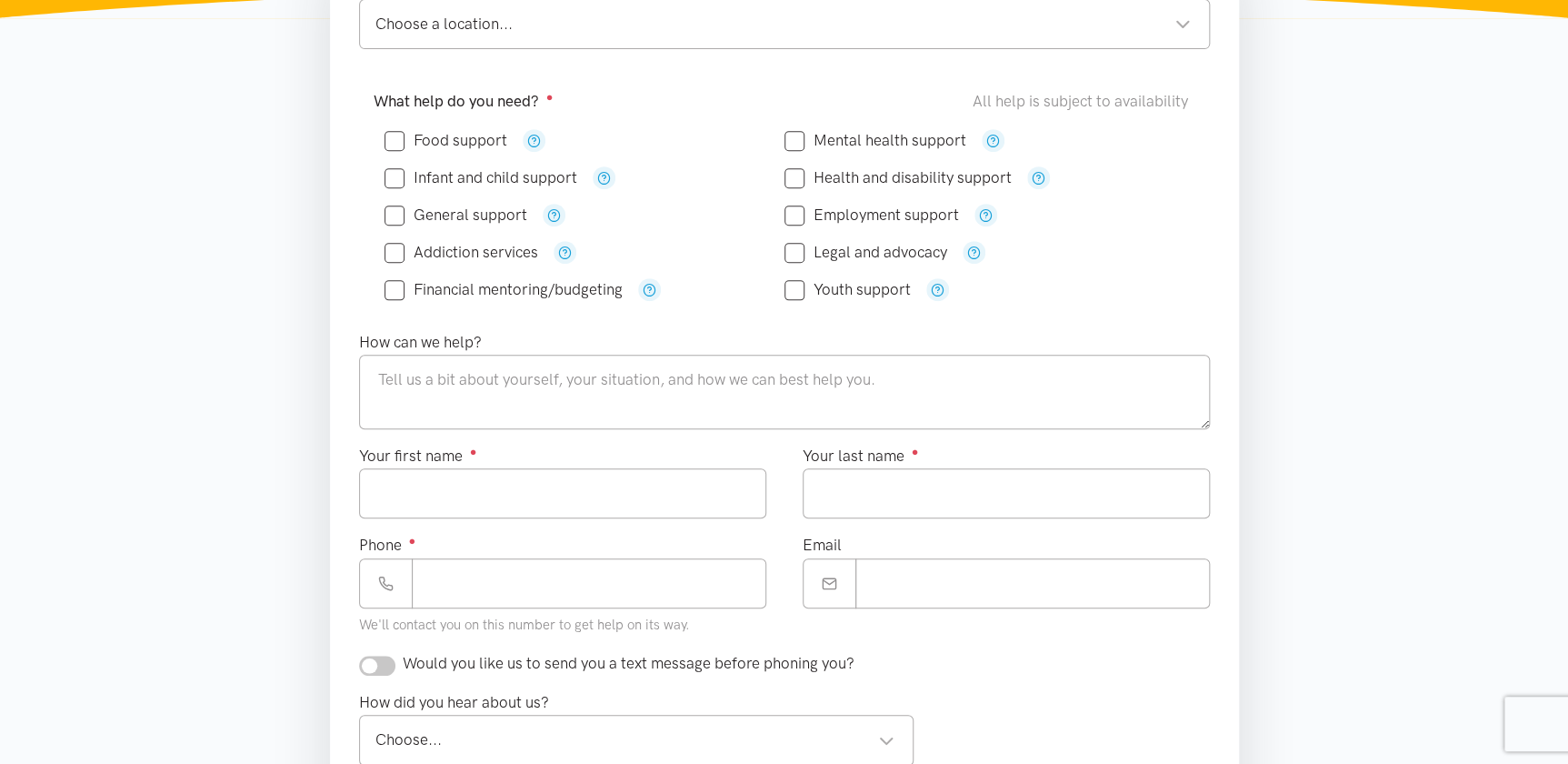
scroll to position [364, 0]
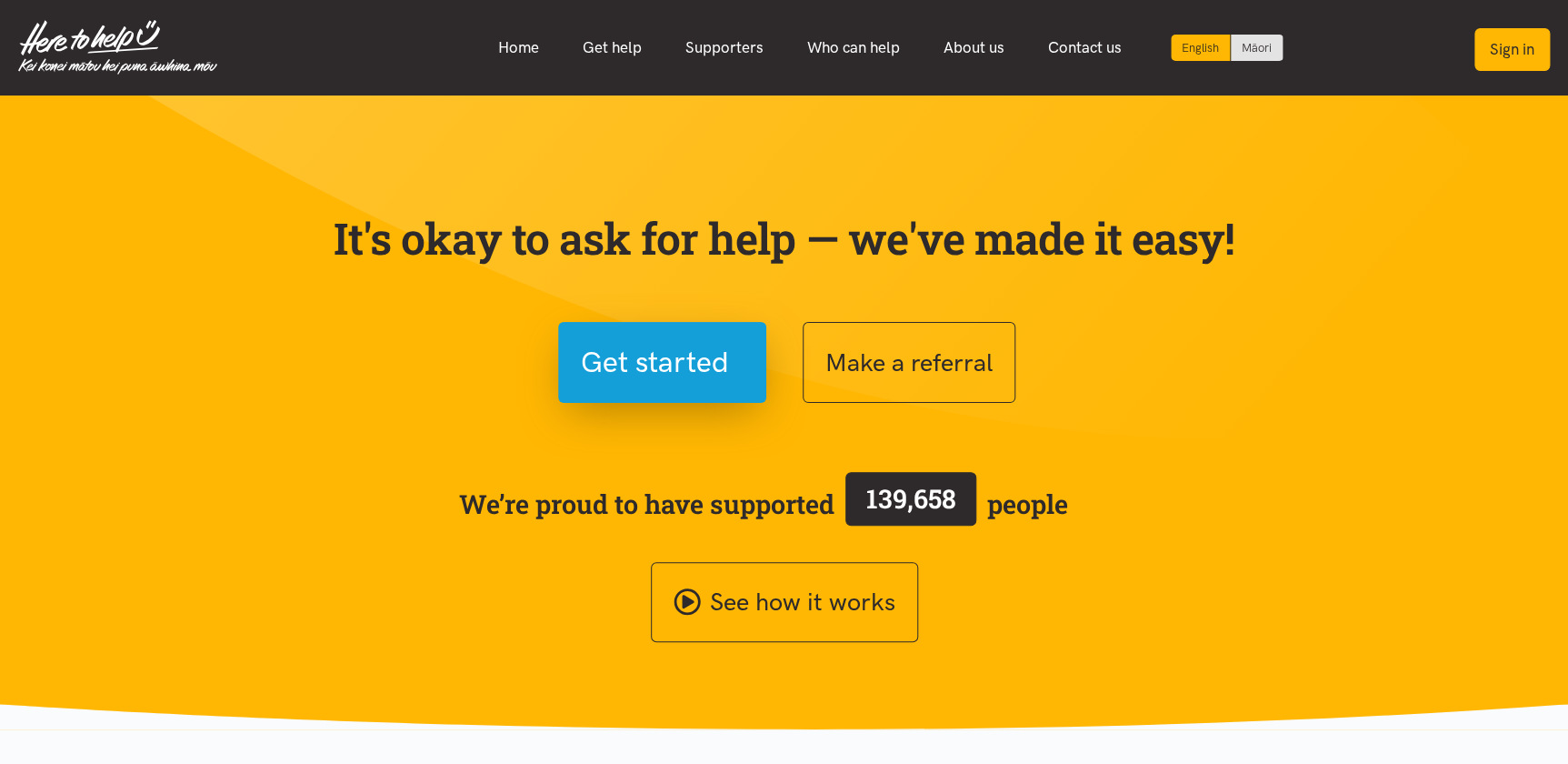
click at [1512, 54] on button "Sign in" at bounding box center [1512, 49] width 76 height 43
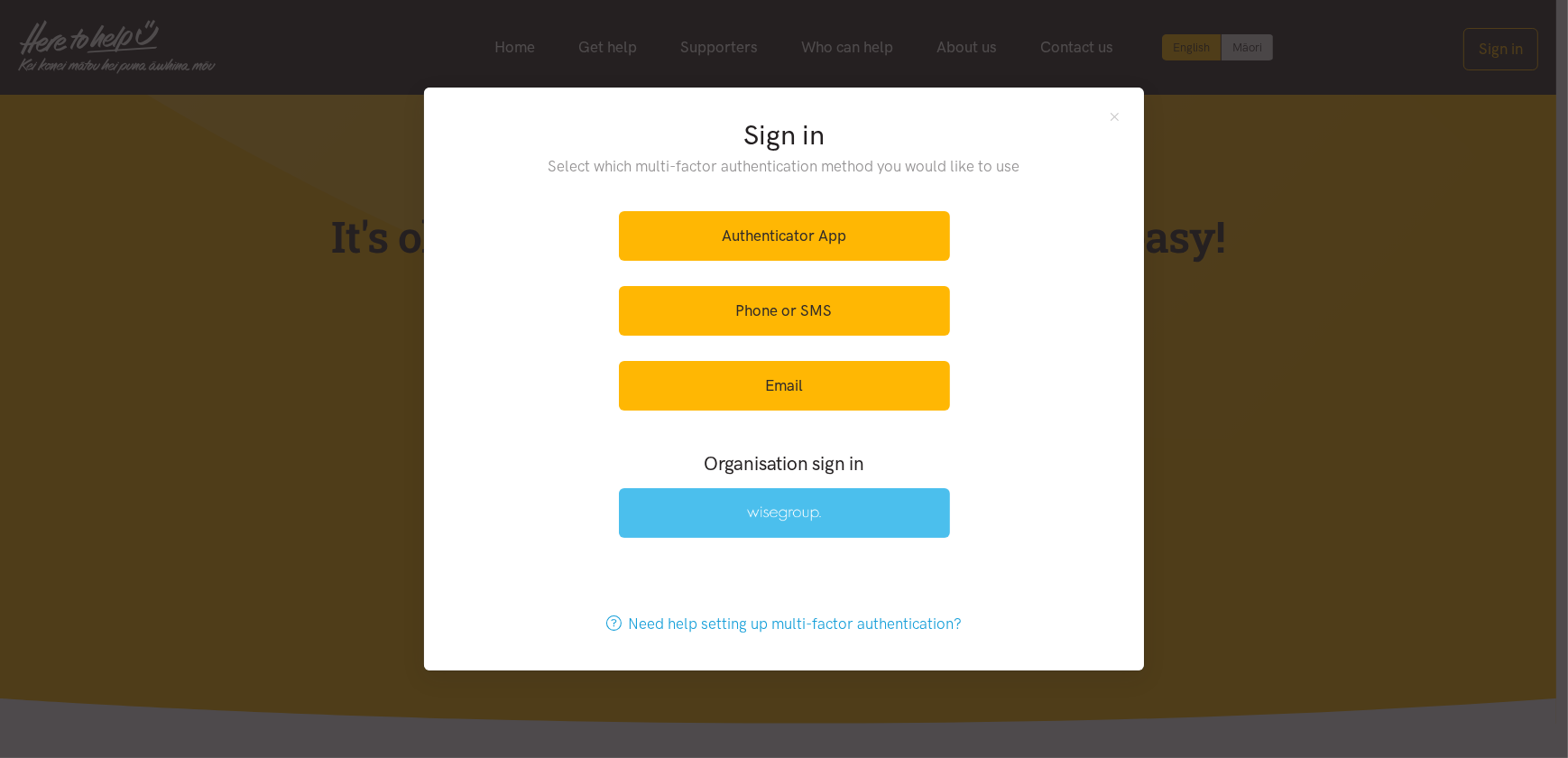
click at [760, 520] on img at bounding box center [784, 513] width 74 height 15
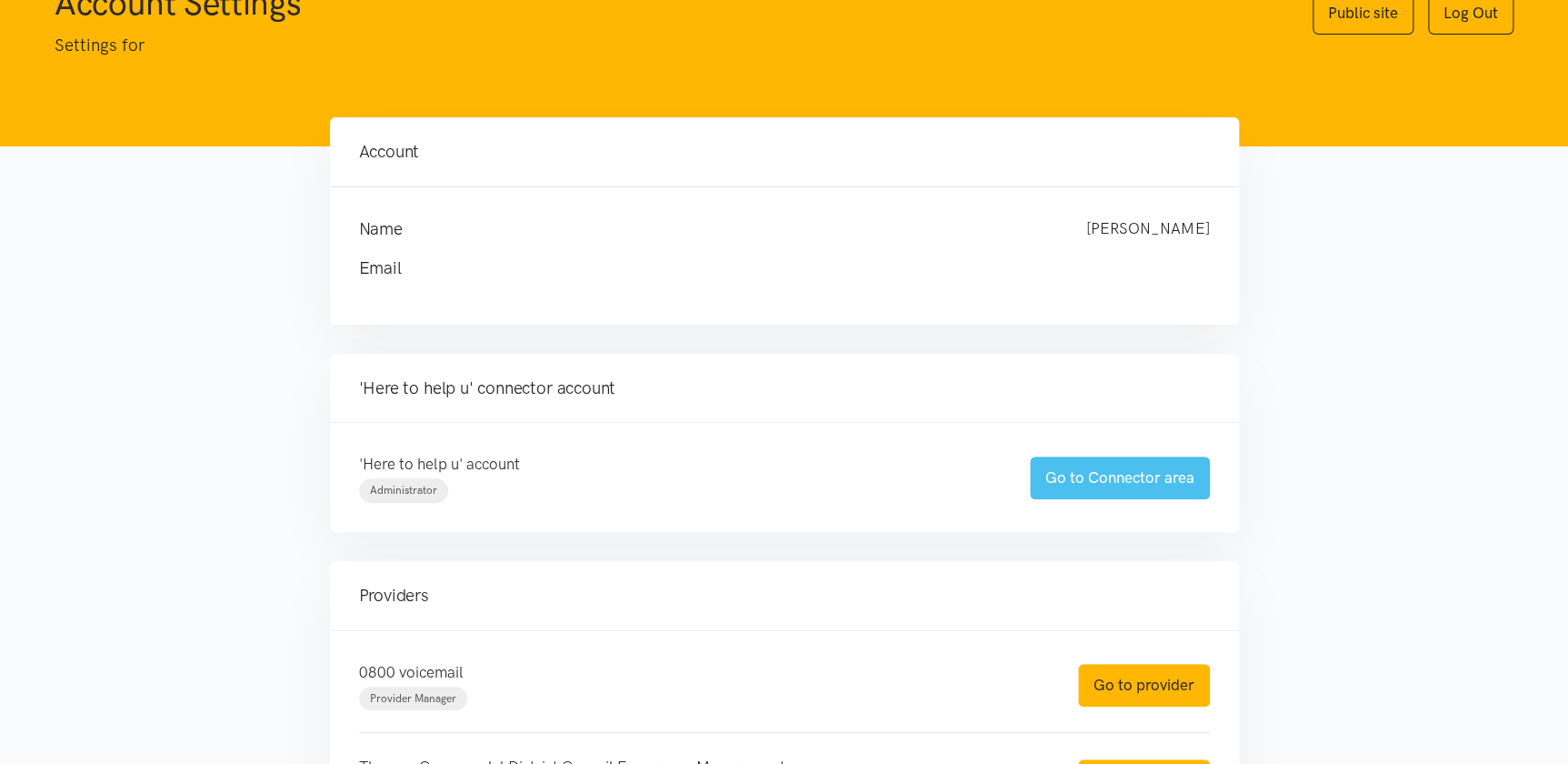
scroll to position [330, 0]
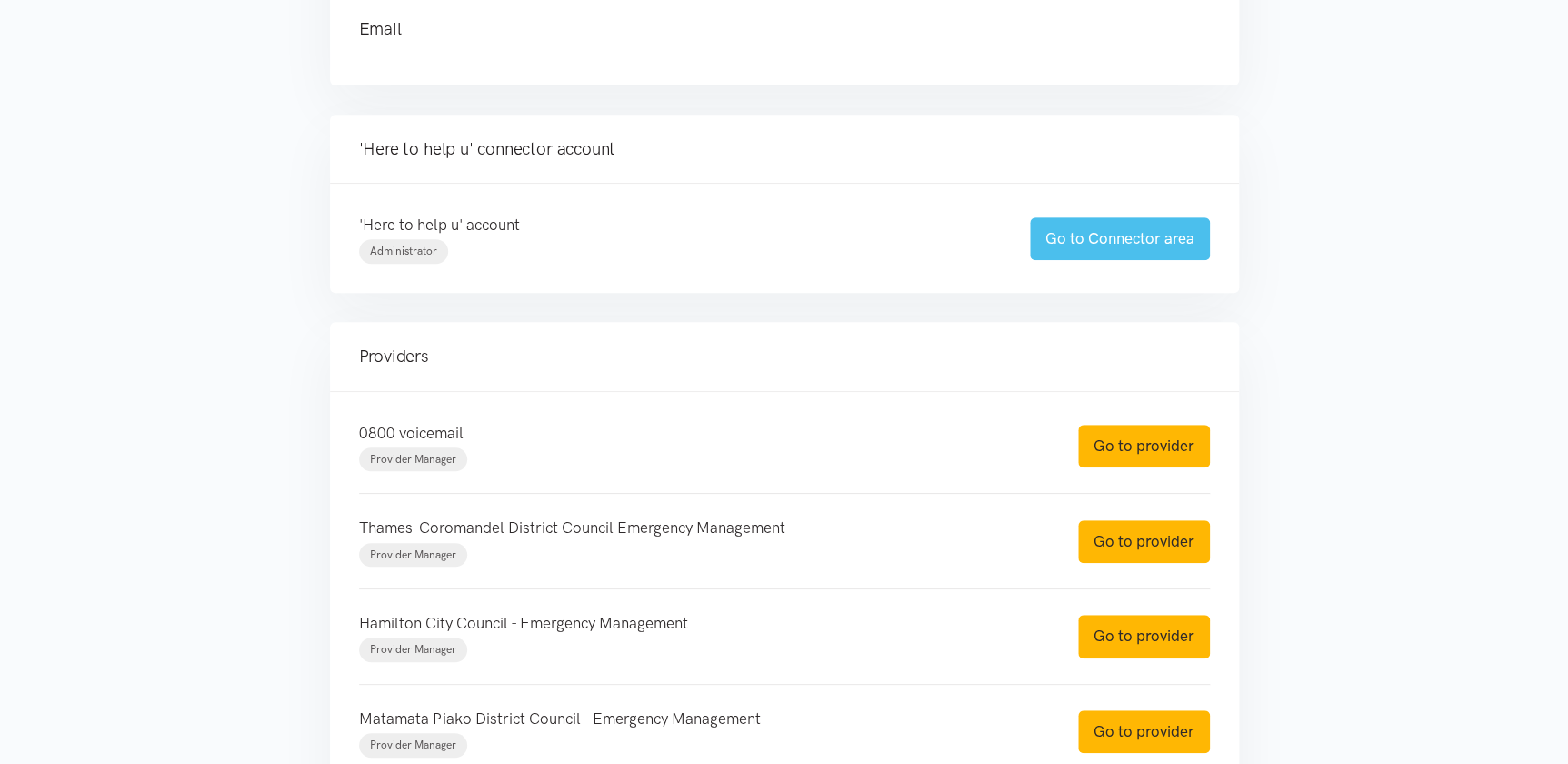
click at [1187, 221] on link "Go to Connector area" at bounding box center [1120, 239] width 180 height 43
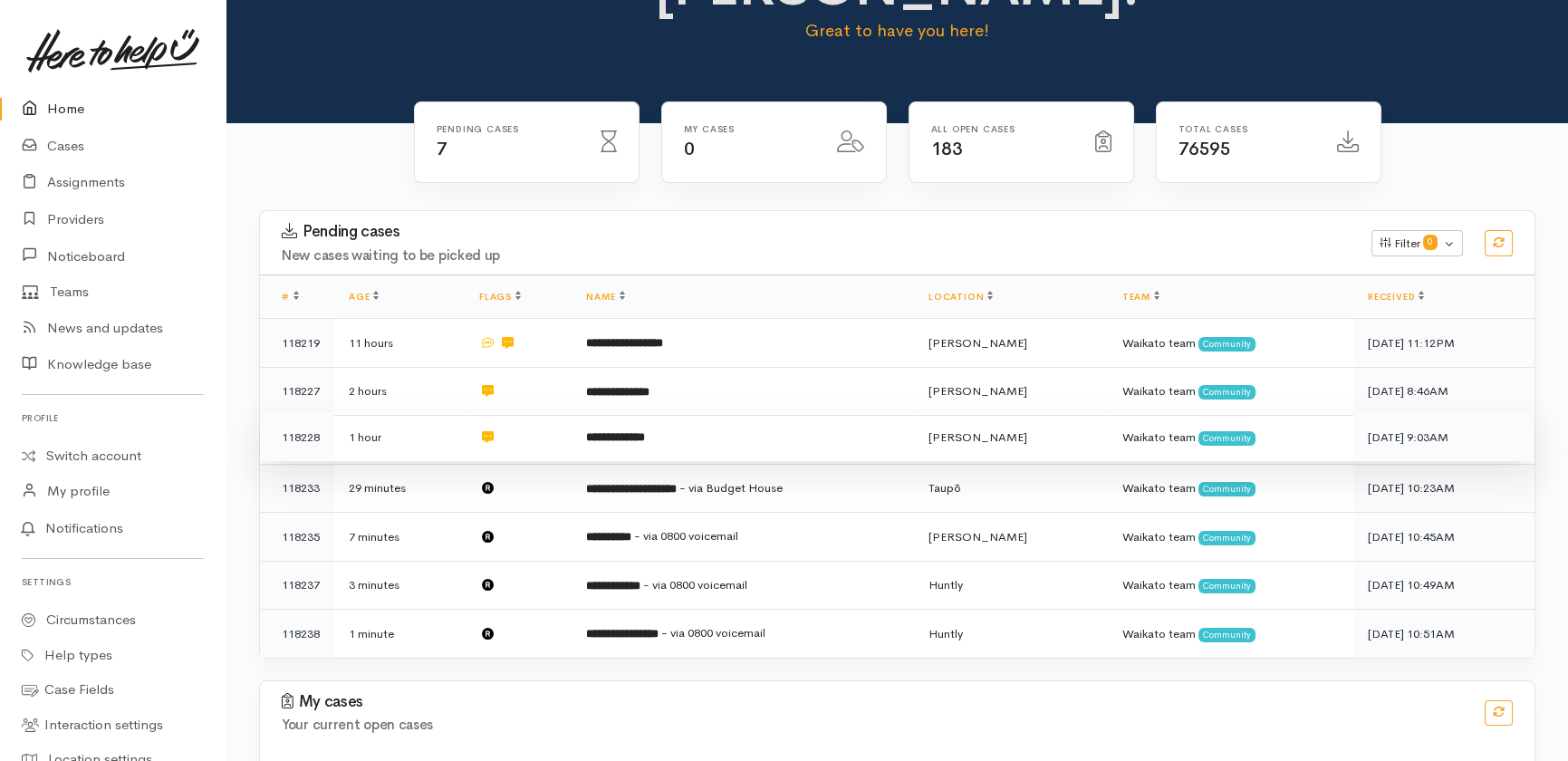
scroll to position [187, 0]
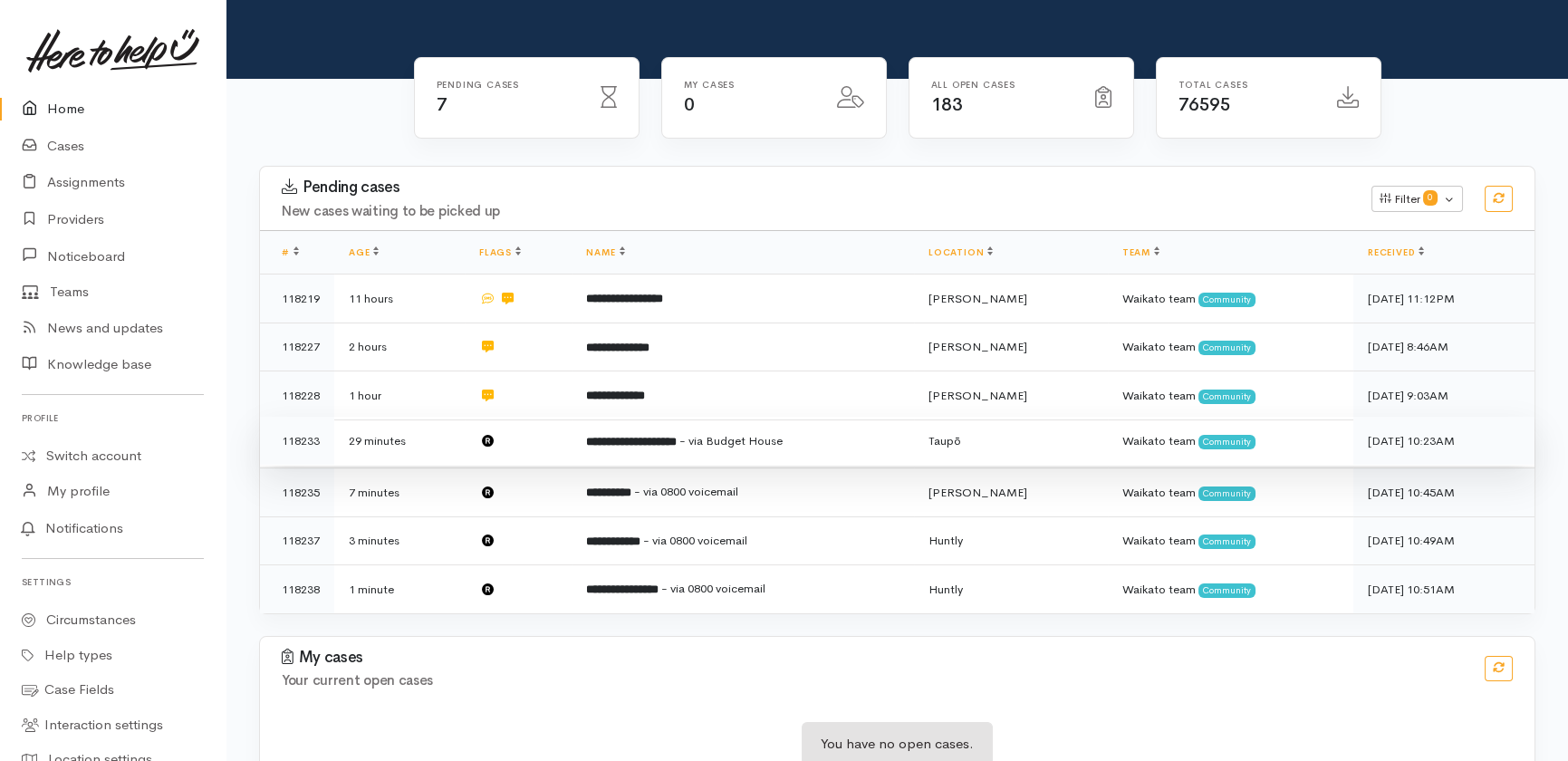
click at [544, 416] on td at bounding box center [518, 441] width 107 height 49
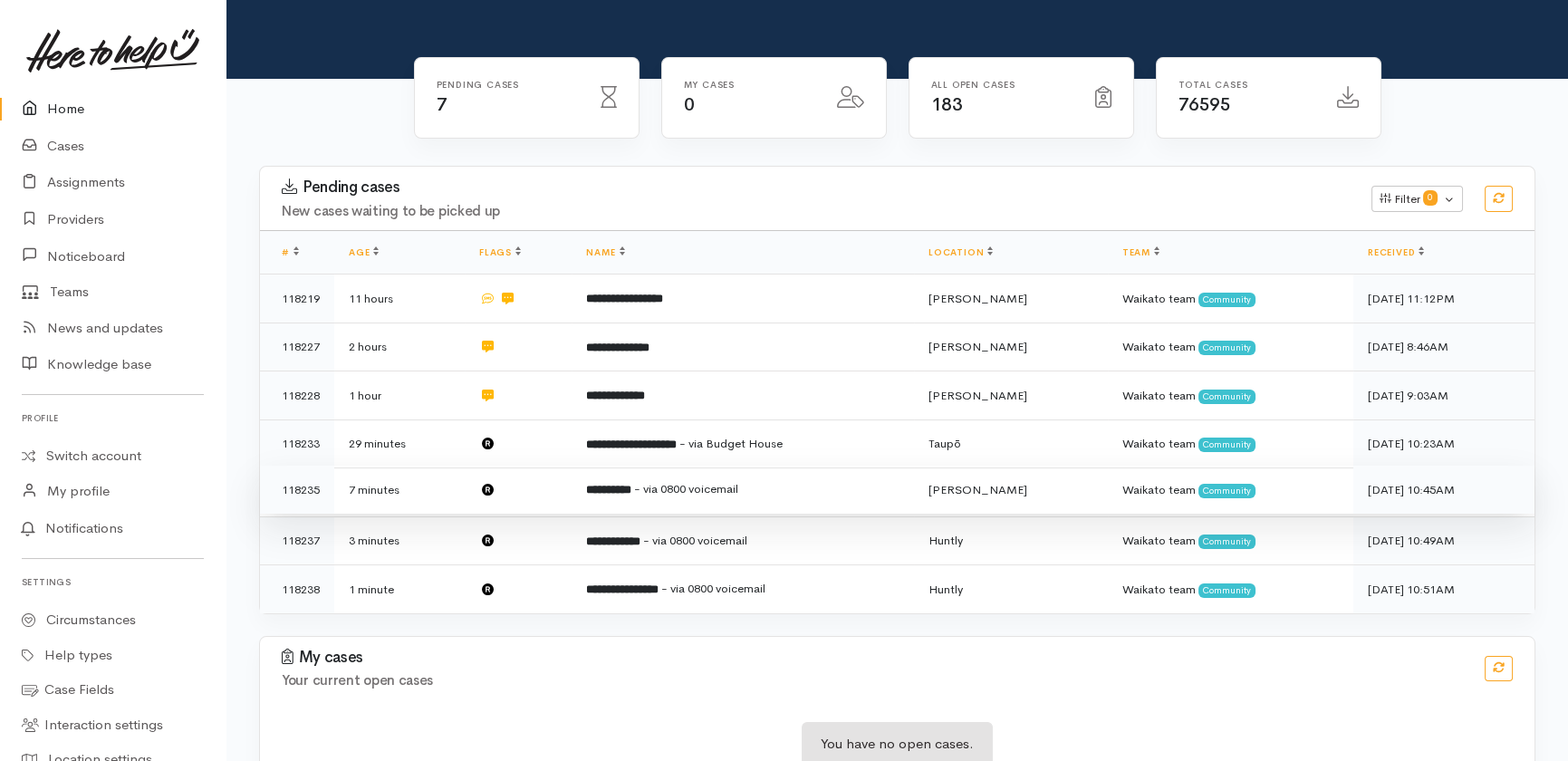
click at [532, 465] on td at bounding box center [518, 490] width 107 height 49
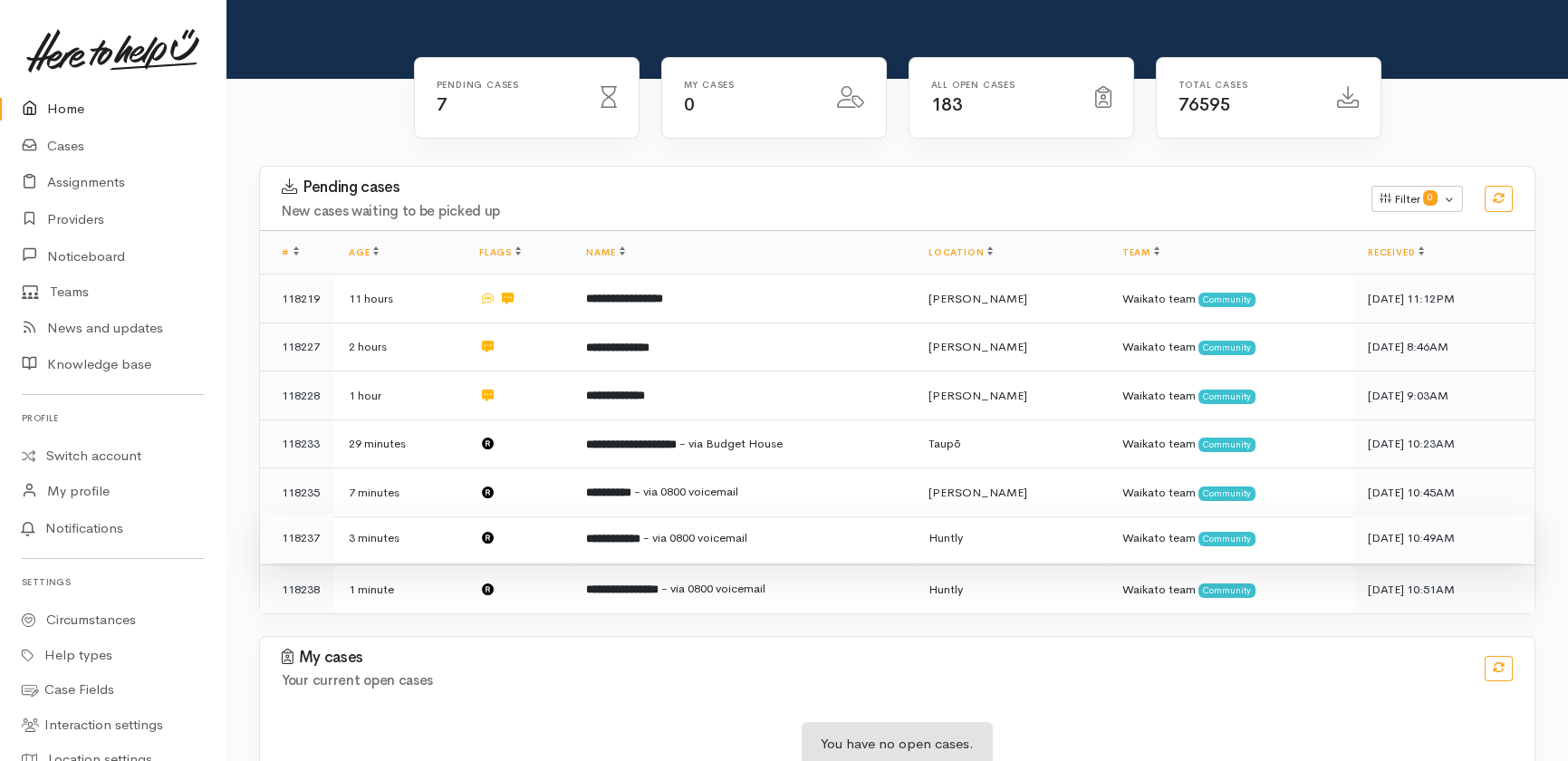
click at [527, 513] on td at bounding box center [518, 538] width 107 height 49
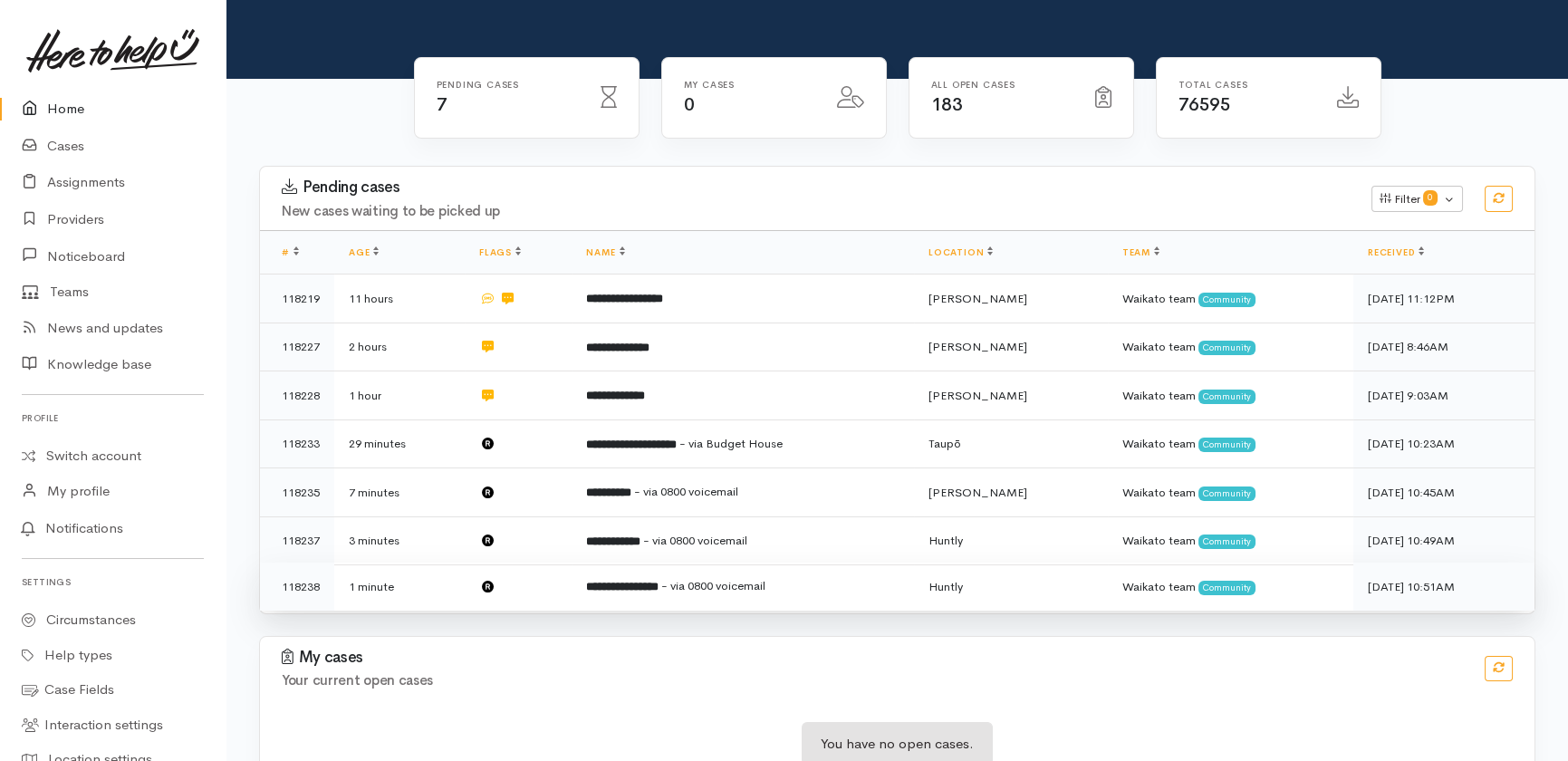
click at [540, 562] on td at bounding box center [518, 586] width 107 height 48
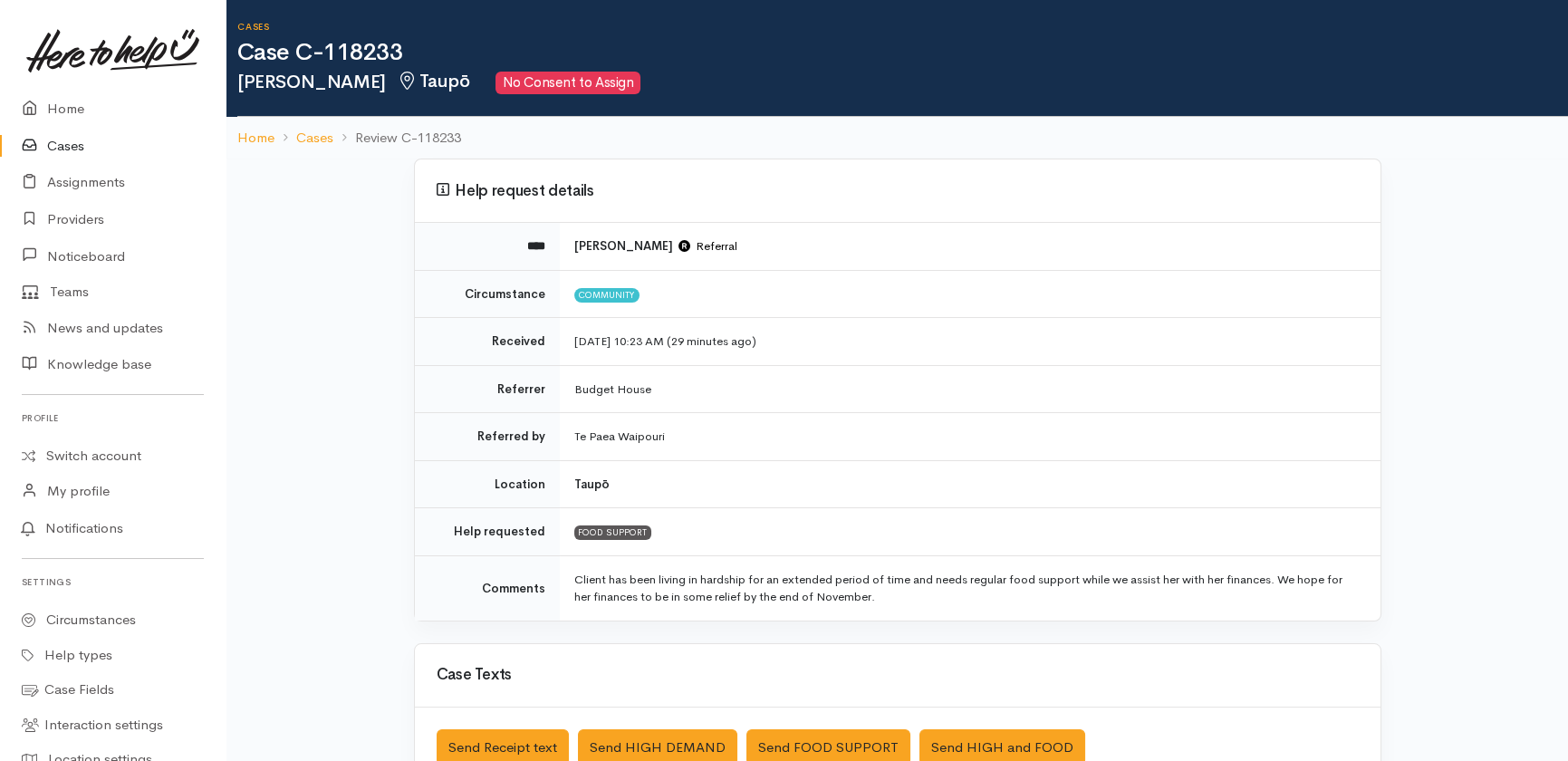
scroll to position [82, 0]
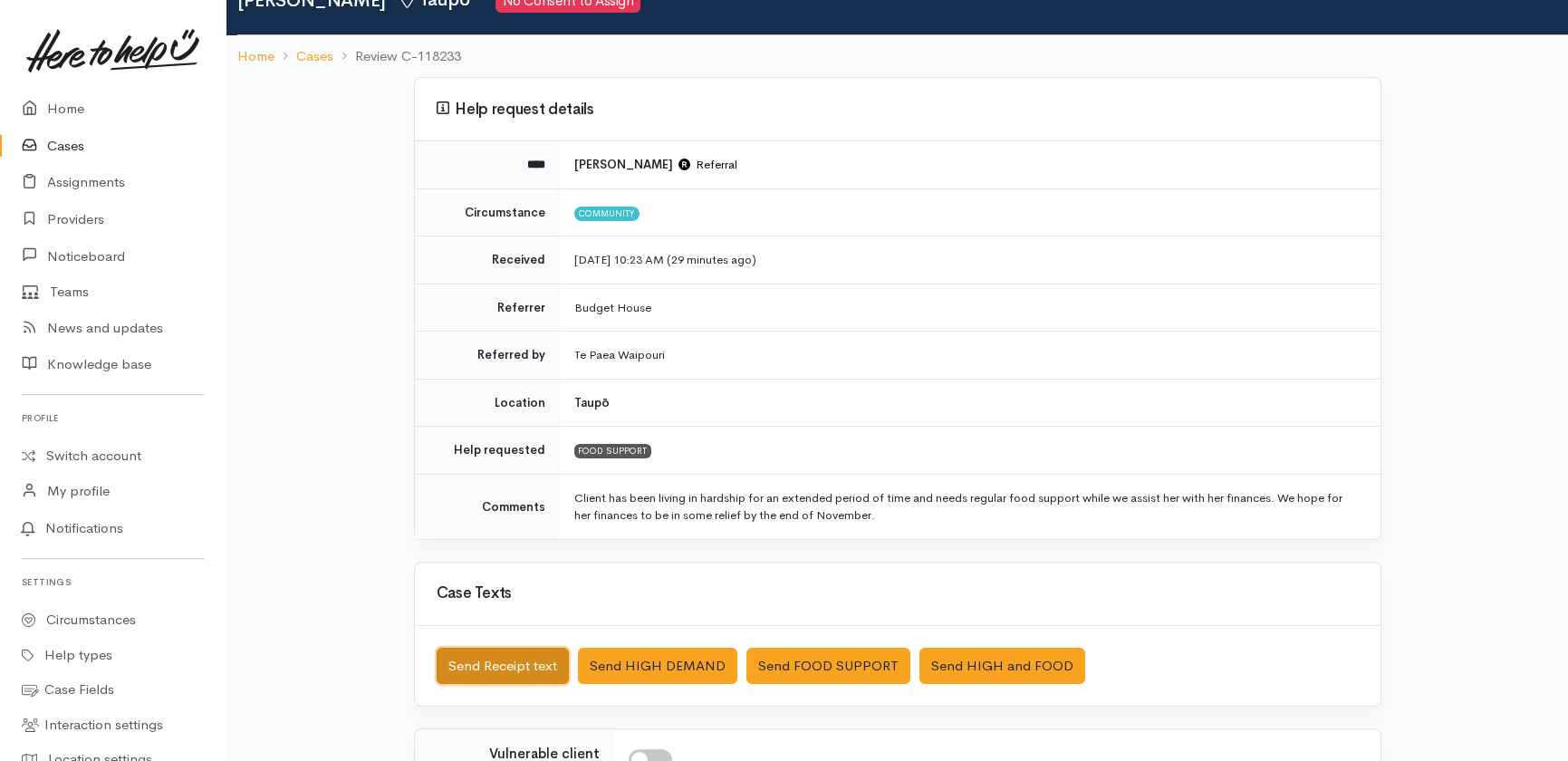
click at [479, 662] on button "Send Receipt text" at bounding box center [503, 666] width 132 height 37
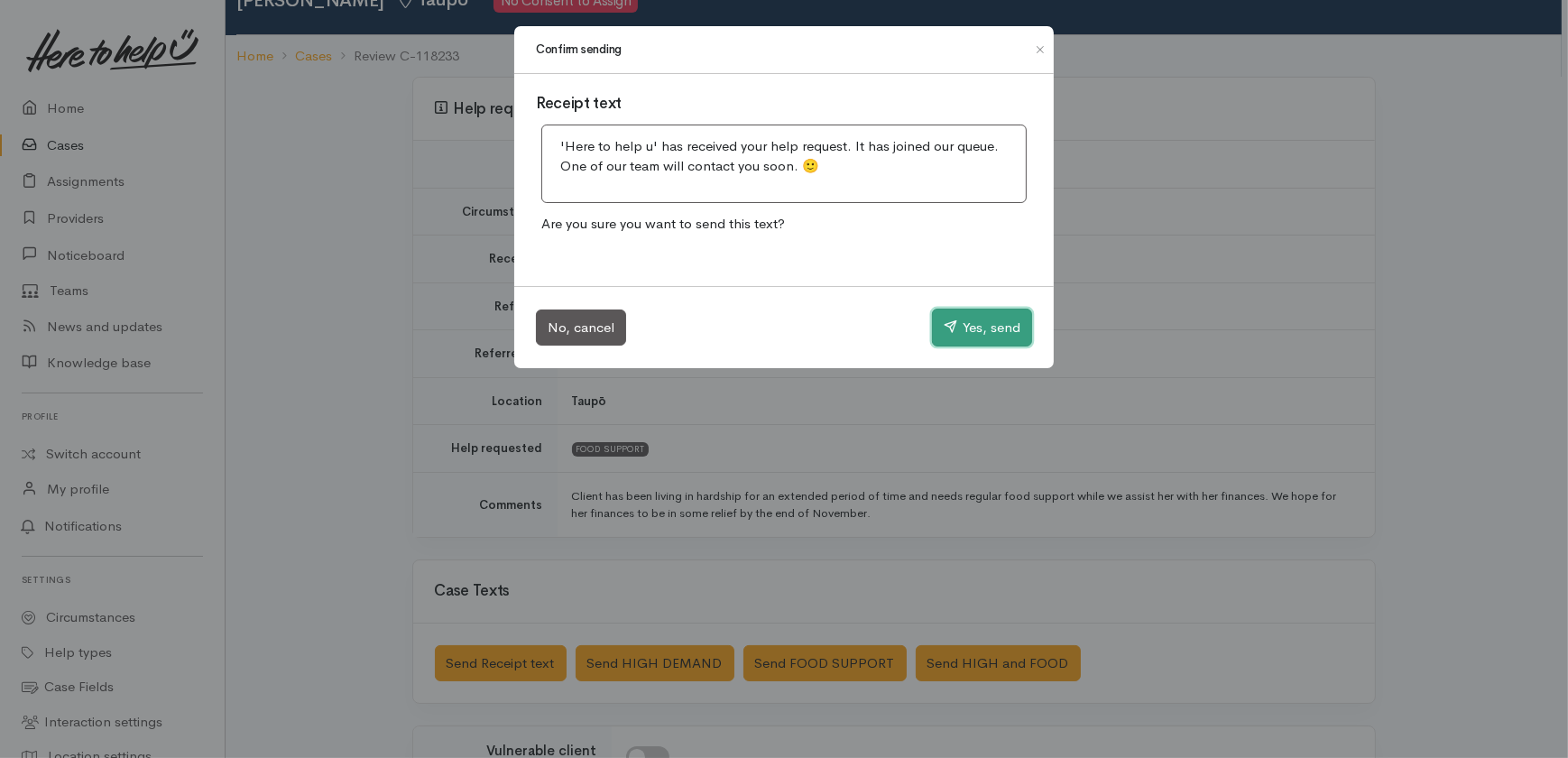
click at [981, 329] on button "Yes, send" at bounding box center [981, 327] width 100 height 38
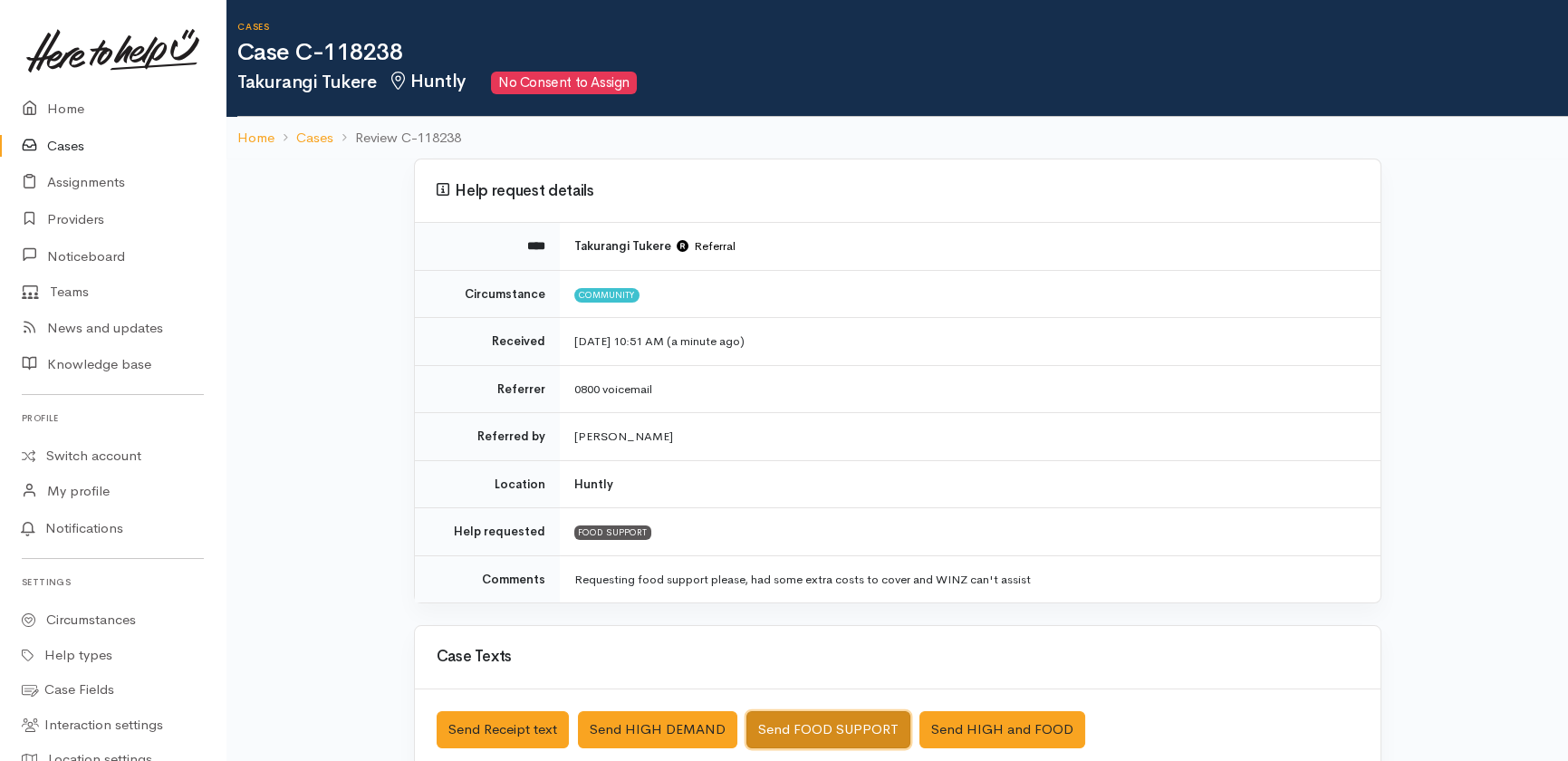
click at [818, 727] on button "Send FOOD SUPPORT" at bounding box center [828, 729] width 164 height 37
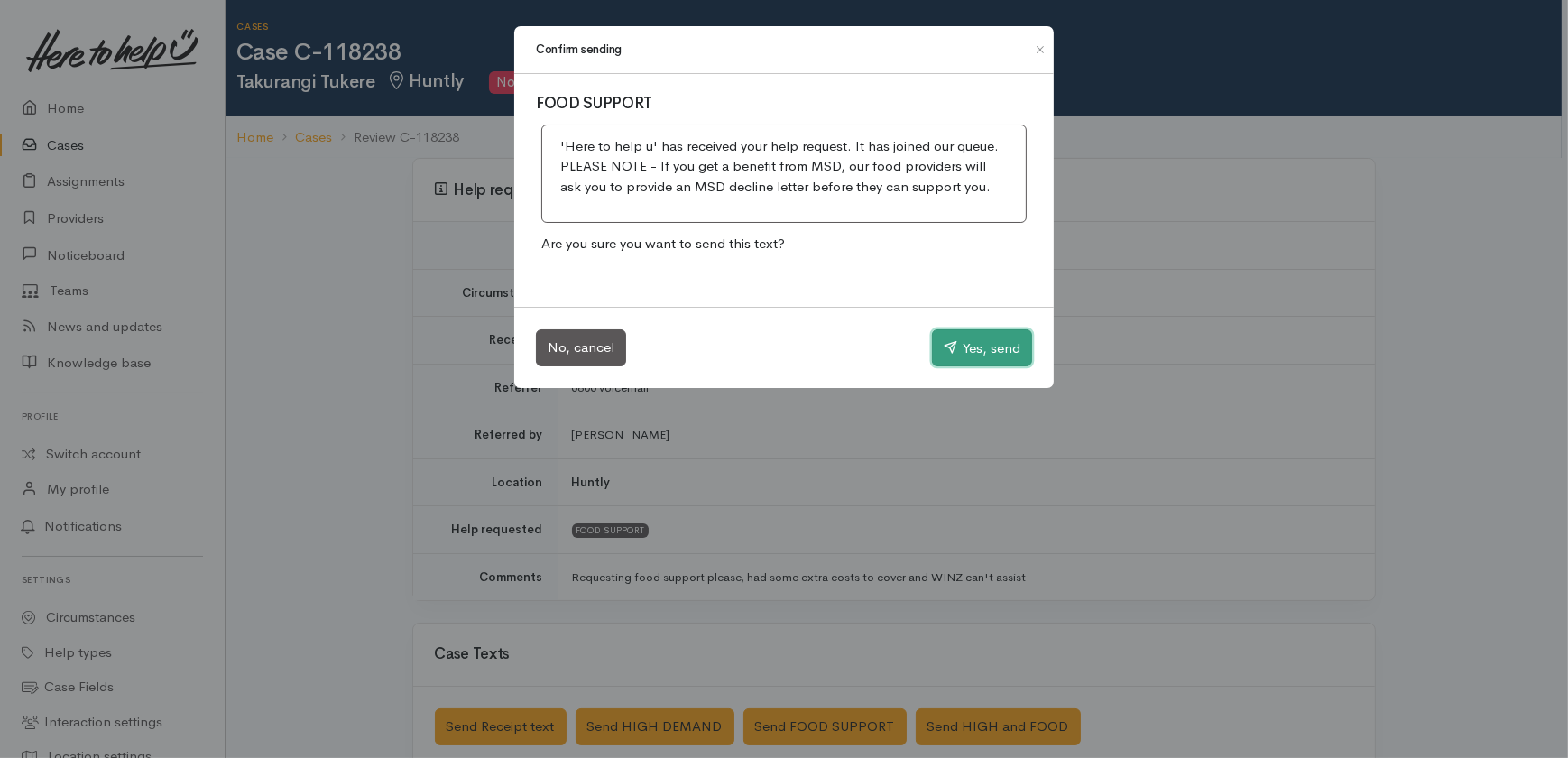
click at [981, 346] on button "Yes, send" at bounding box center [981, 348] width 100 height 38
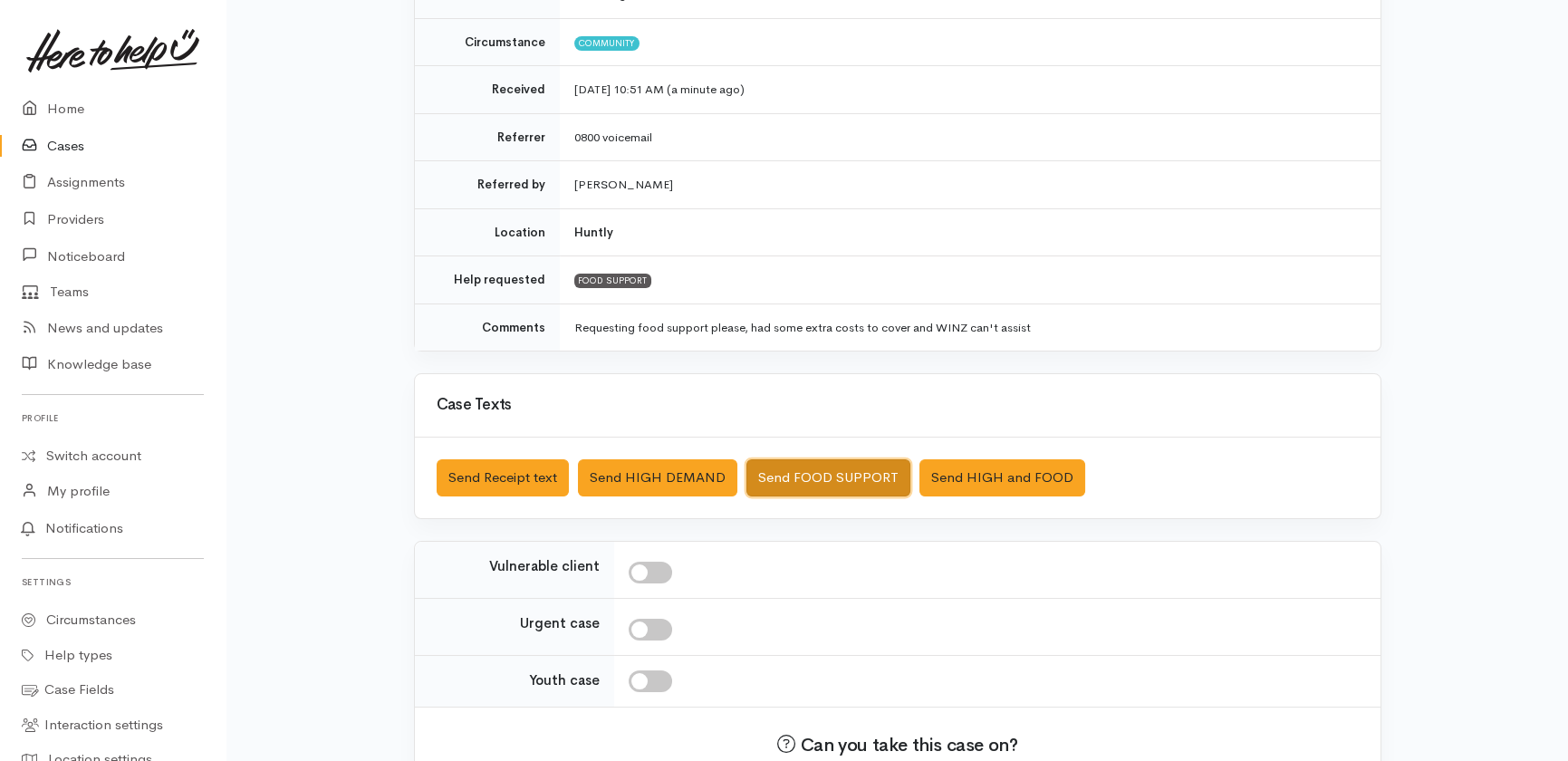
scroll to position [32, 0]
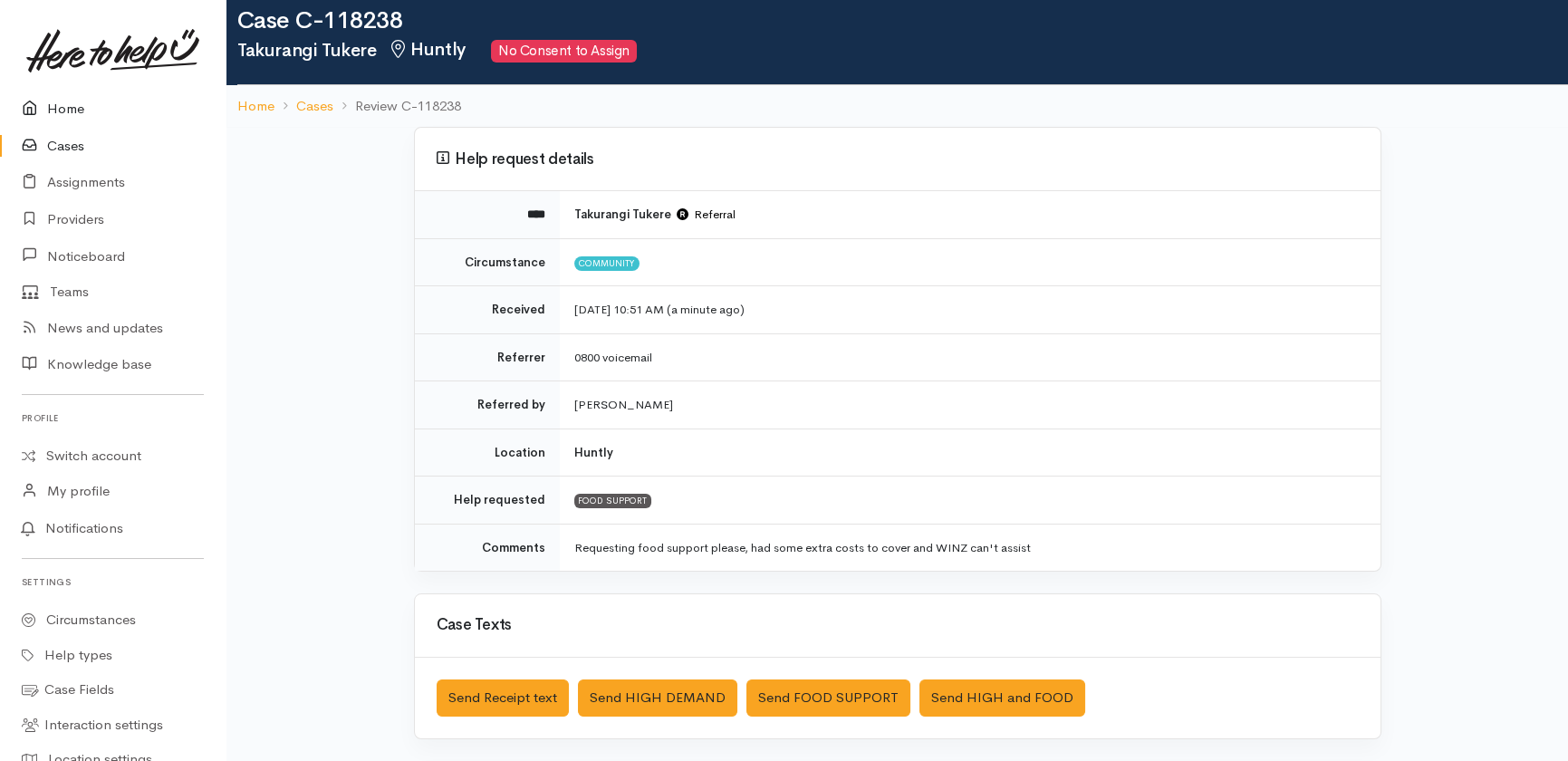
click at [55, 102] on link "Home" at bounding box center [113, 109] width 226 height 37
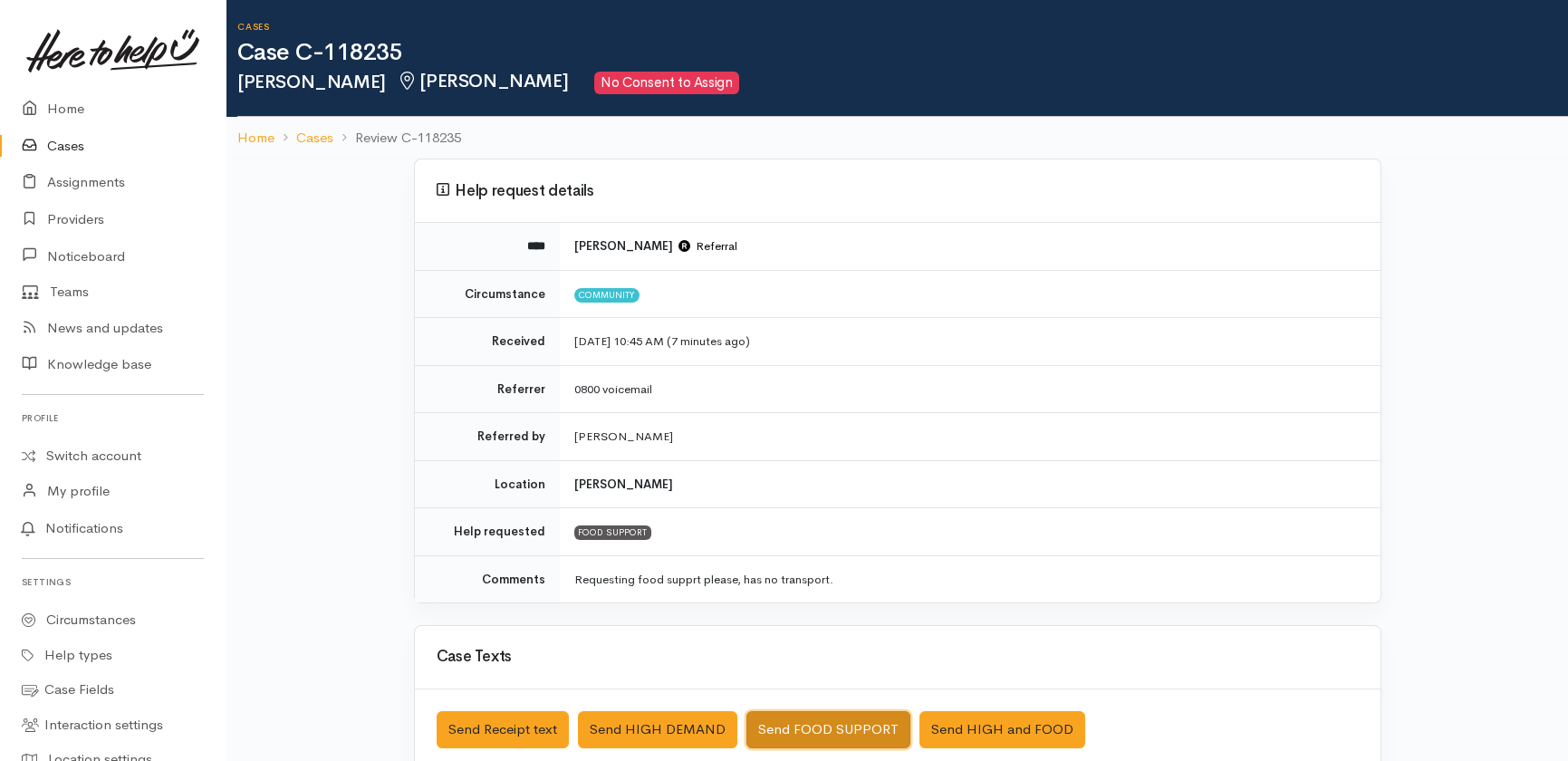
click at [827, 720] on button "Send FOOD SUPPORT" at bounding box center [828, 729] width 164 height 37
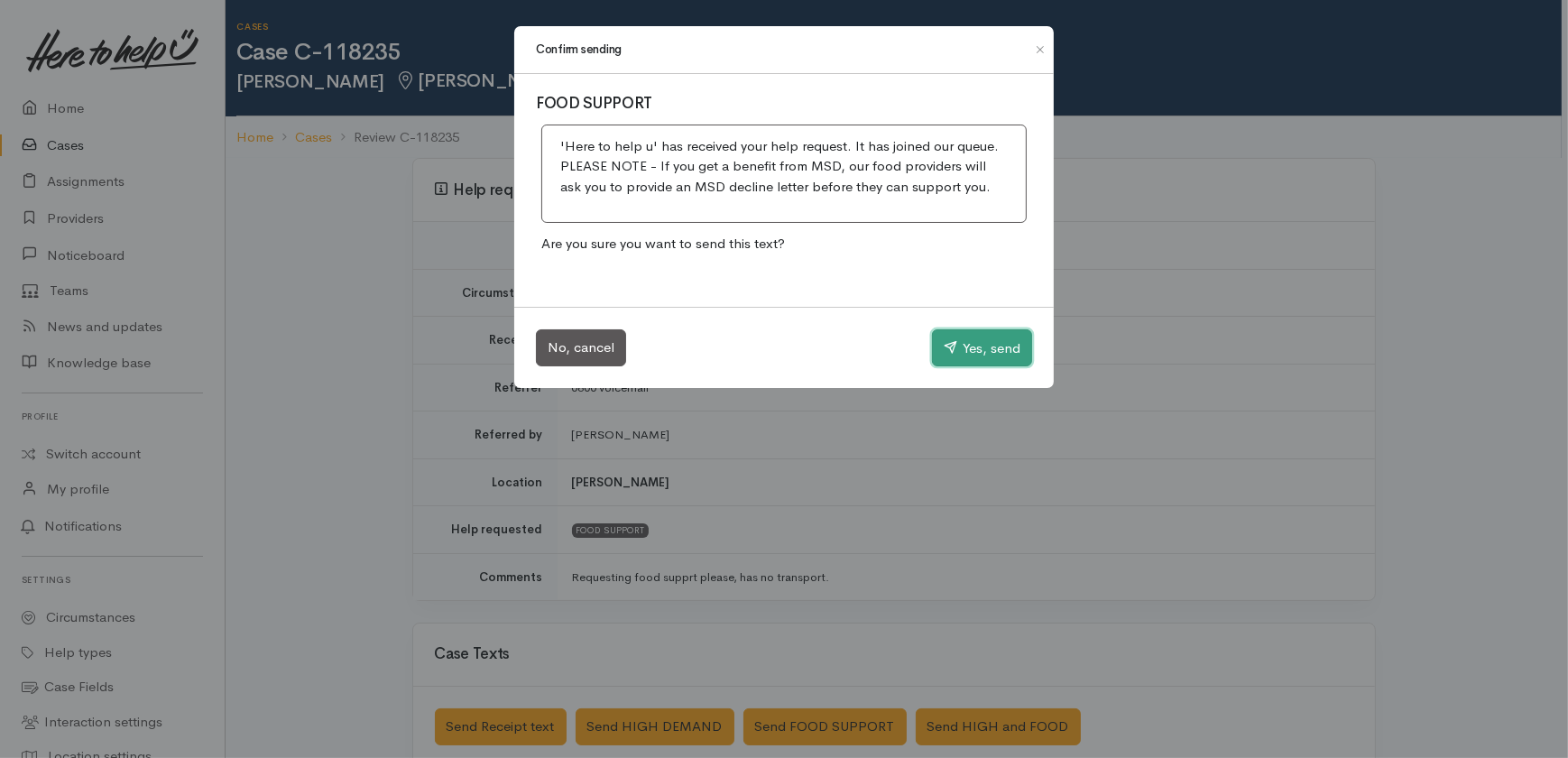
click at [964, 345] on button "Yes, send" at bounding box center [981, 348] width 100 height 38
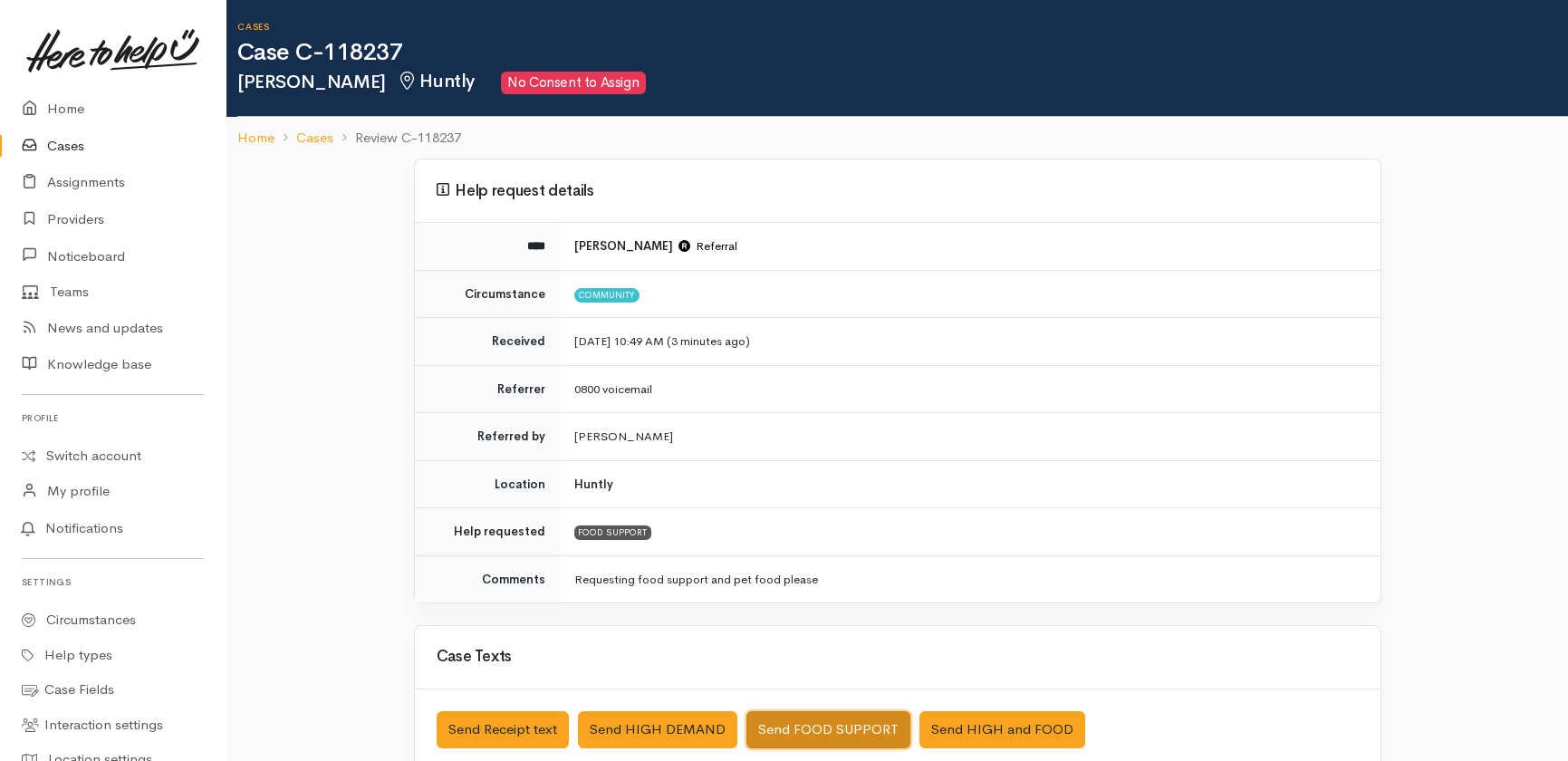
click at [821, 718] on button "Send FOOD SUPPORT" at bounding box center [828, 729] width 164 height 37
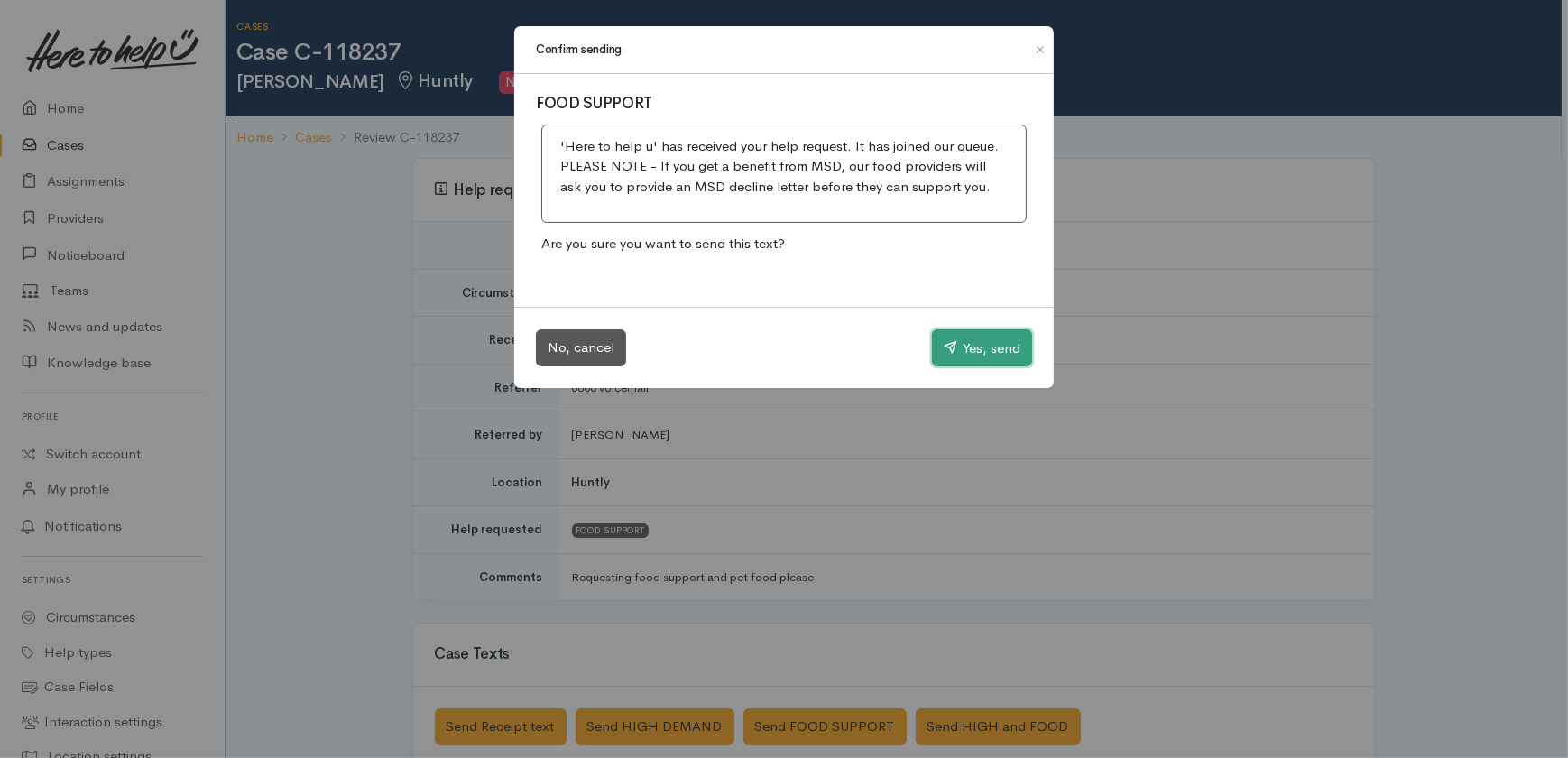
click at [994, 333] on button "Yes, send" at bounding box center [981, 348] width 100 height 38
